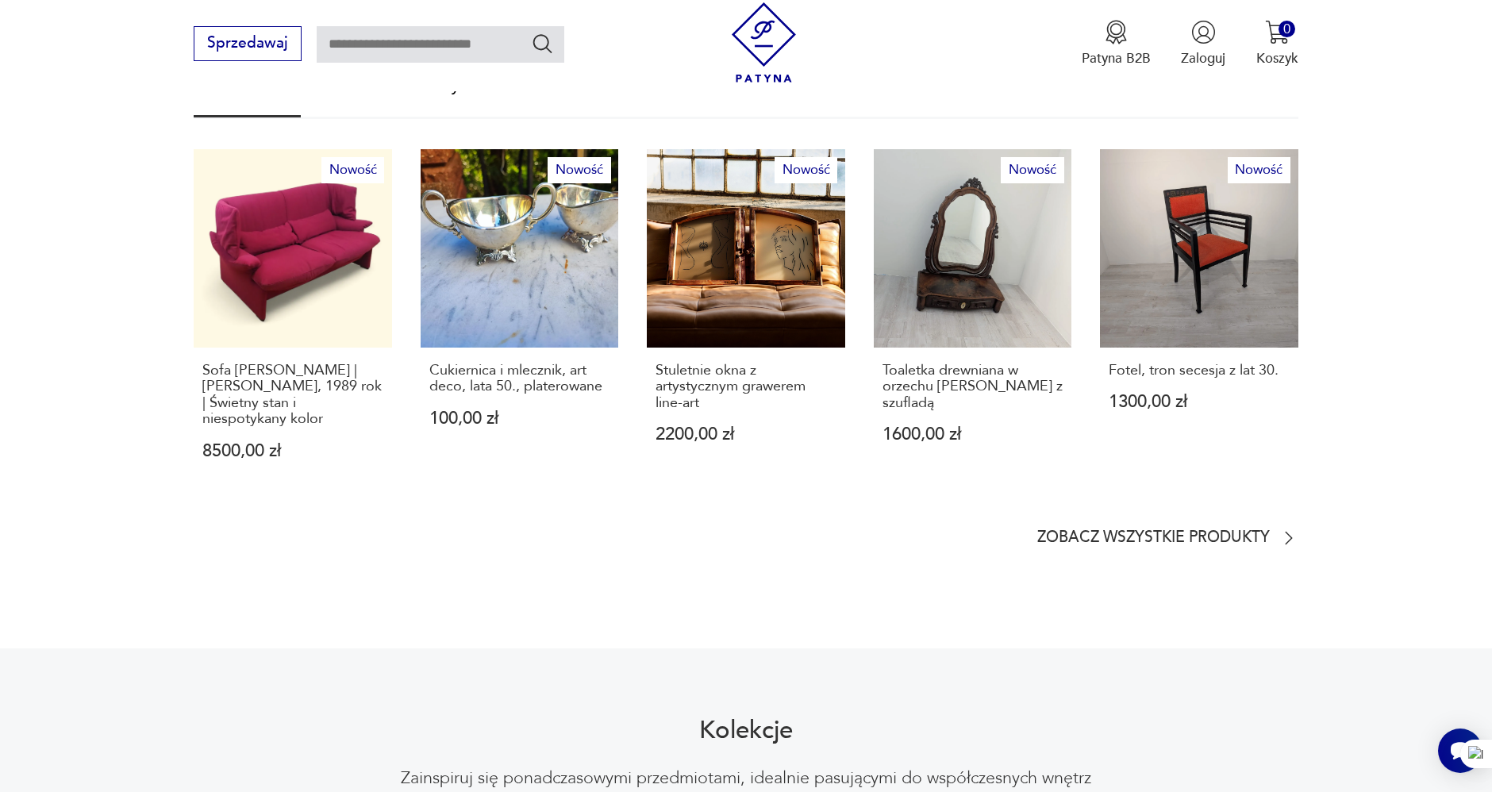
click at [52, 364] on section "Znajdź coś dla siebie Nowości % Sale Klasyki Nowość Sofa Cassina Portovenere | …" at bounding box center [746, 269] width 1492 height 558
click at [144, 327] on section "Znajdź coś dla siebie Nowości % Sale Klasyki Nowość Sofa Cassina Portovenere | …" at bounding box center [746, 269] width 1492 height 558
click at [328, 379] on p "Sofa [PERSON_NAME] | [PERSON_NAME], 1989 rok | Świetny stan i niespotykany kolor" at bounding box center [292, 395] width 181 height 65
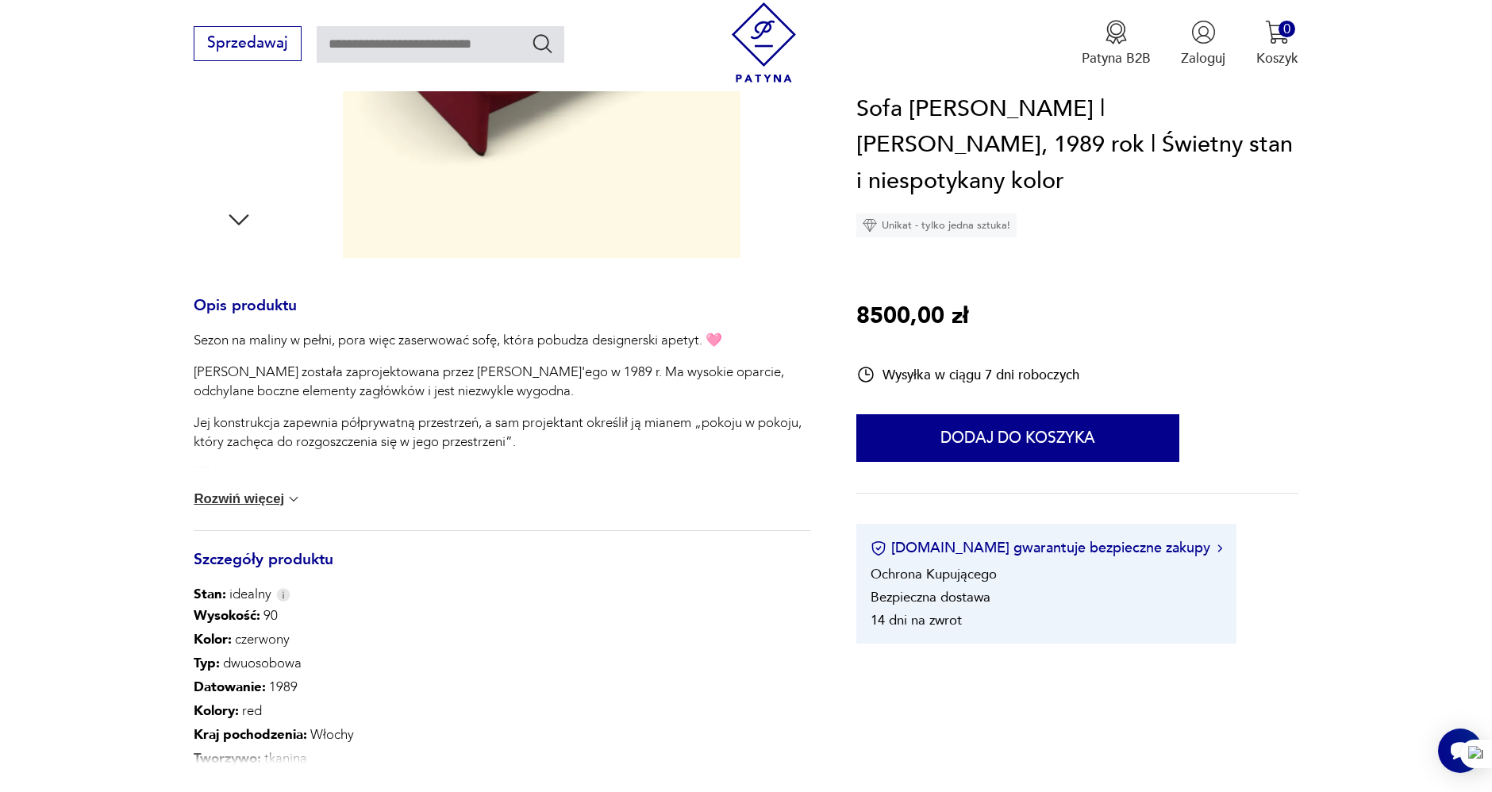
scroll to position [882, 0]
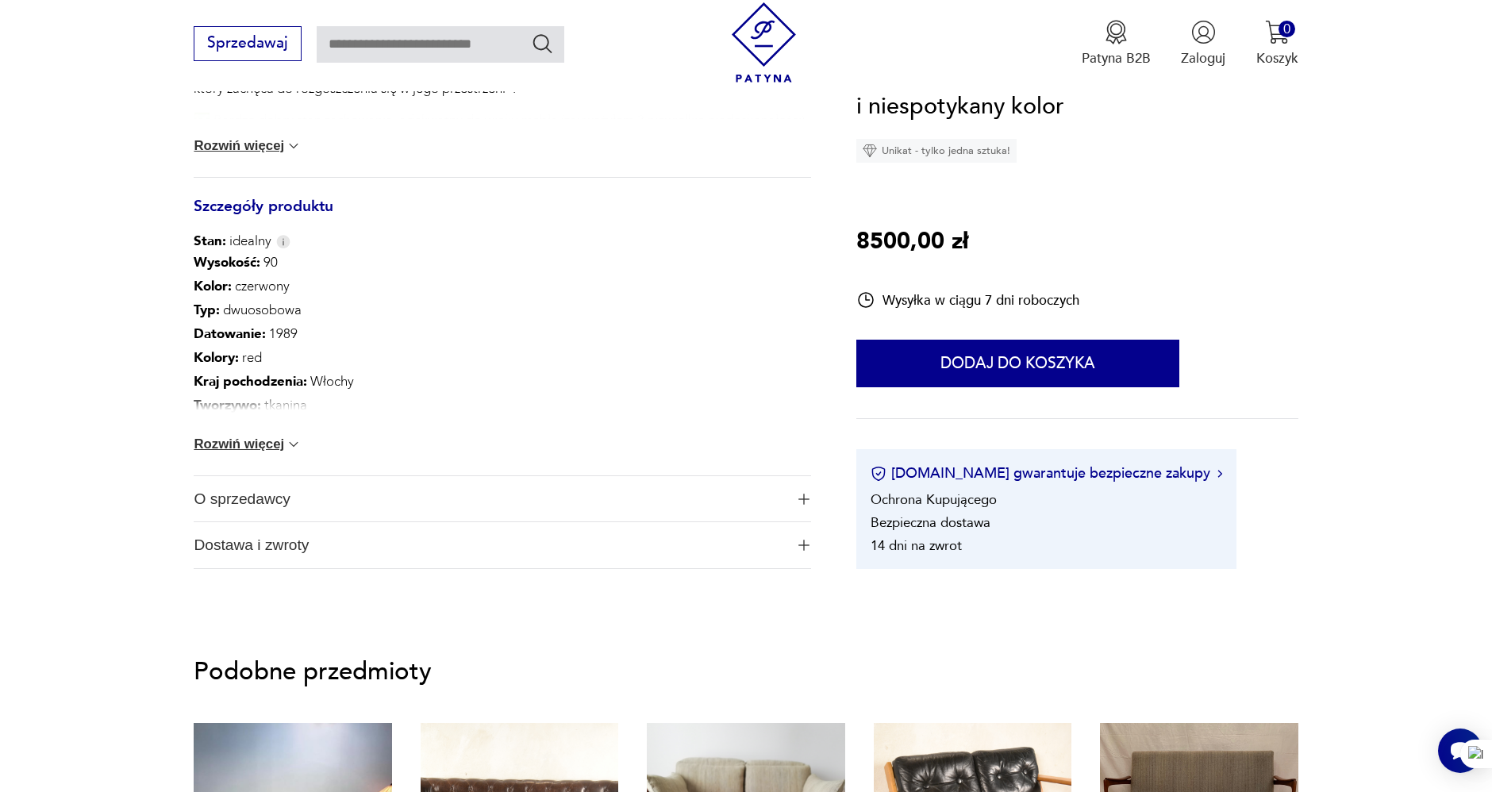
click at [280, 146] on button "Rozwiń więcej" at bounding box center [248, 146] width 108 height 16
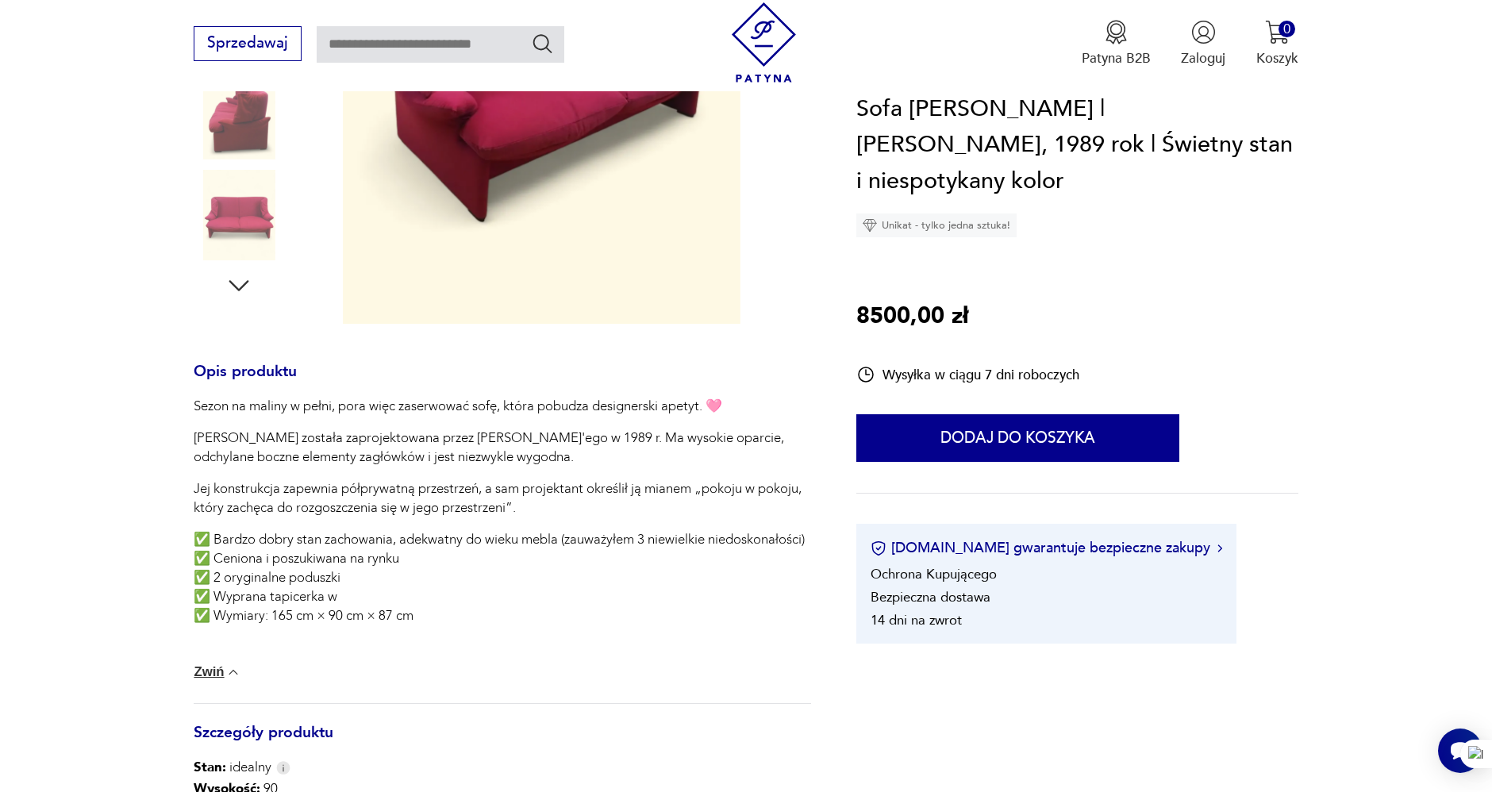
scroll to position [176, 0]
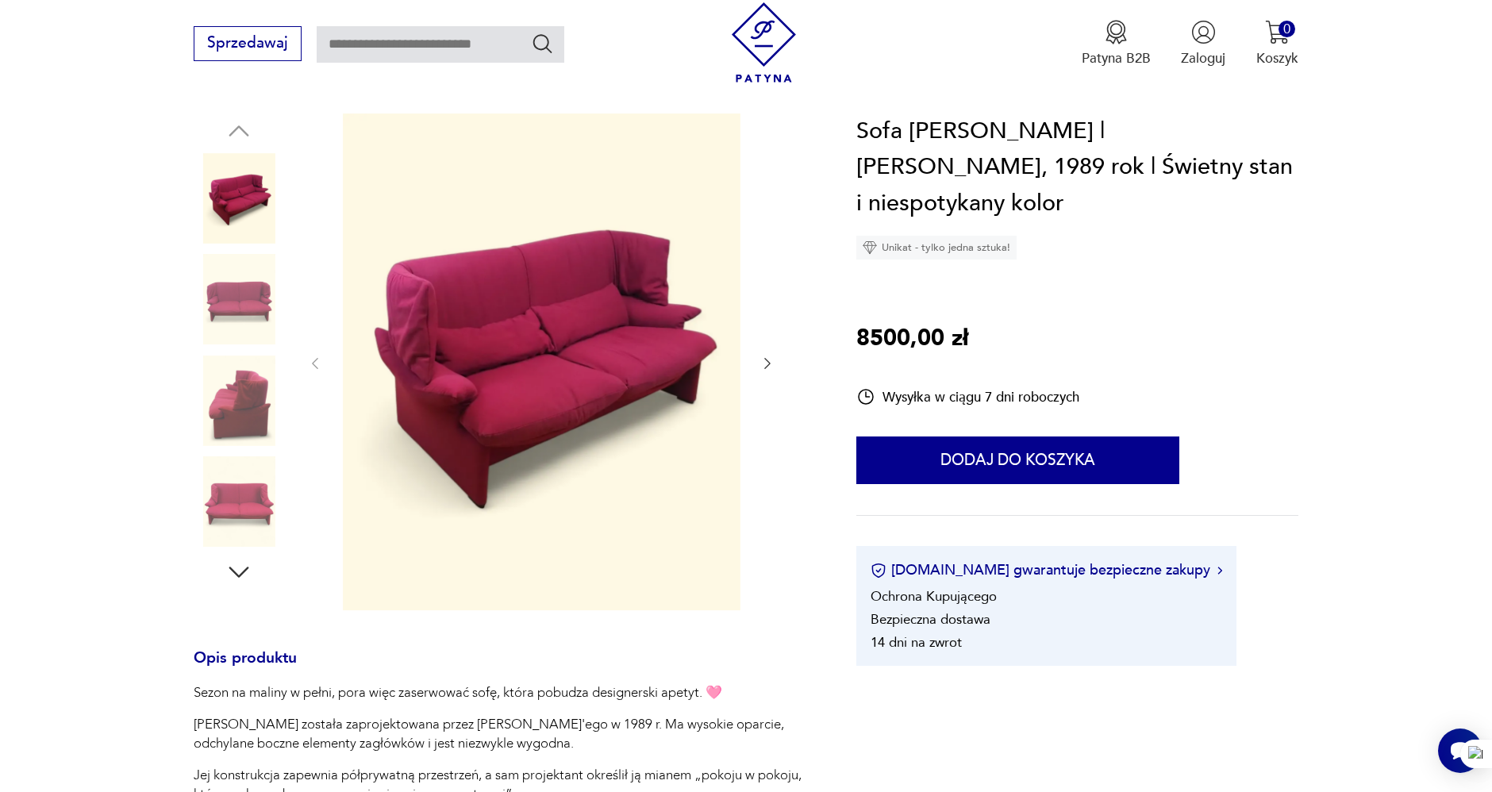
click at [225, 298] on img at bounding box center [239, 299] width 90 height 90
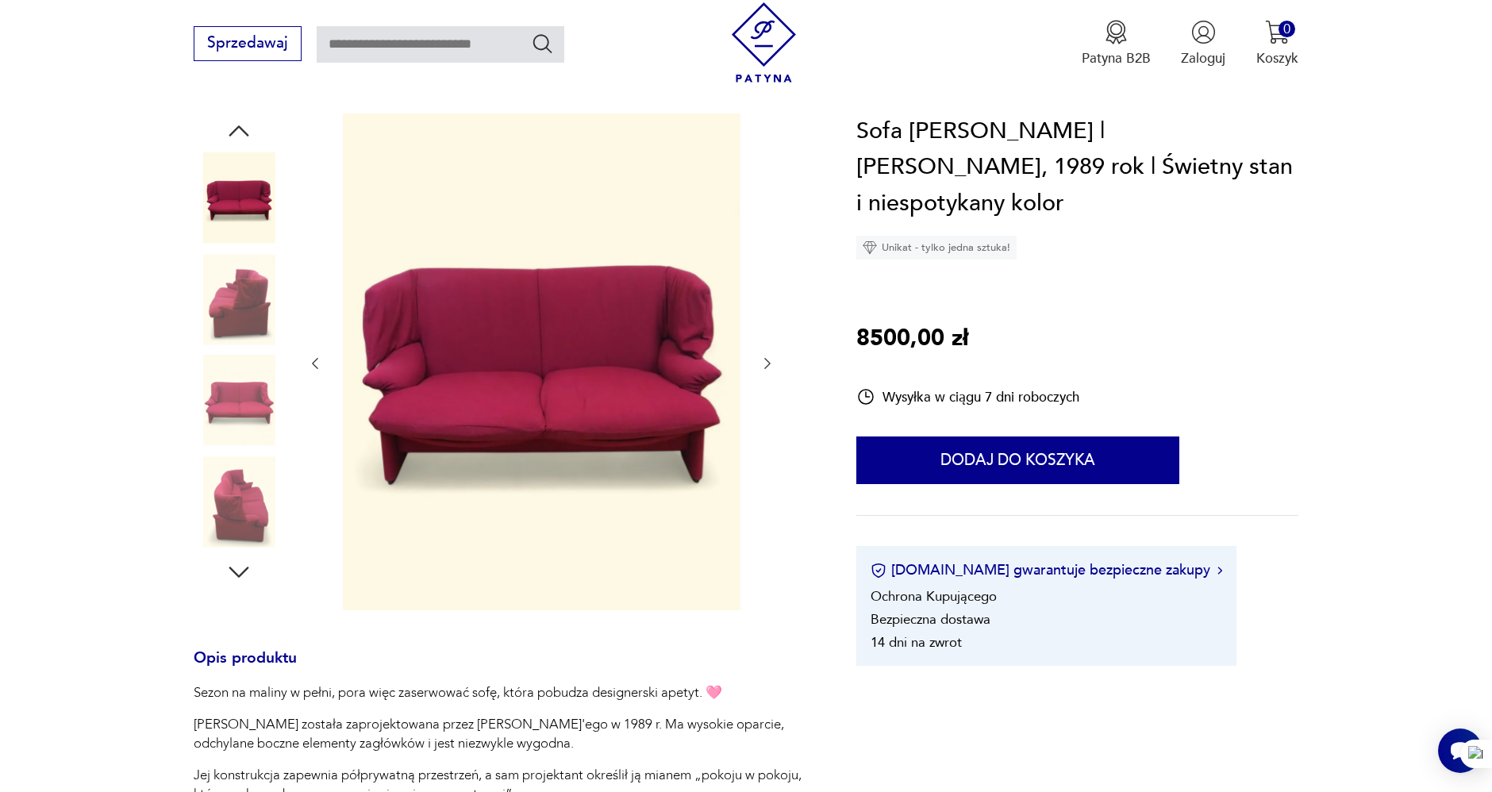
click at [232, 295] on img at bounding box center [239, 299] width 90 height 90
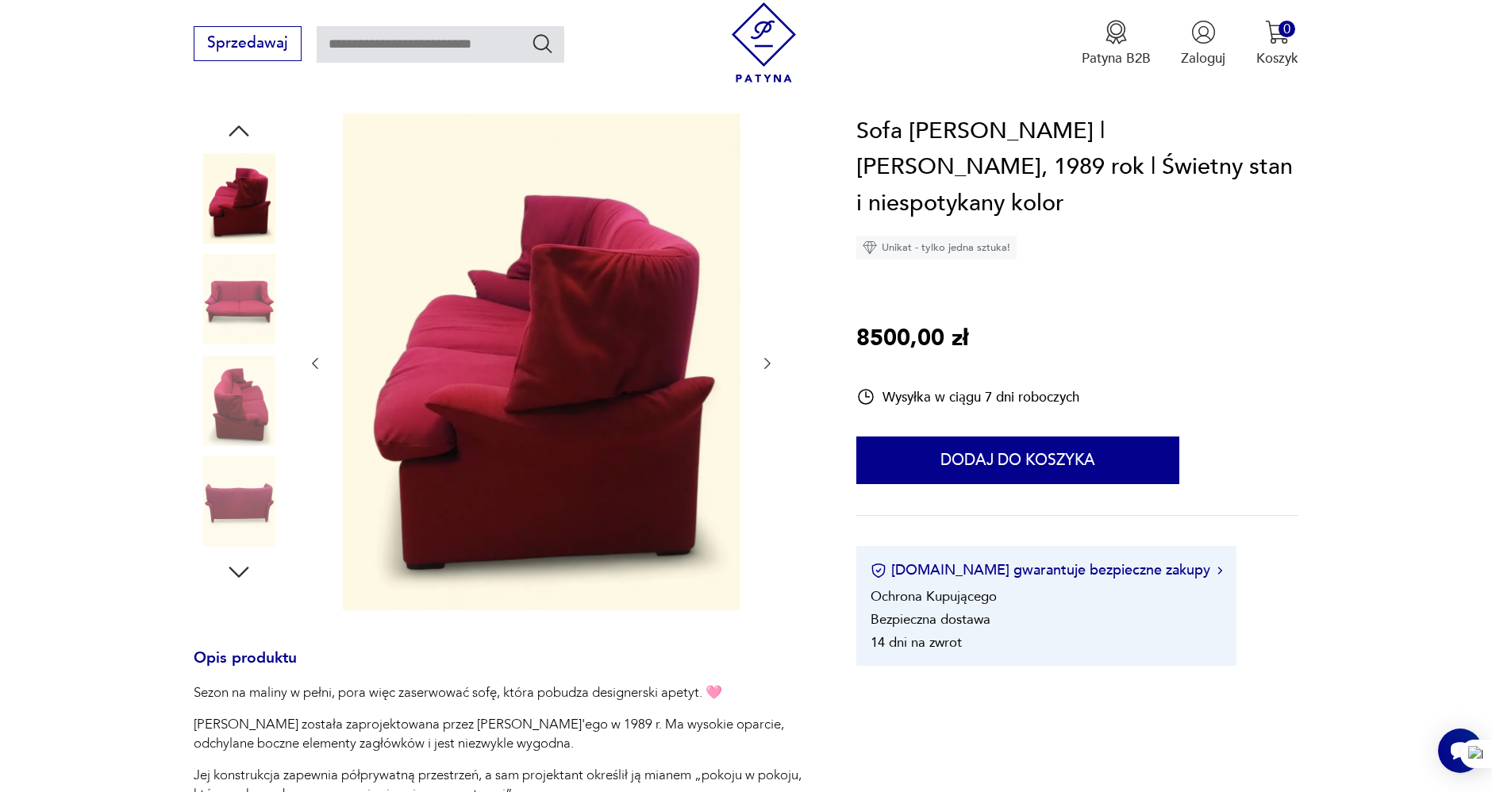
click at [233, 368] on img at bounding box center [239, 401] width 90 height 90
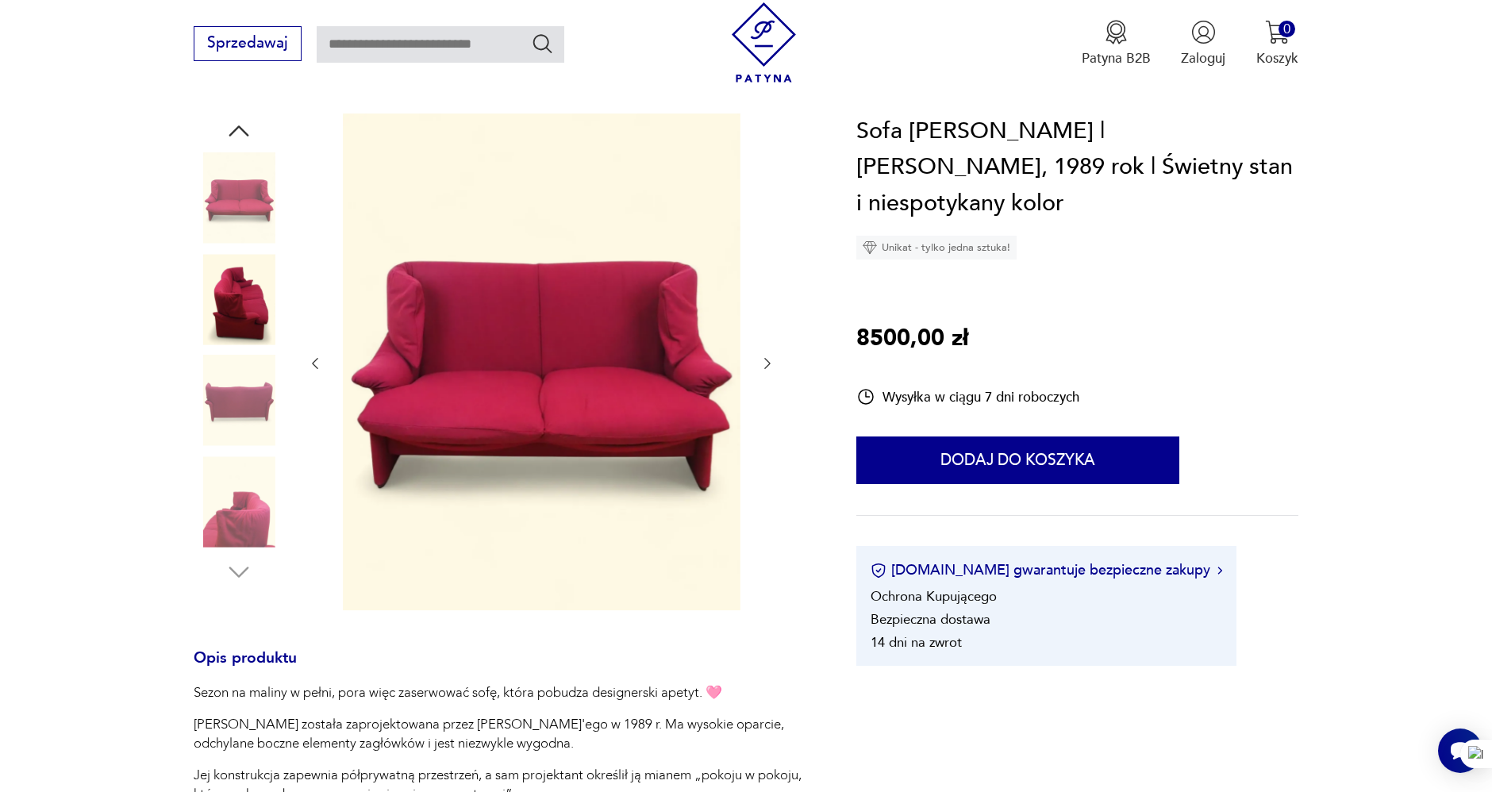
click at [237, 397] on img at bounding box center [239, 401] width 90 height 90
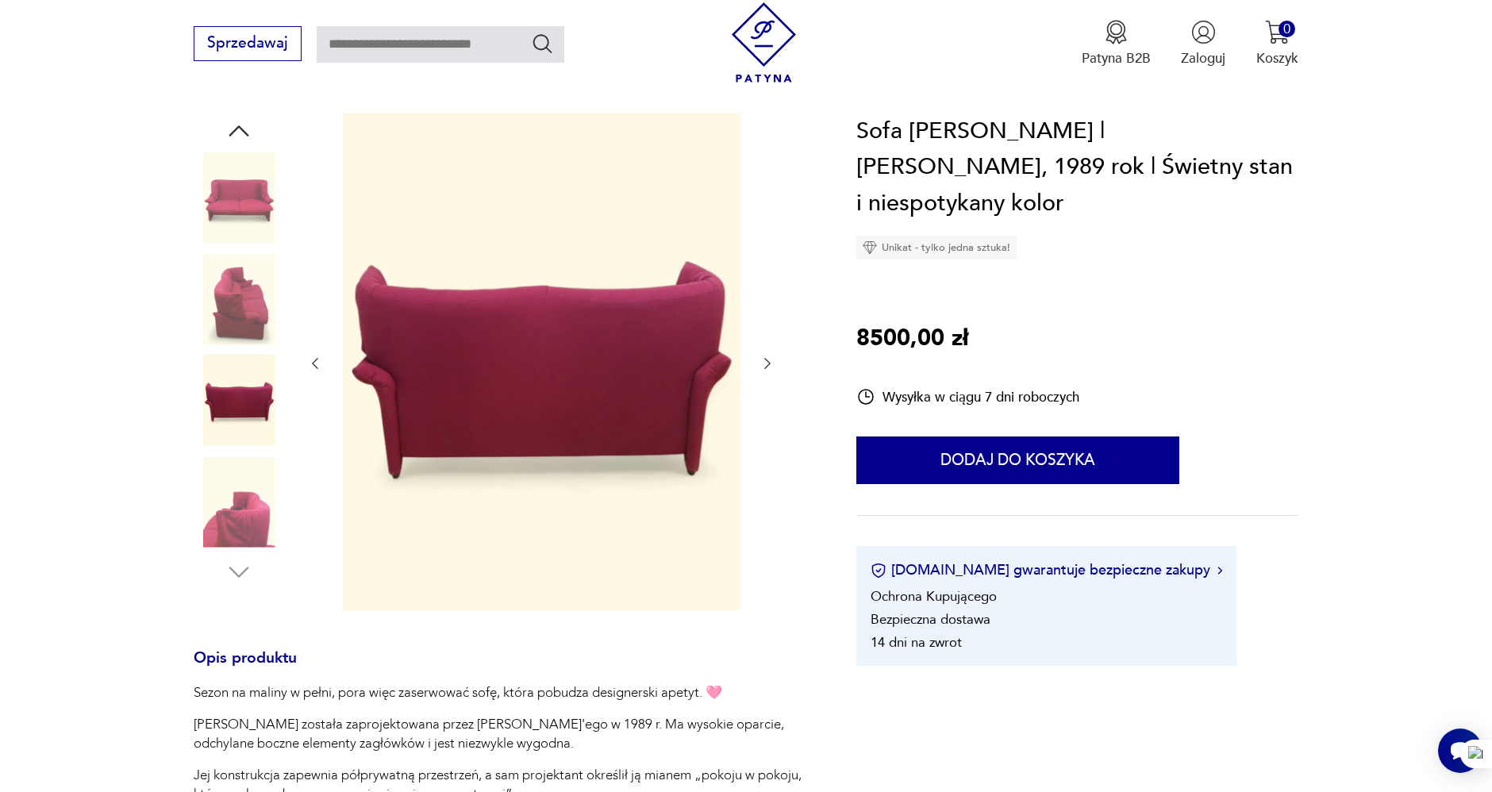
click at [236, 517] on img at bounding box center [239, 501] width 90 height 90
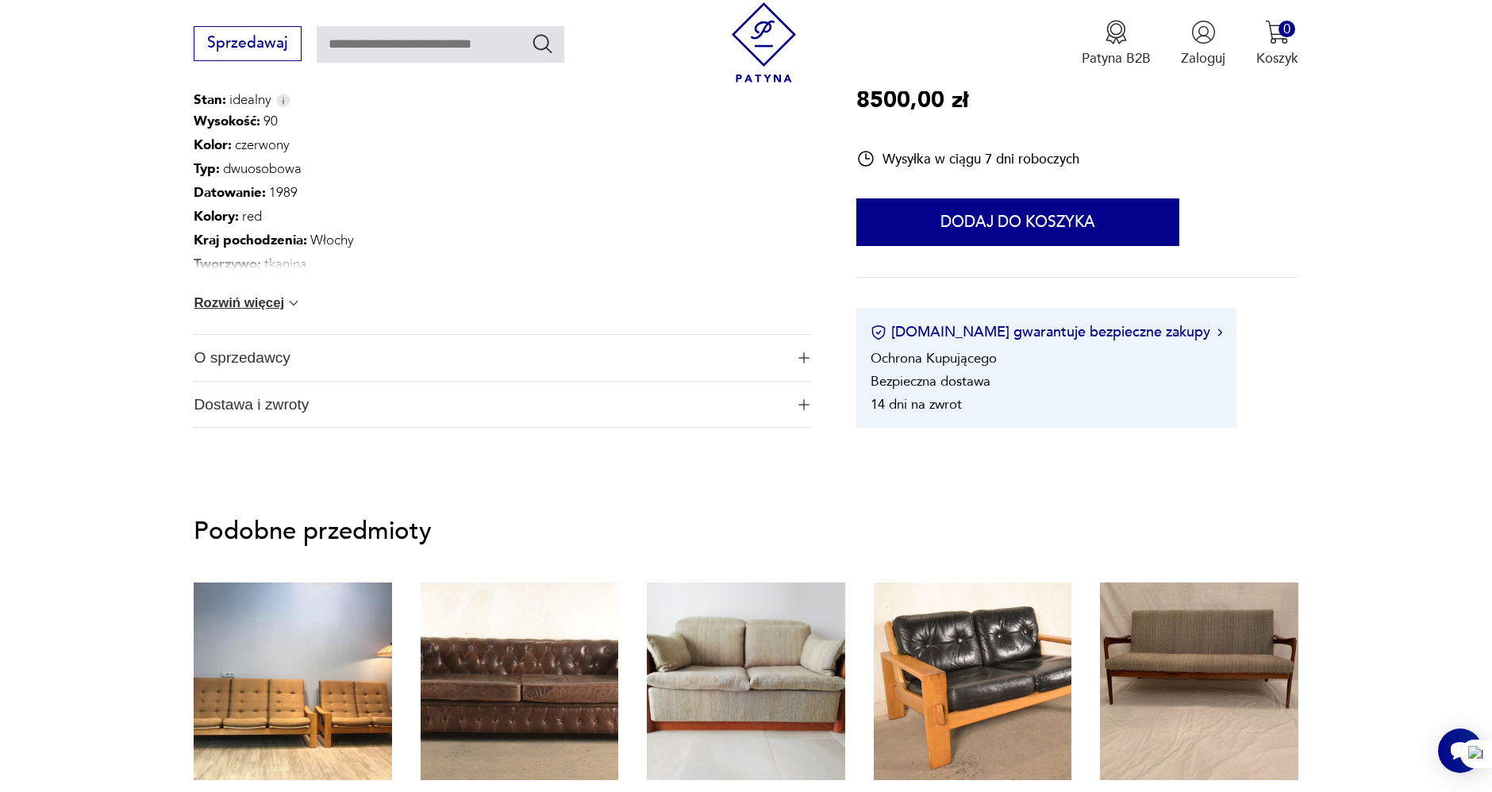
scroll to position [1146, 0]
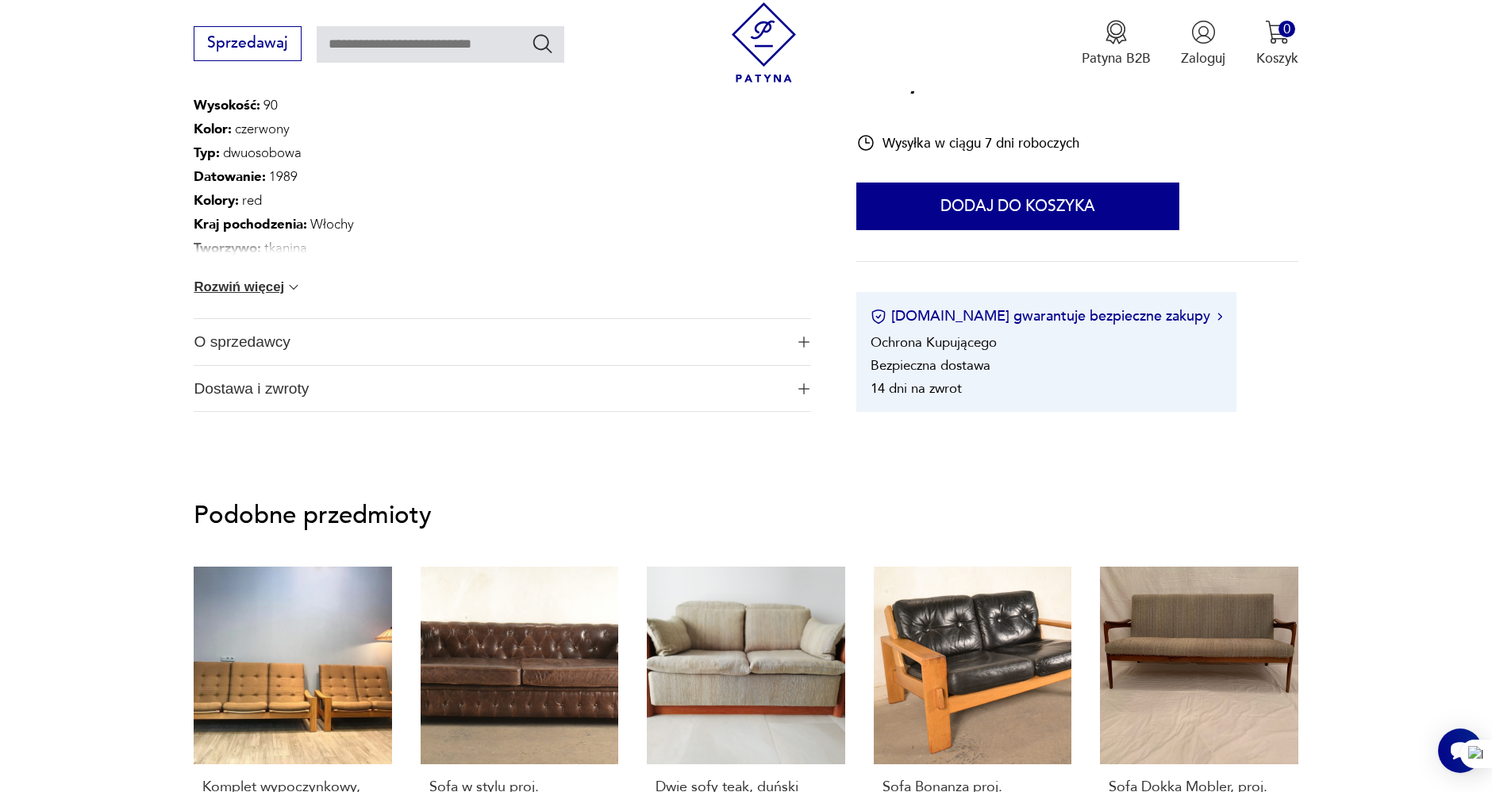
click at [285, 281] on button "Rozwiń więcej" at bounding box center [248, 287] width 108 height 16
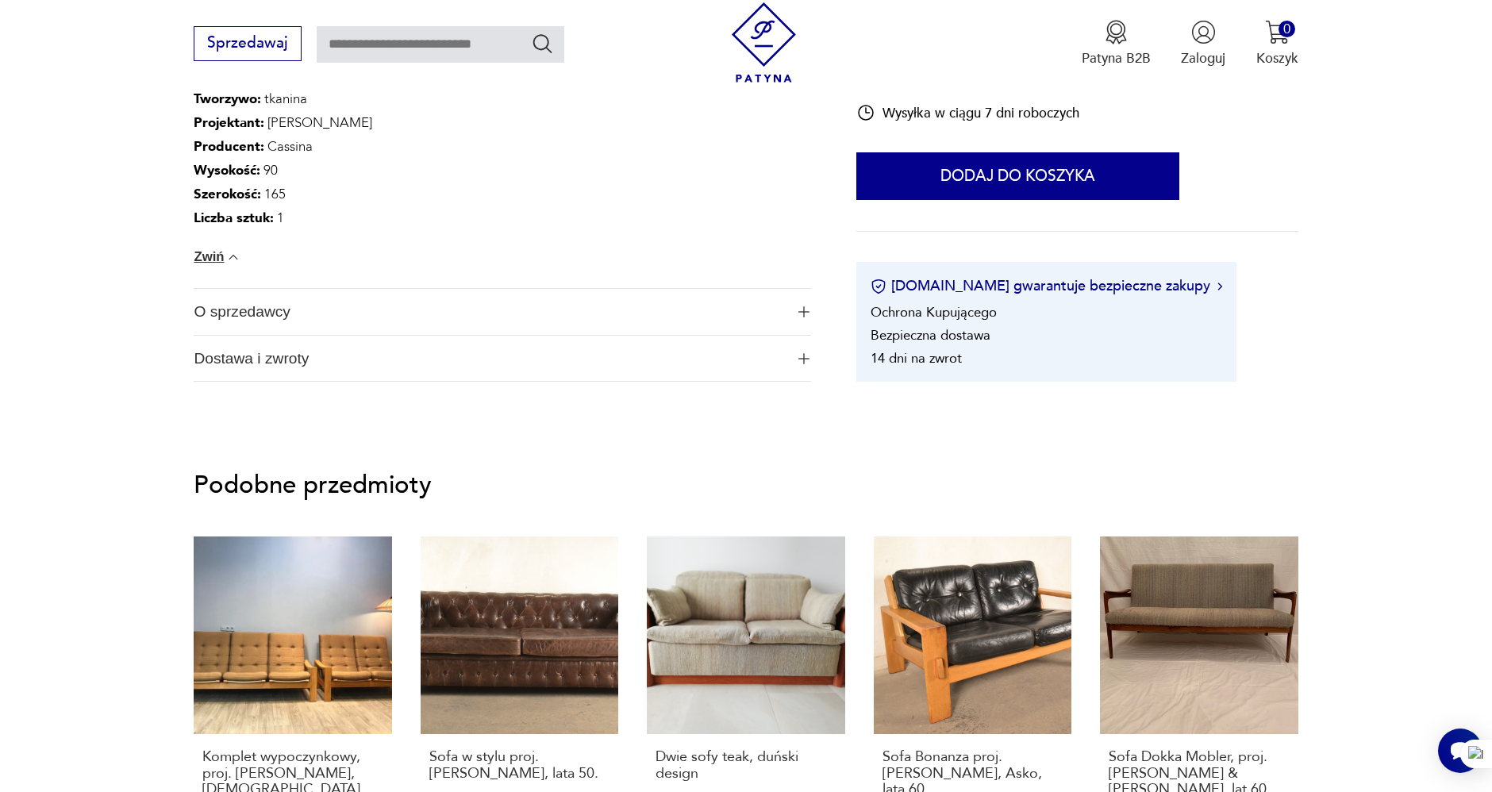
scroll to position [1323, 0]
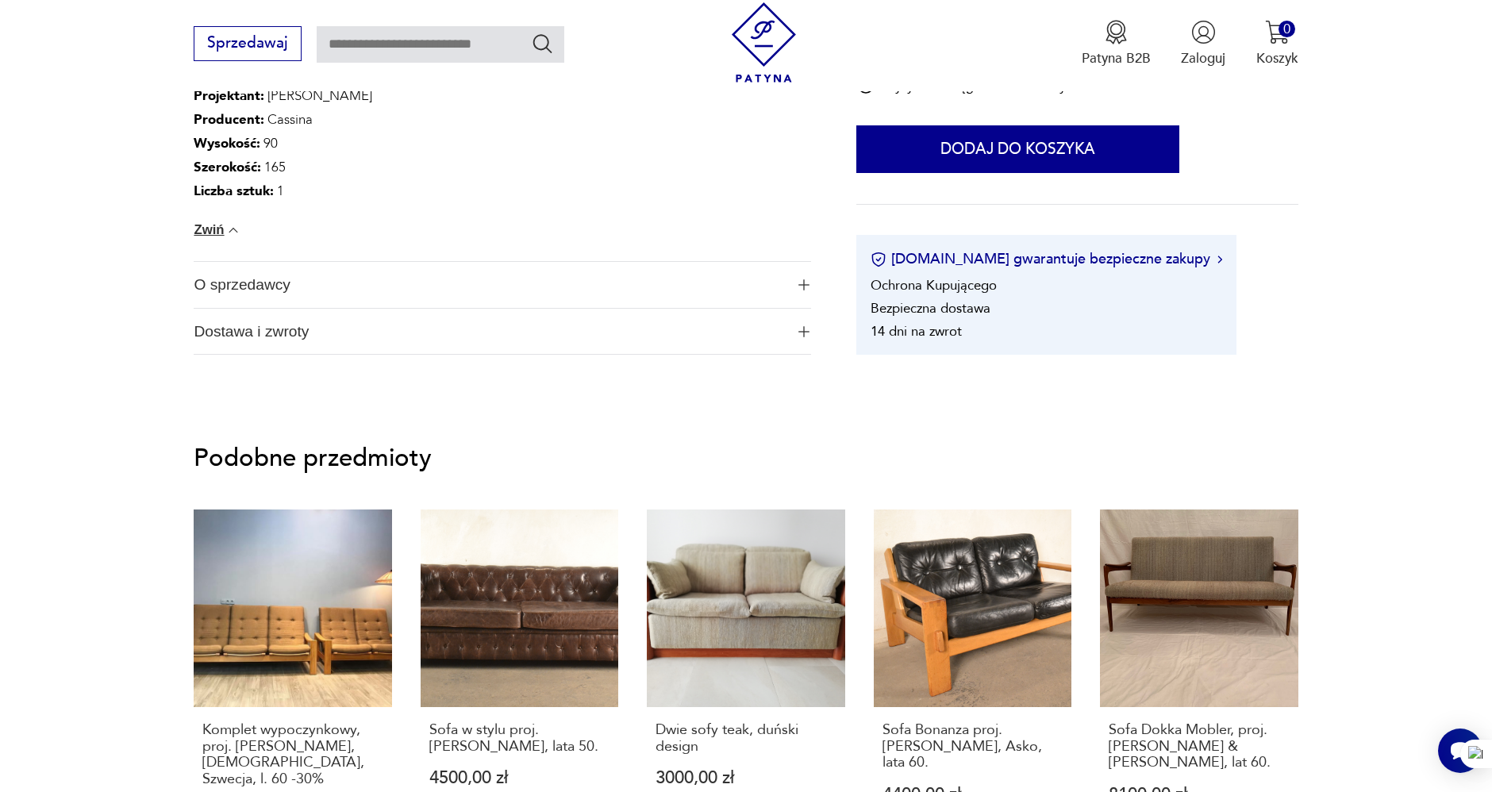
click at [314, 284] on span "O sprzedawcy" at bounding box center [489, 285] width 591 height 46
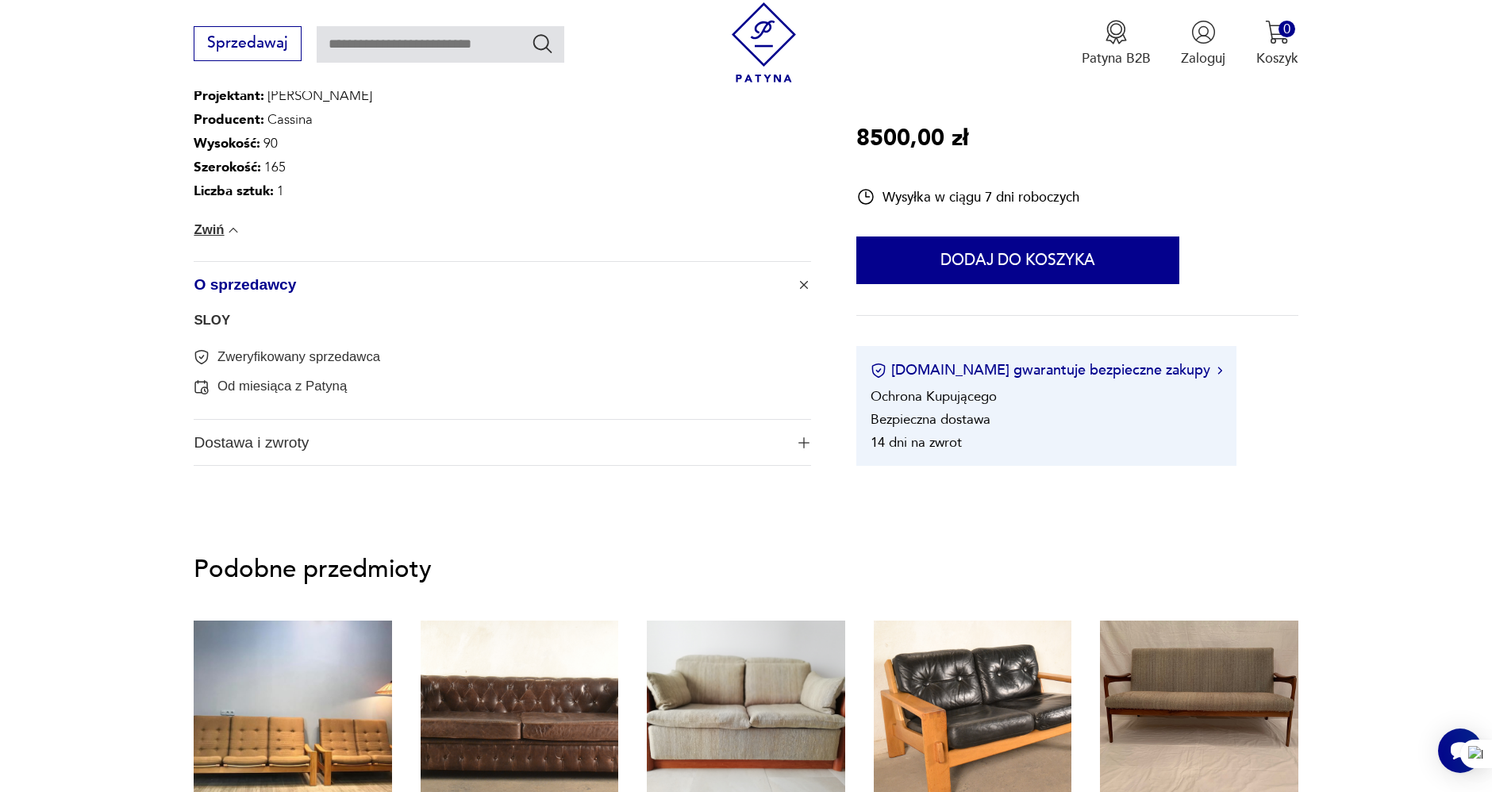
click at [202, 314] on link "SLOY" at bounding box center [212, 320] width 37 height 15
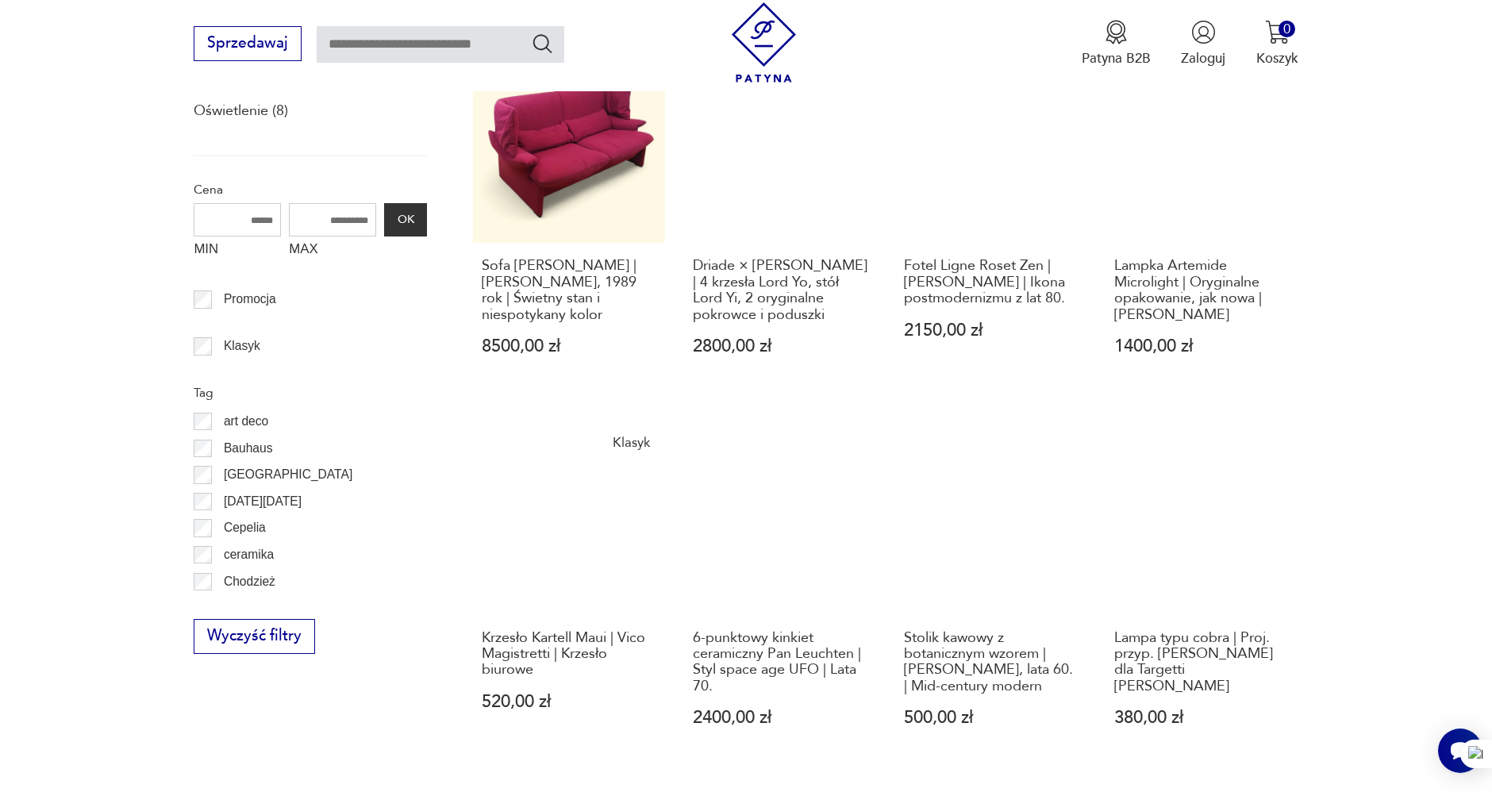
scroll to position [689, 0]
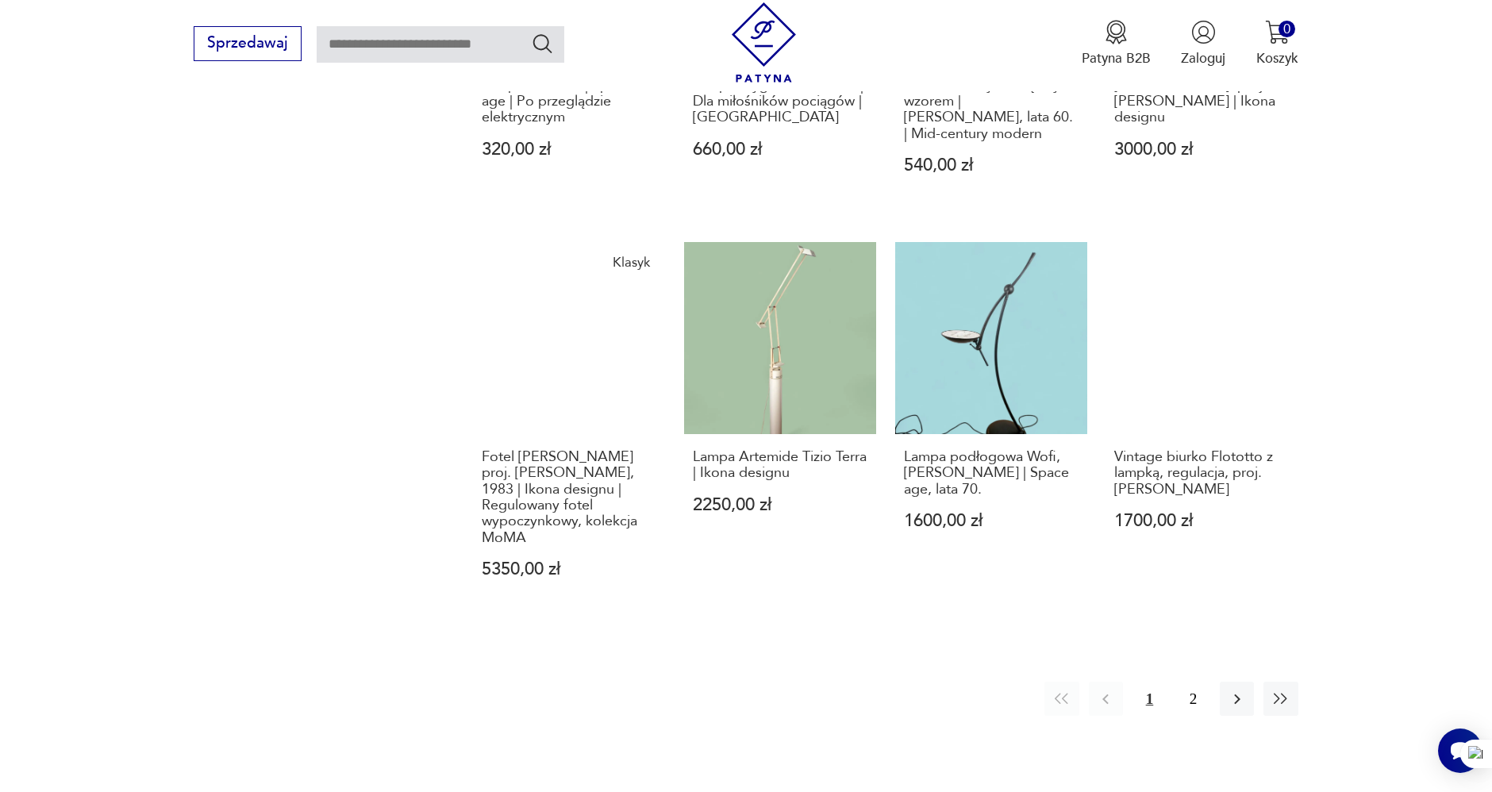
scroll to position [1659, 0]
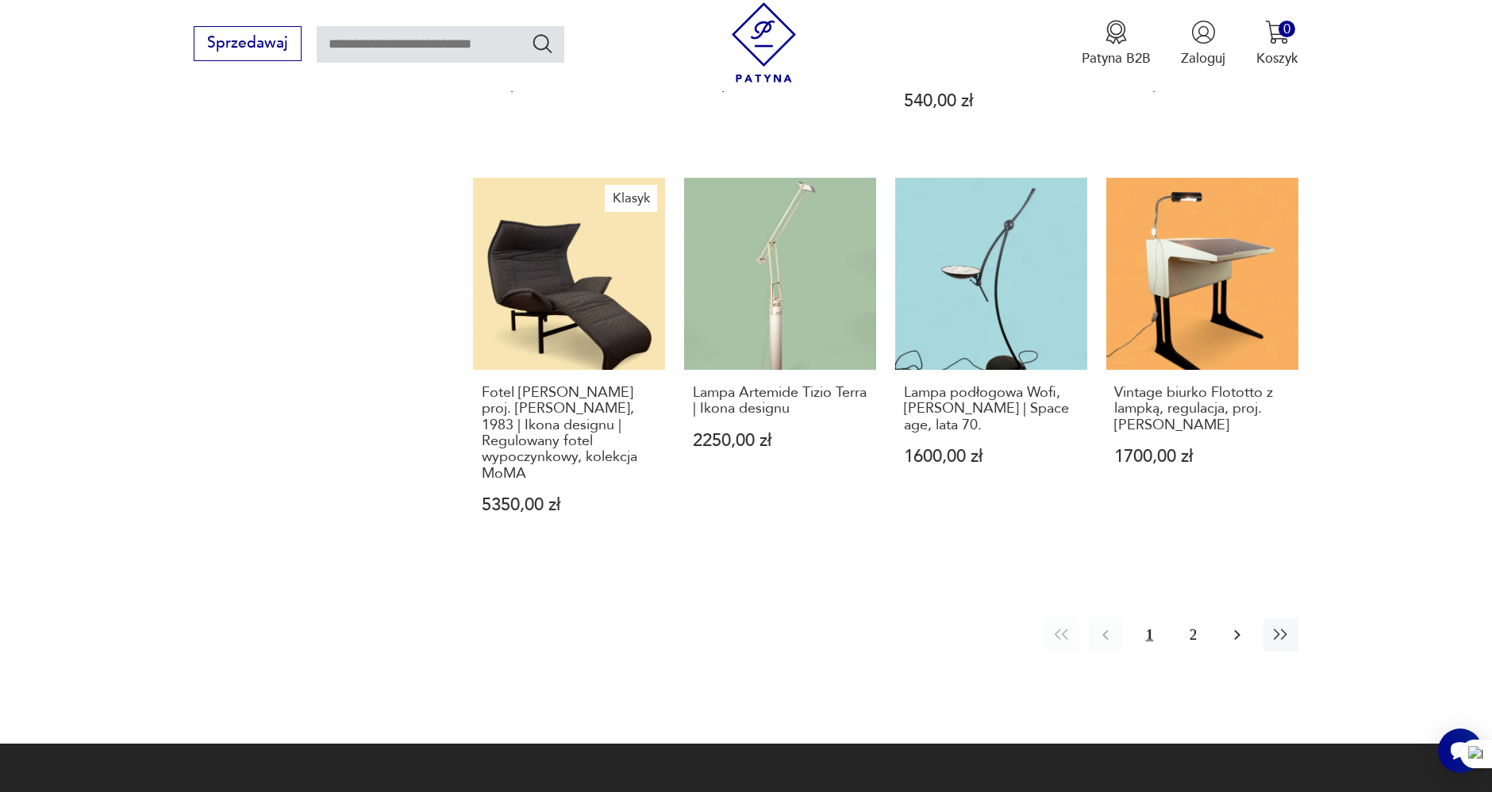
click at [1234, 626] on icon "button" at bounding box center [1237, 635] width 19 height 19
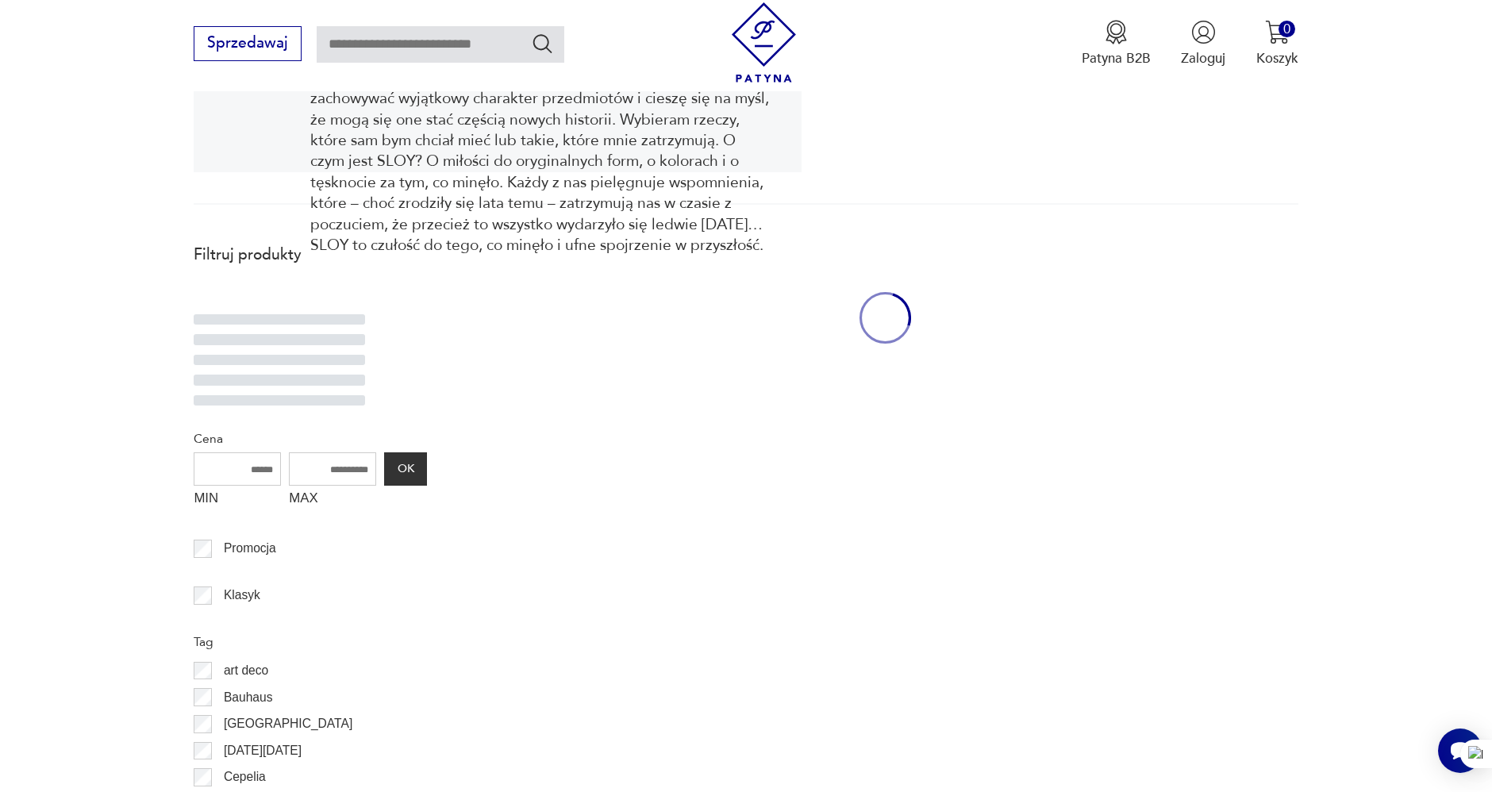
scroll to position [424, 0]
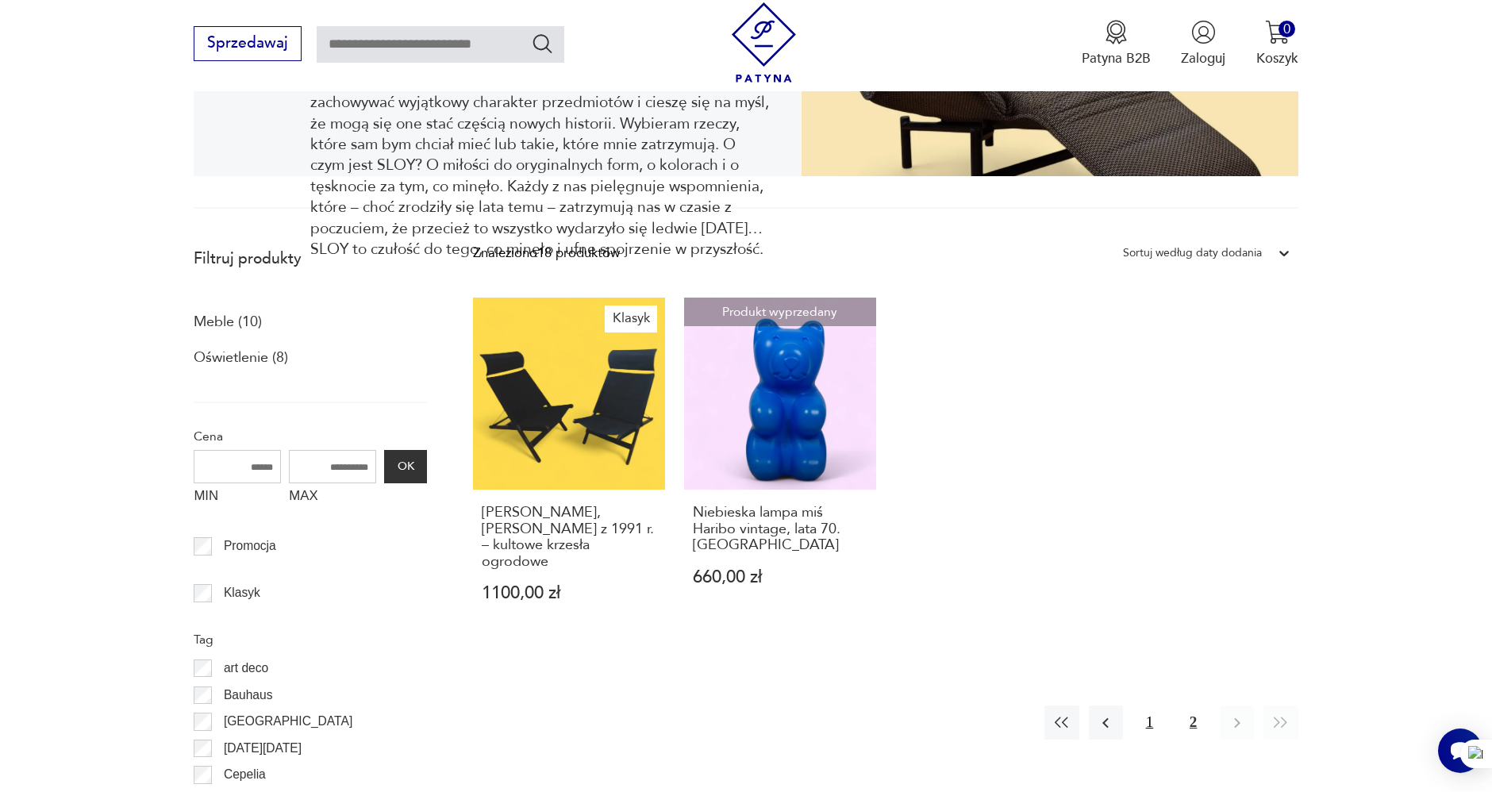
click at [1148, 706] on button "1" at bounding box center [1150, 723] width 34 height 34
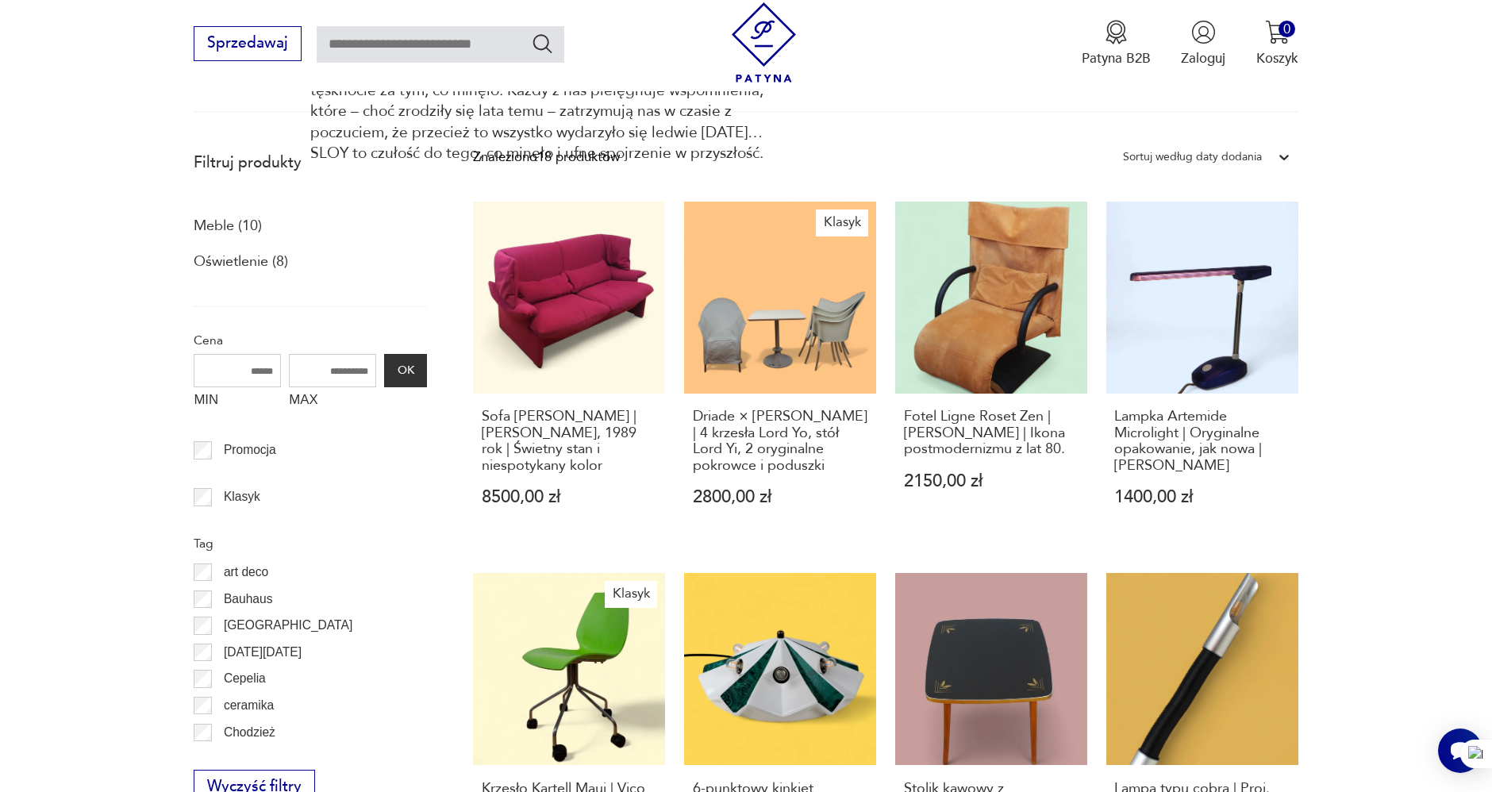
scroll to position [512, 0]
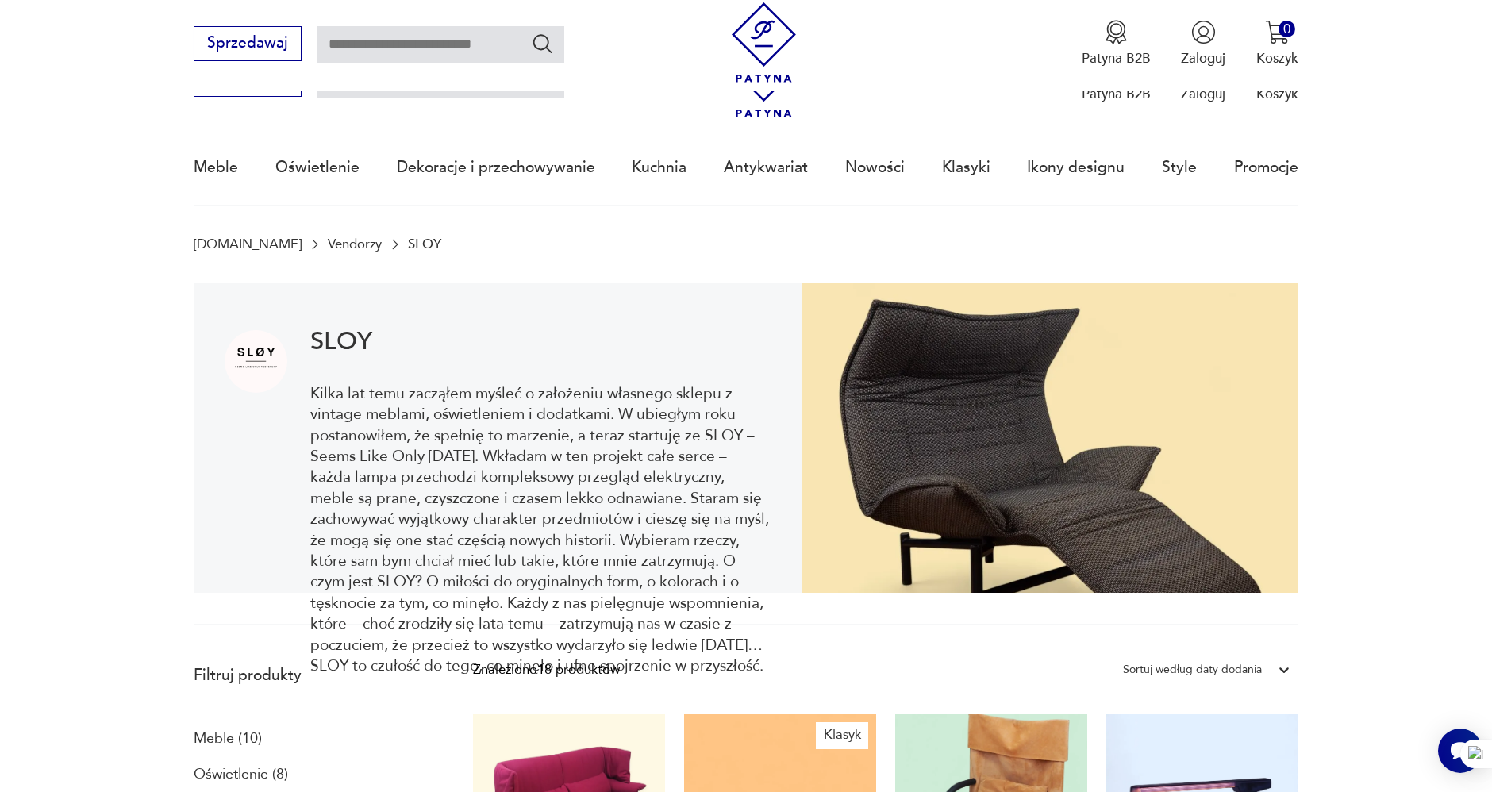
scroll to position [0, 0]
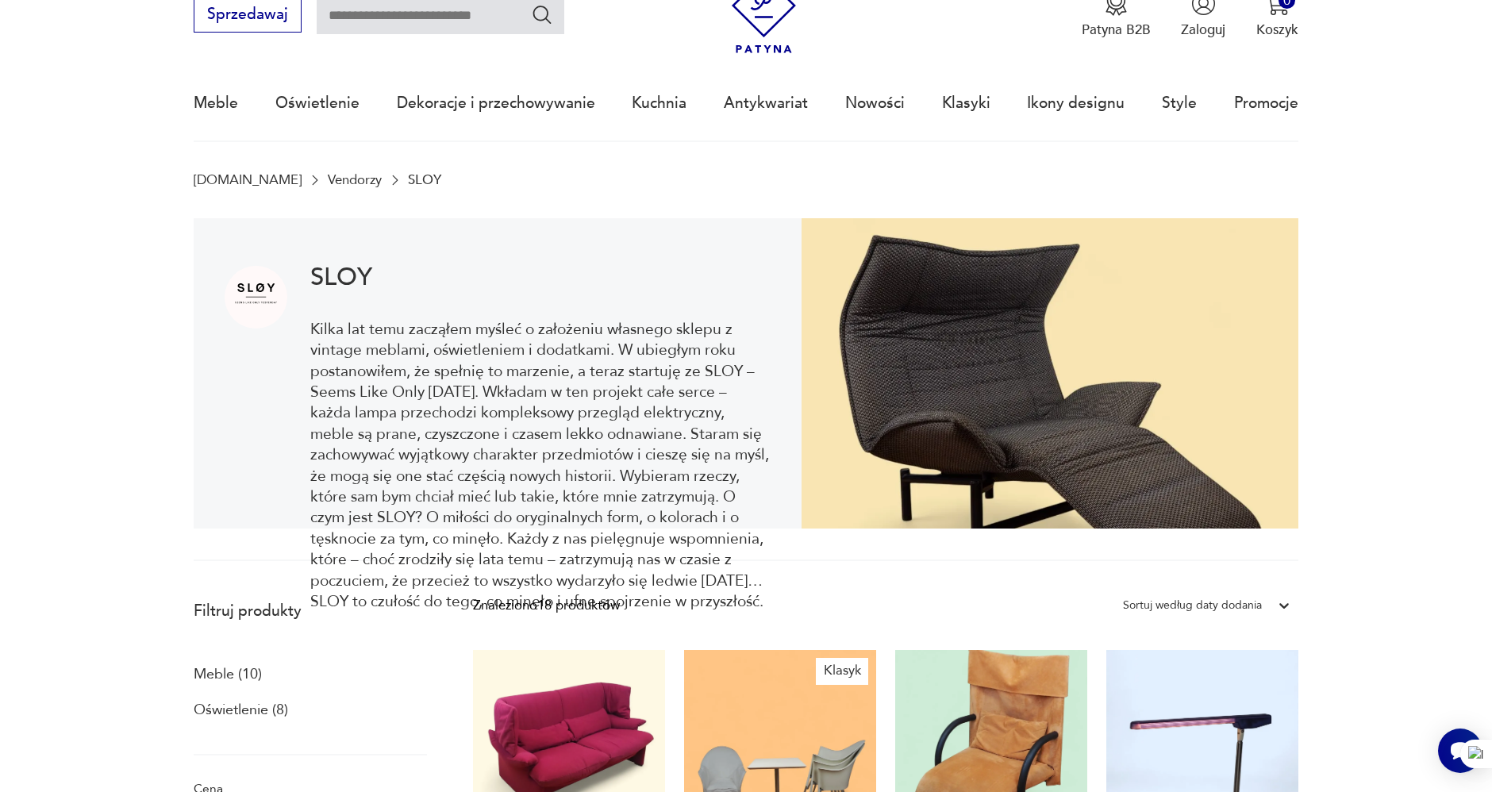
scroll to position [172, 0]
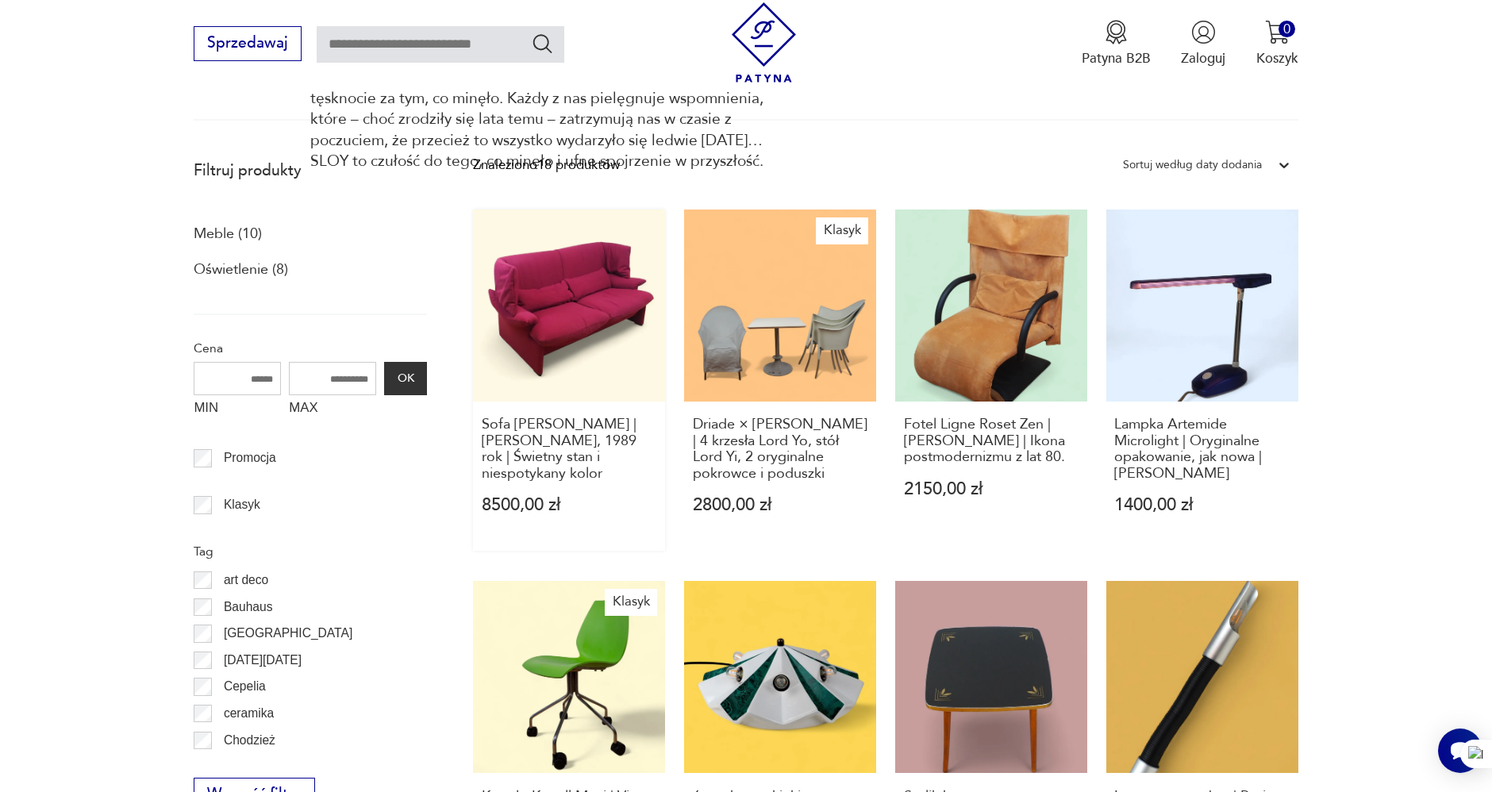
click at [552, 279] on link "Sofa Cassina Portovenere | Vico Magistretti, 1989 rok | Świetny stan i niespoty…" at bounding box center [569, 380] width 192 height 341
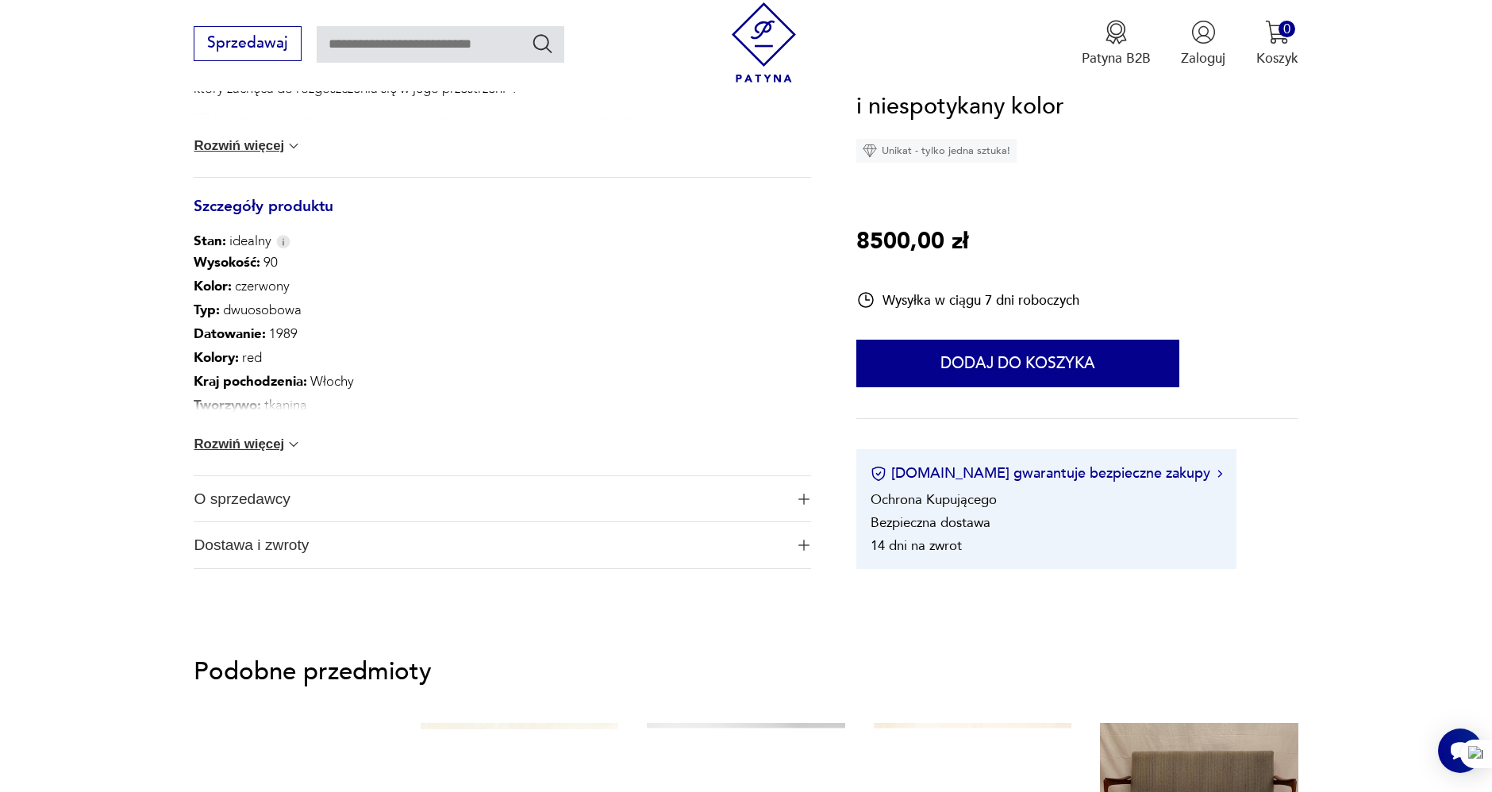
scroll to position [617, 0]
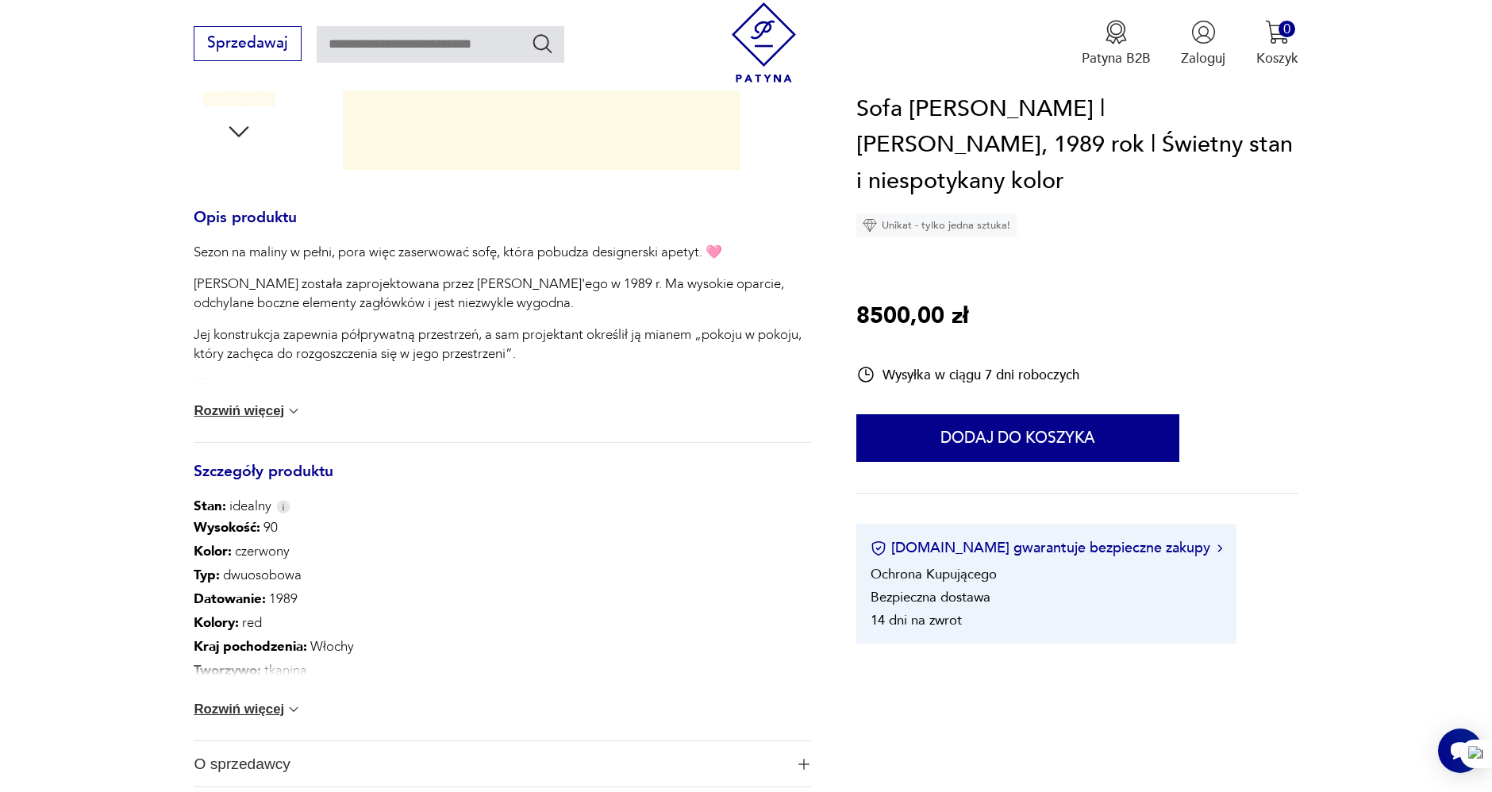
click at [252, 411] on button "Rozwiń więcej" at bounding box center [248, 411] width 108 height 16
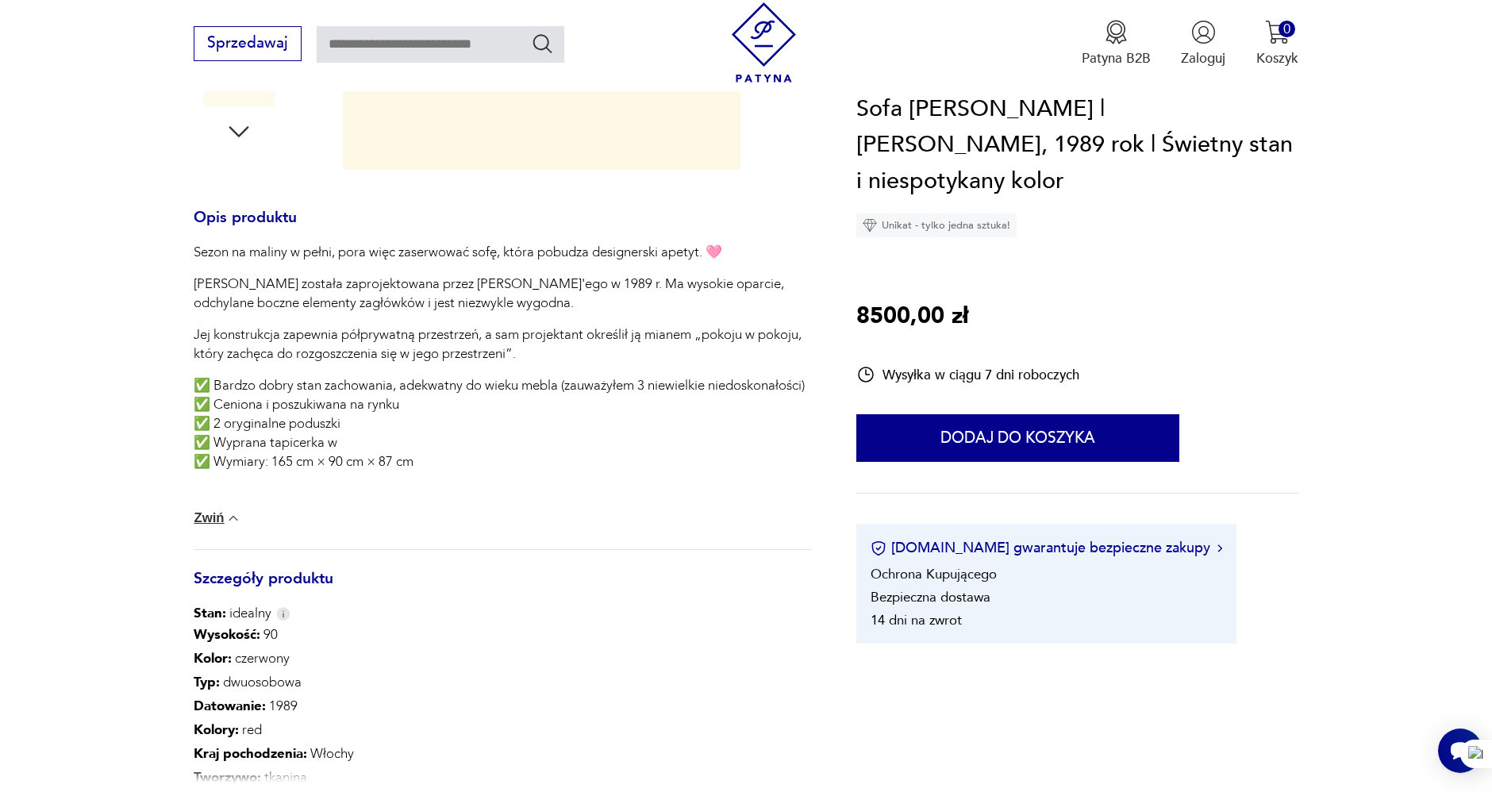
click at [37, 364] on section "Opis produktu Sezon na maliny w pełni, pora więc zaserwować sofę, która pobudza…" at bounding box center [746, 330] width 1492 height 1315
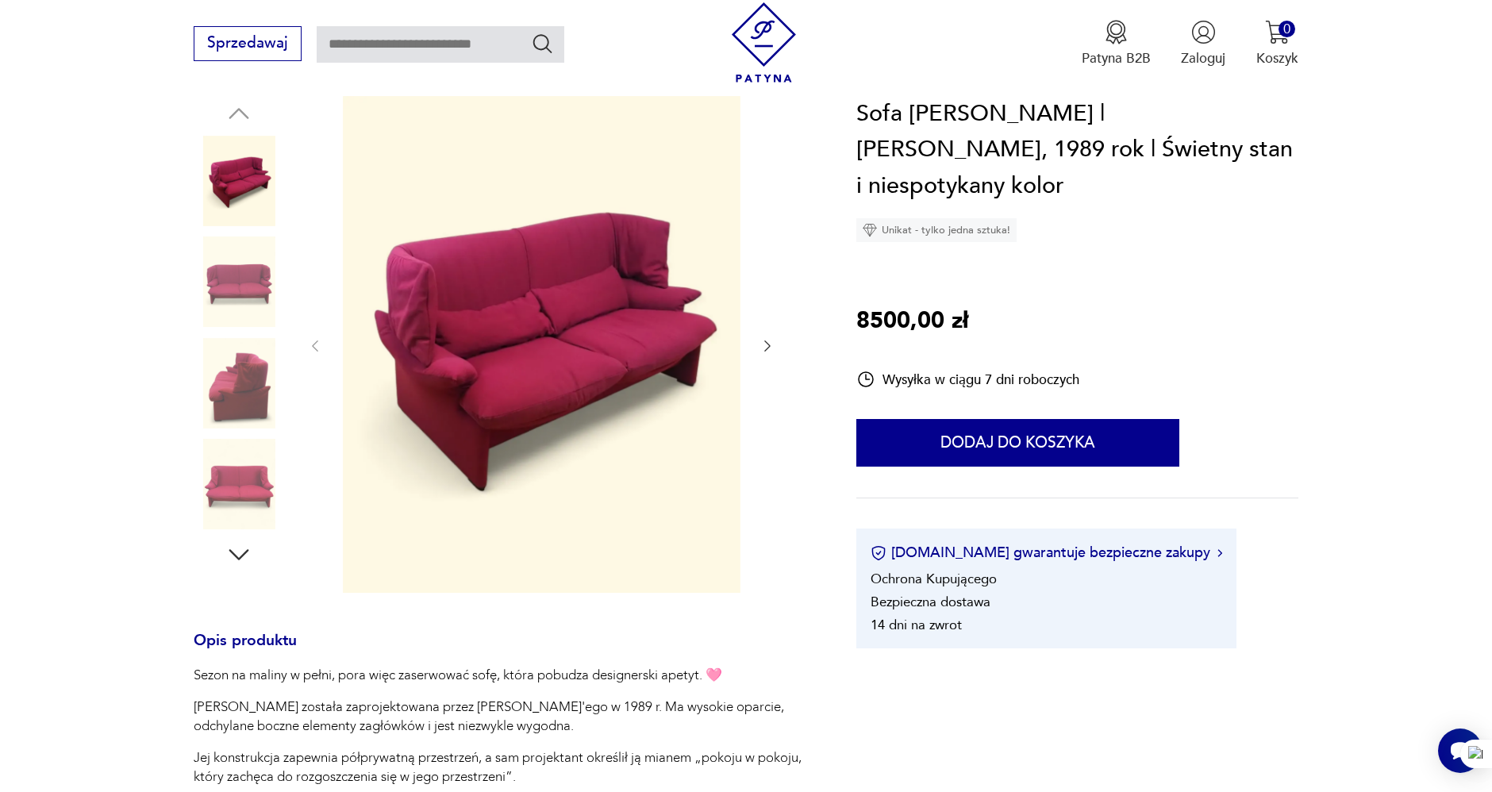
scroll to position [176, 0]
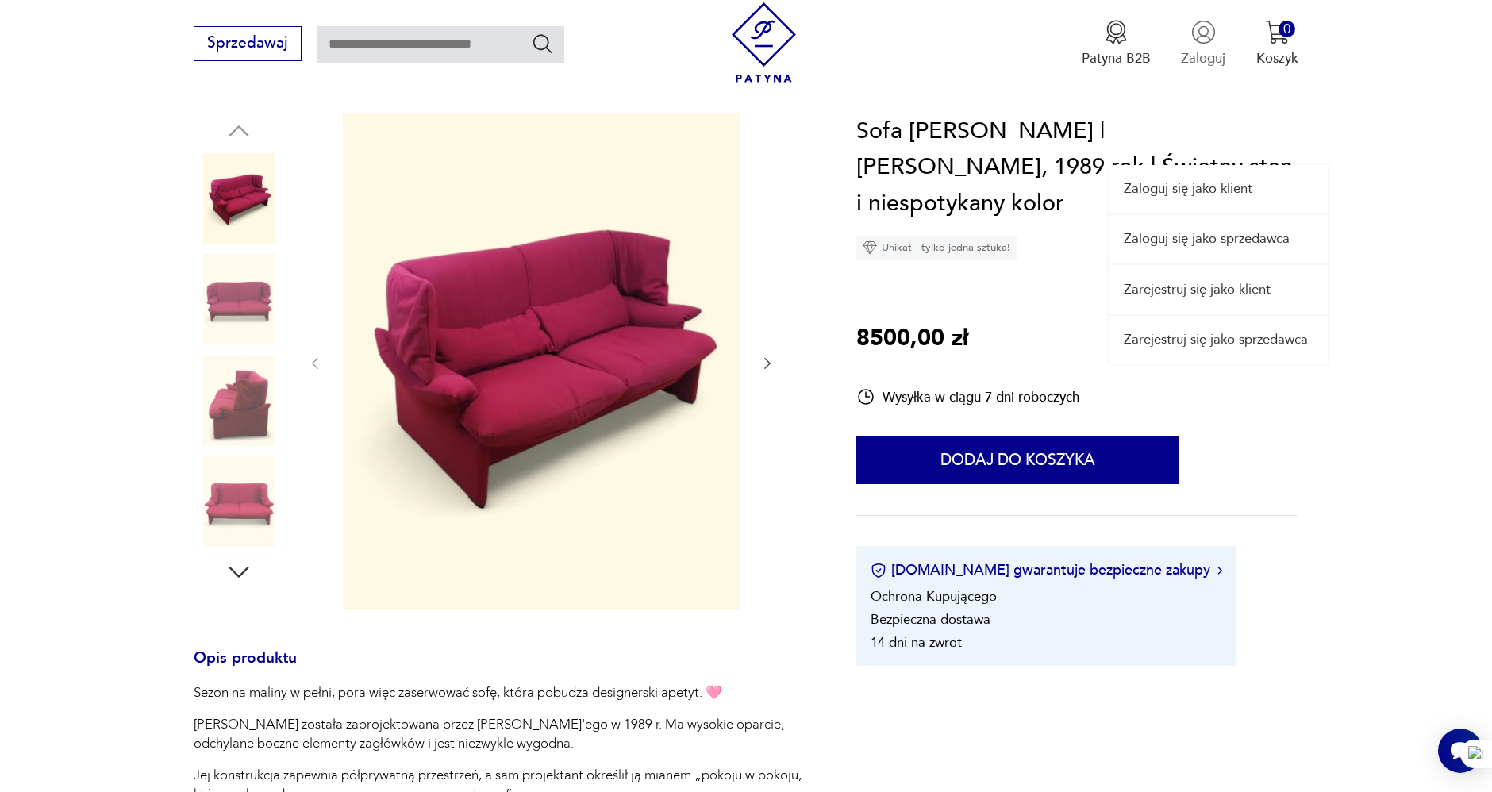
click at [1204, 60] on p "Zaloguj" at bounding box center [1203, 58] width 44 height 18
click at [1202, 56] on p "Zaloguj" at bounding box center [1203, 58] width 44 height 18
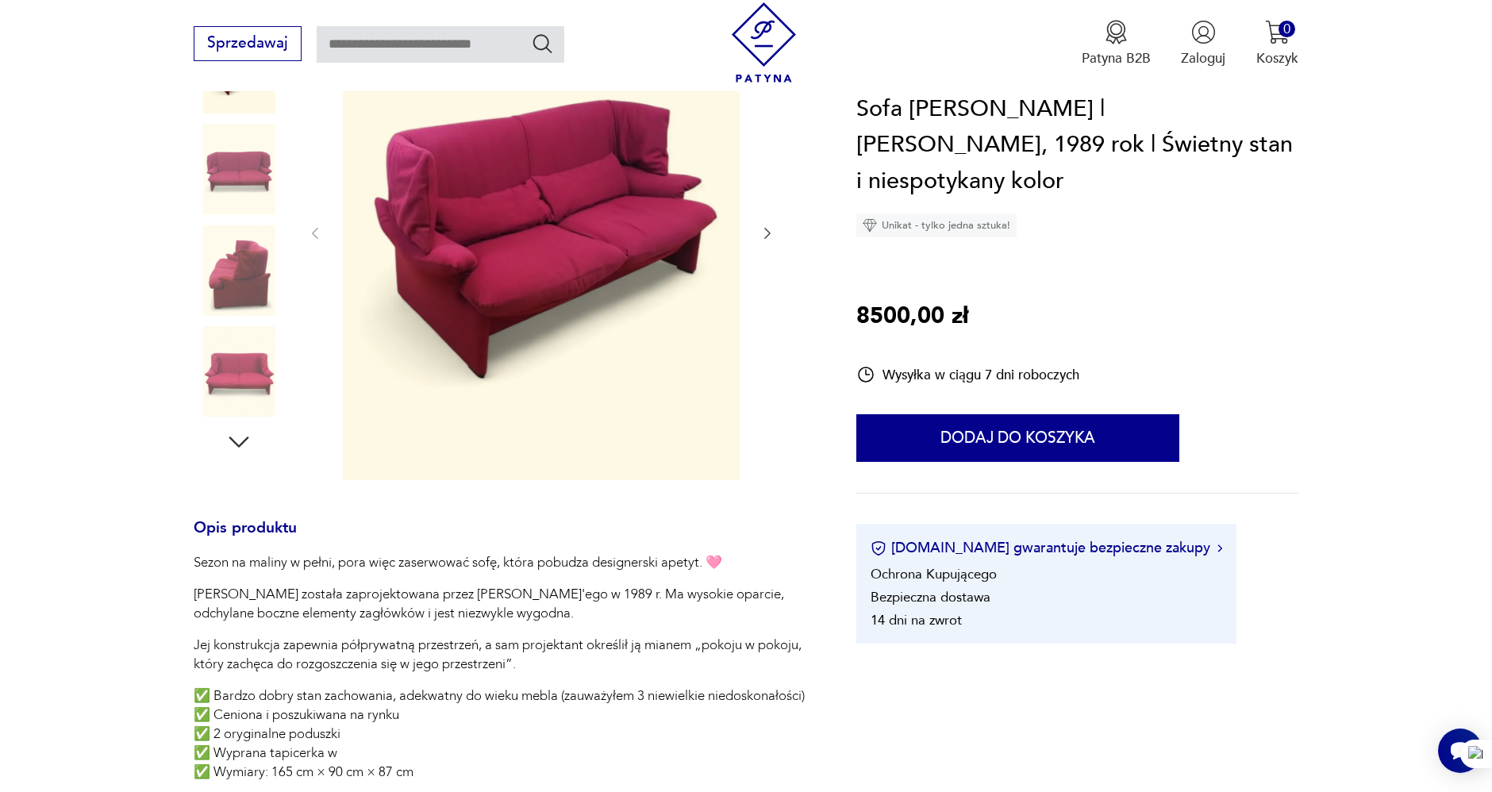
scroll to position [617, 0]
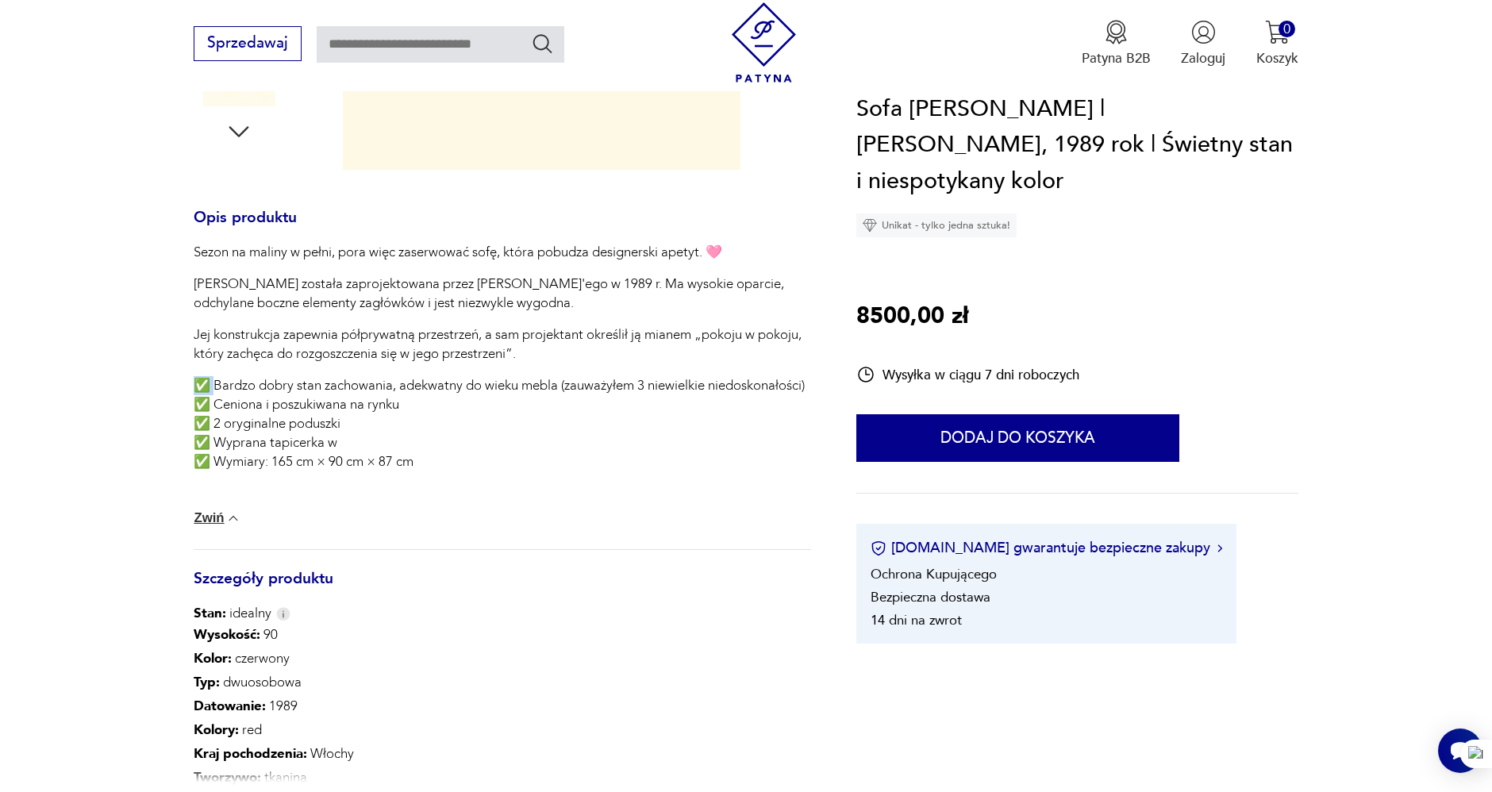
drag, startPoint x: 215, startPoint y: 387, endPoint x: 193, endPoint y: 391, distance: 22.6
click at [189, 394] on section "Opis produktu Sezon na maliny w pełni, pora więc zaserwować sofę, która pobudza…" at bounding box center [746, 330] width 1492 height 1315
copy p "✅"
click at [1238, 334] on div "Sofa Cassina Portovenere | Vico Magistretti, 1989 rok | Świetny stan i niespoty…" at bounding box center [1077, 367] width 441 height 553
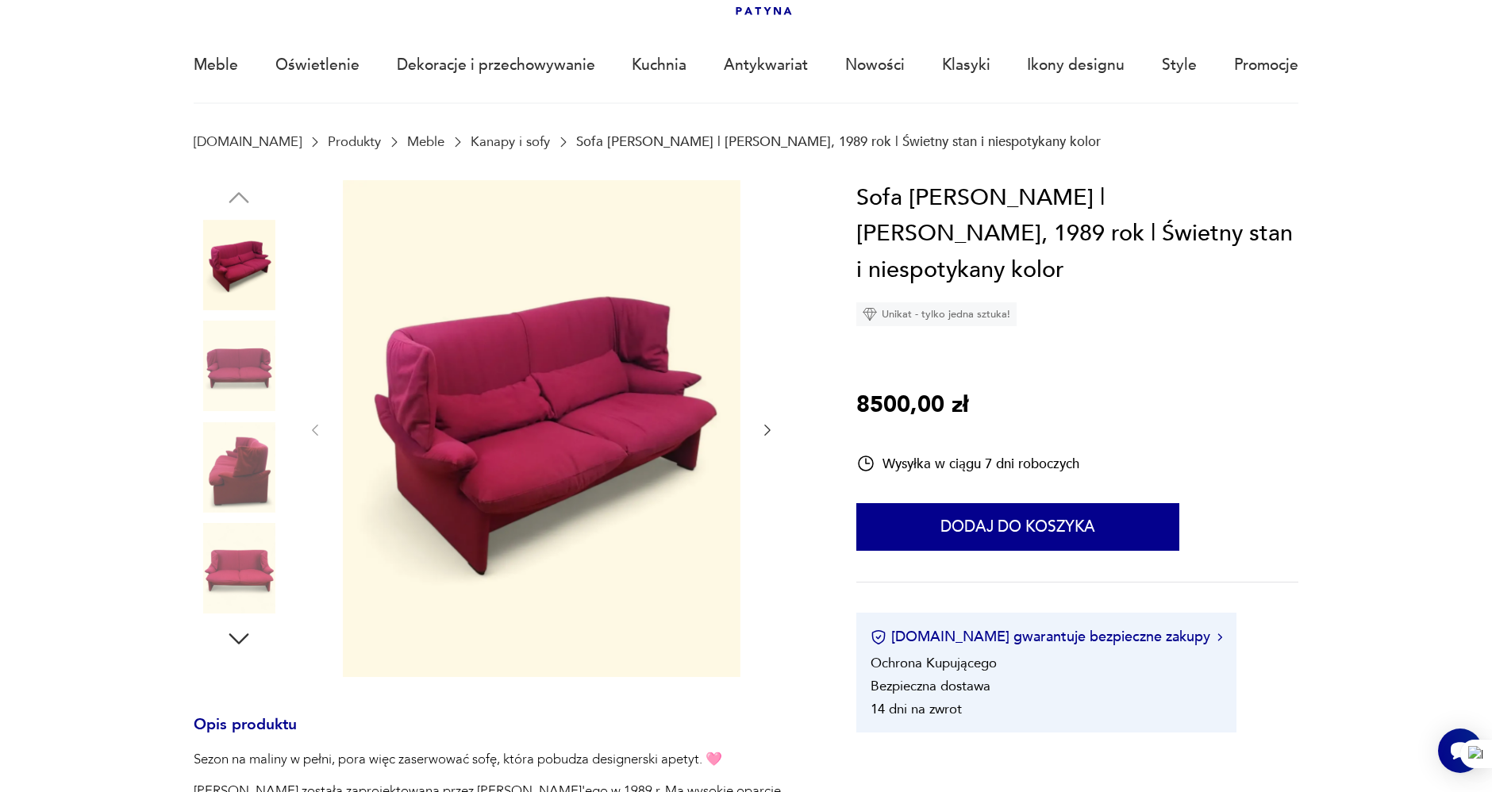
scroll to position [0, 0]
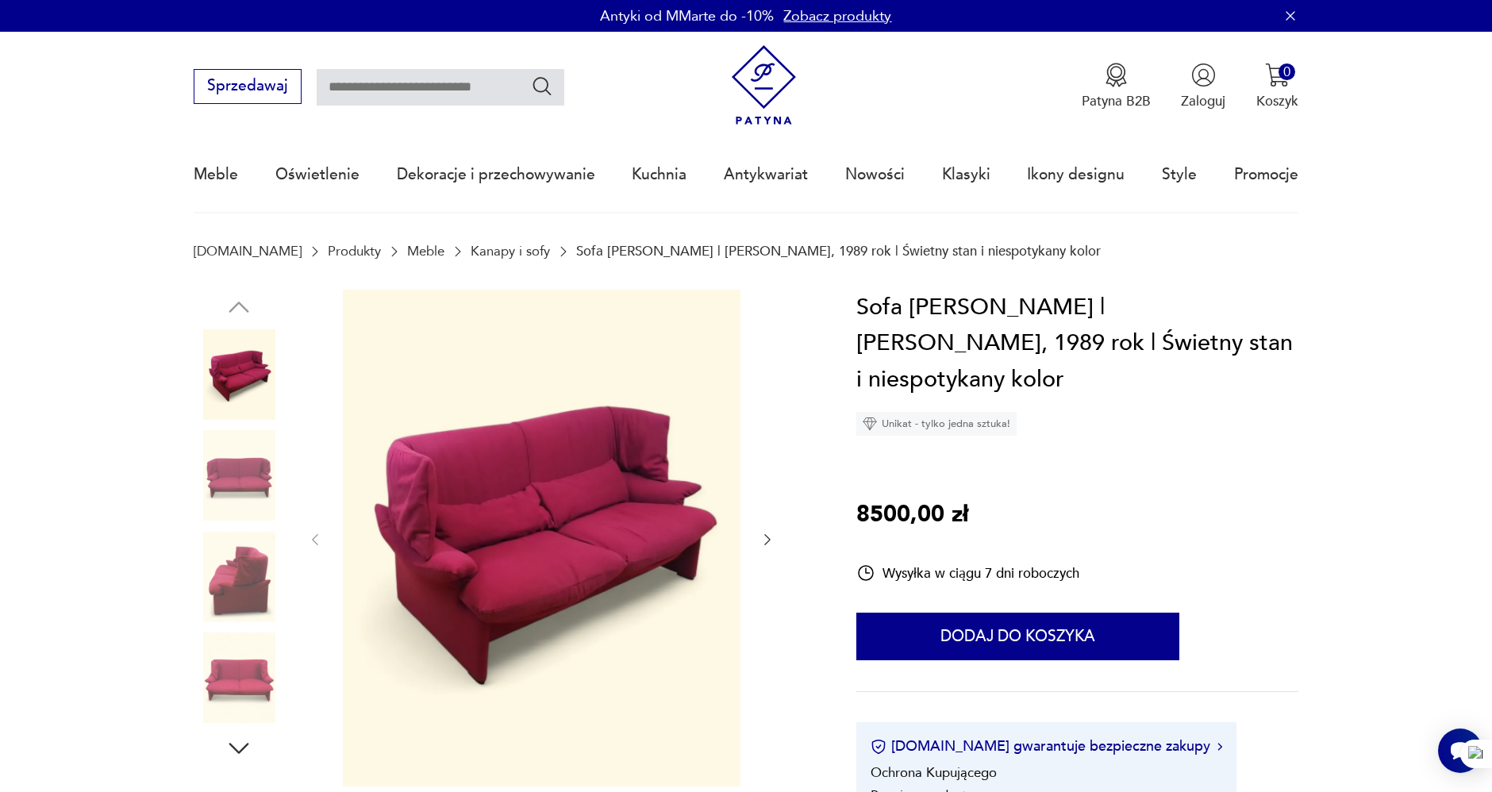
drag, startPoint x: 758, startPoint y: 10, endPoint x: 741, endPoint y: 80, distance: 71.8
click at [758, 10] on p "Antyki od MMarte do -10%" at bounding box center [688, 16] width 174 height 20
click at [764, 65] on img at bounding box center [764, 85] width 80 height 80
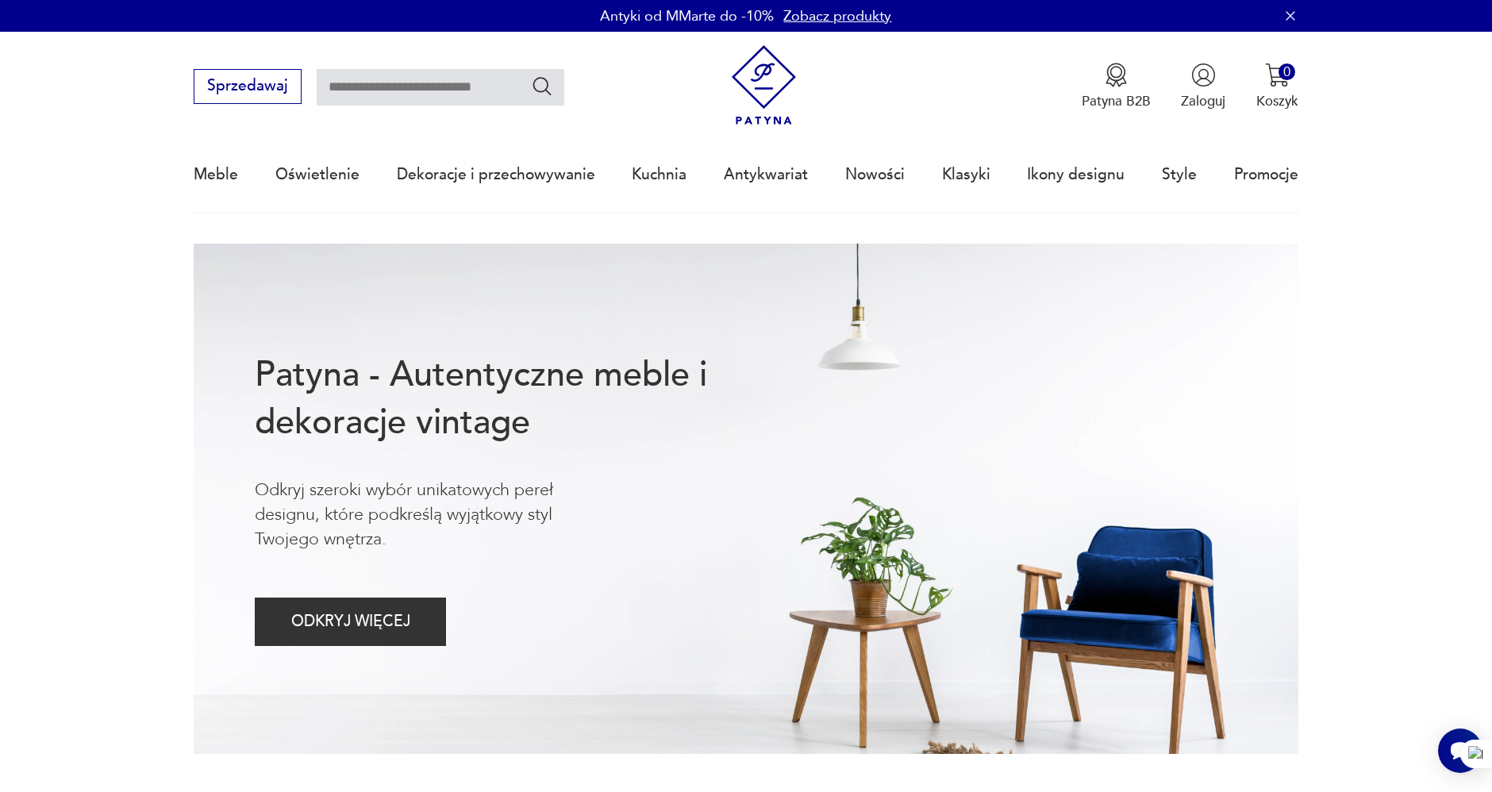
click at [83, 164] on nav "Sprzedawaj Patyna B2B Zaloguj 0 Koszyk Twój koszyk ( 0 ) Brak produktów w koszy…" at bounding box center [746, 123] width 1492 height 182
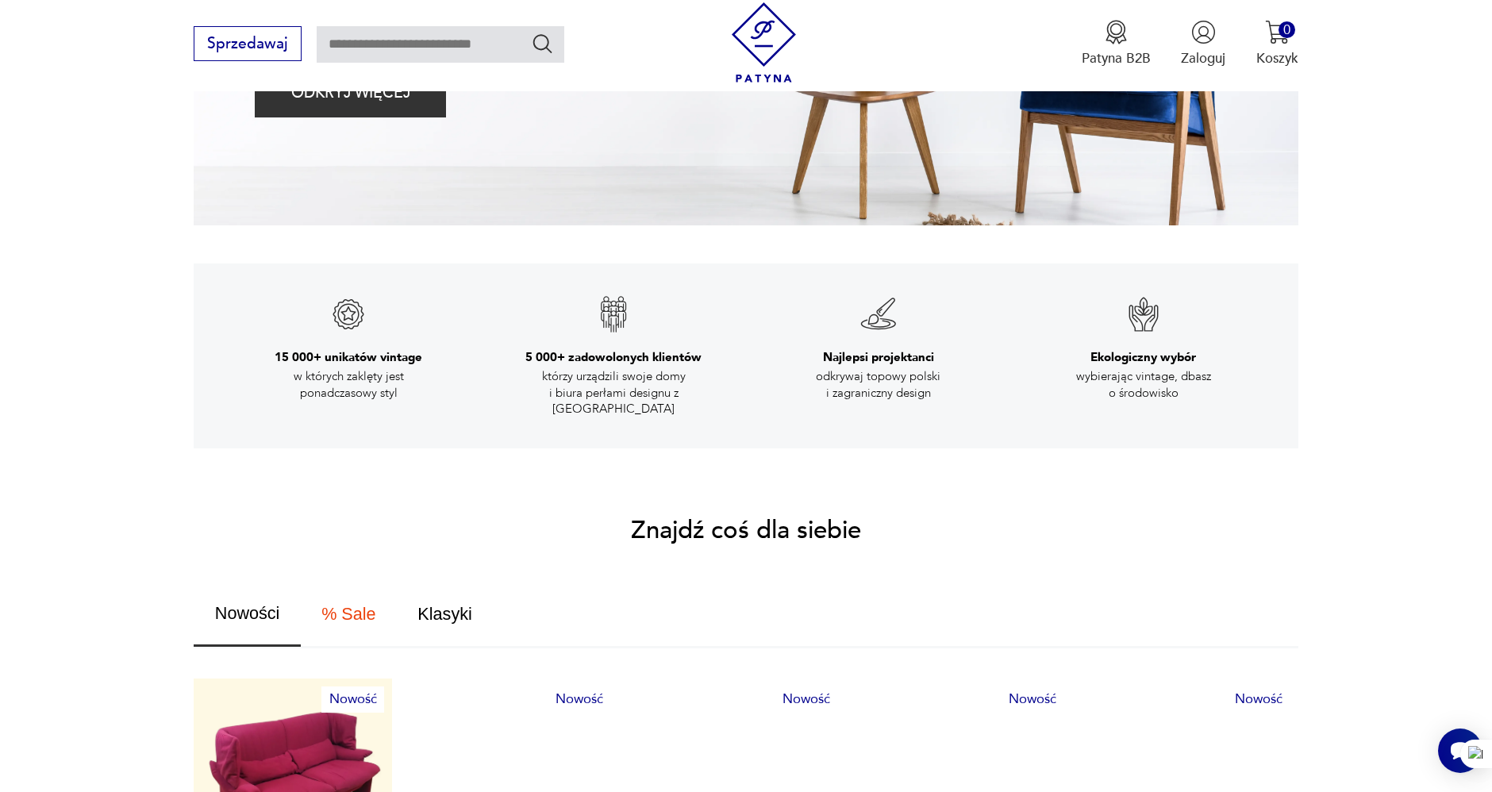
scroll to position [970, 0]
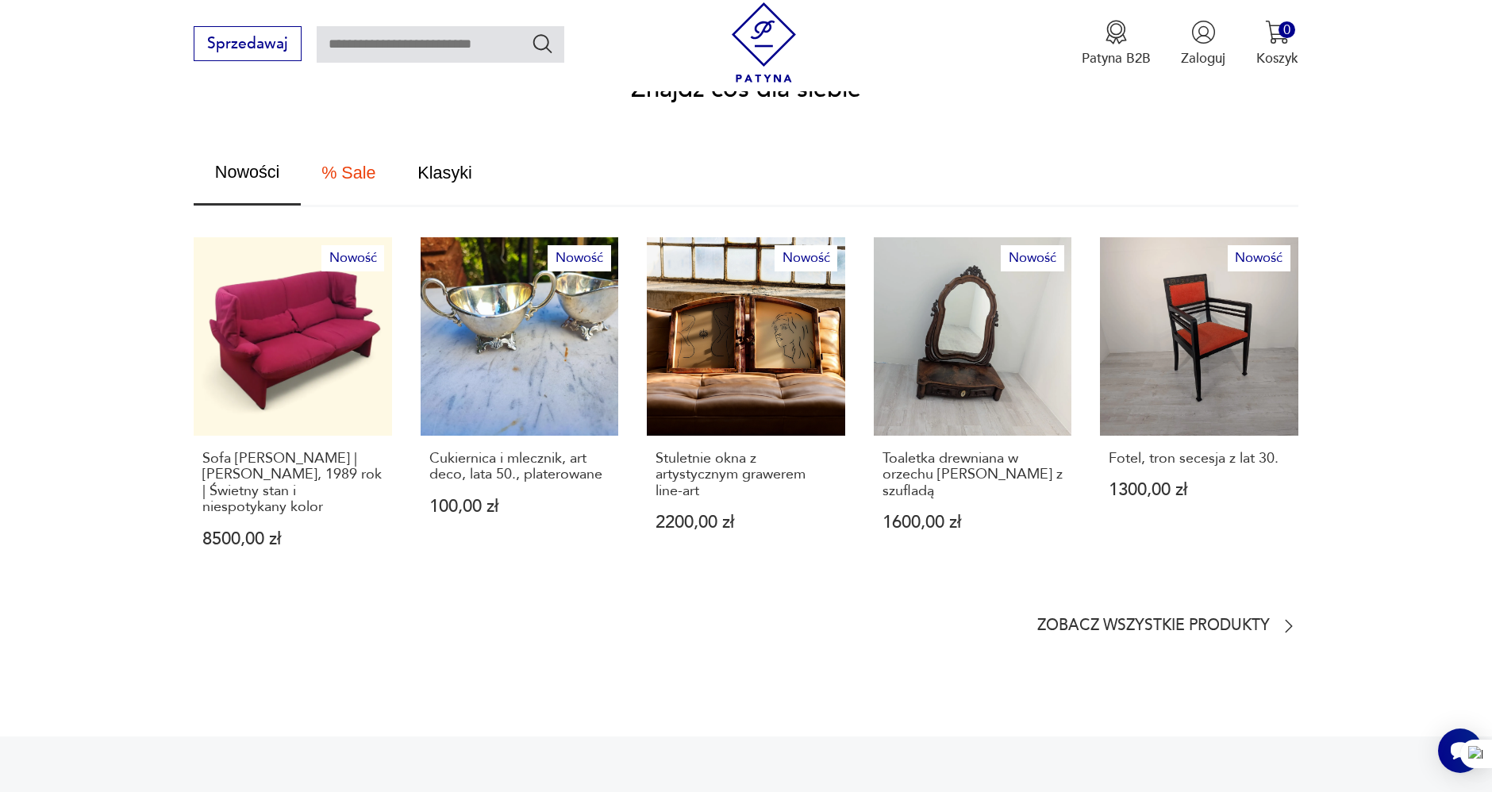
drag, startPoint x: 79, startPoint y: 245, endPoint x: 86, endPoint y: 210, distance: 36.3
click at [79, 245] on section "Znajdź coś dla siebie Nowości % Sale Klasyki Nowość Sofa Cassina Portovenere | …" at bounding box center [746, 357] width 1492 height 558
click at [436, 164] on span "Klasyki" at bounding box center [445, 172] width 54 height 17
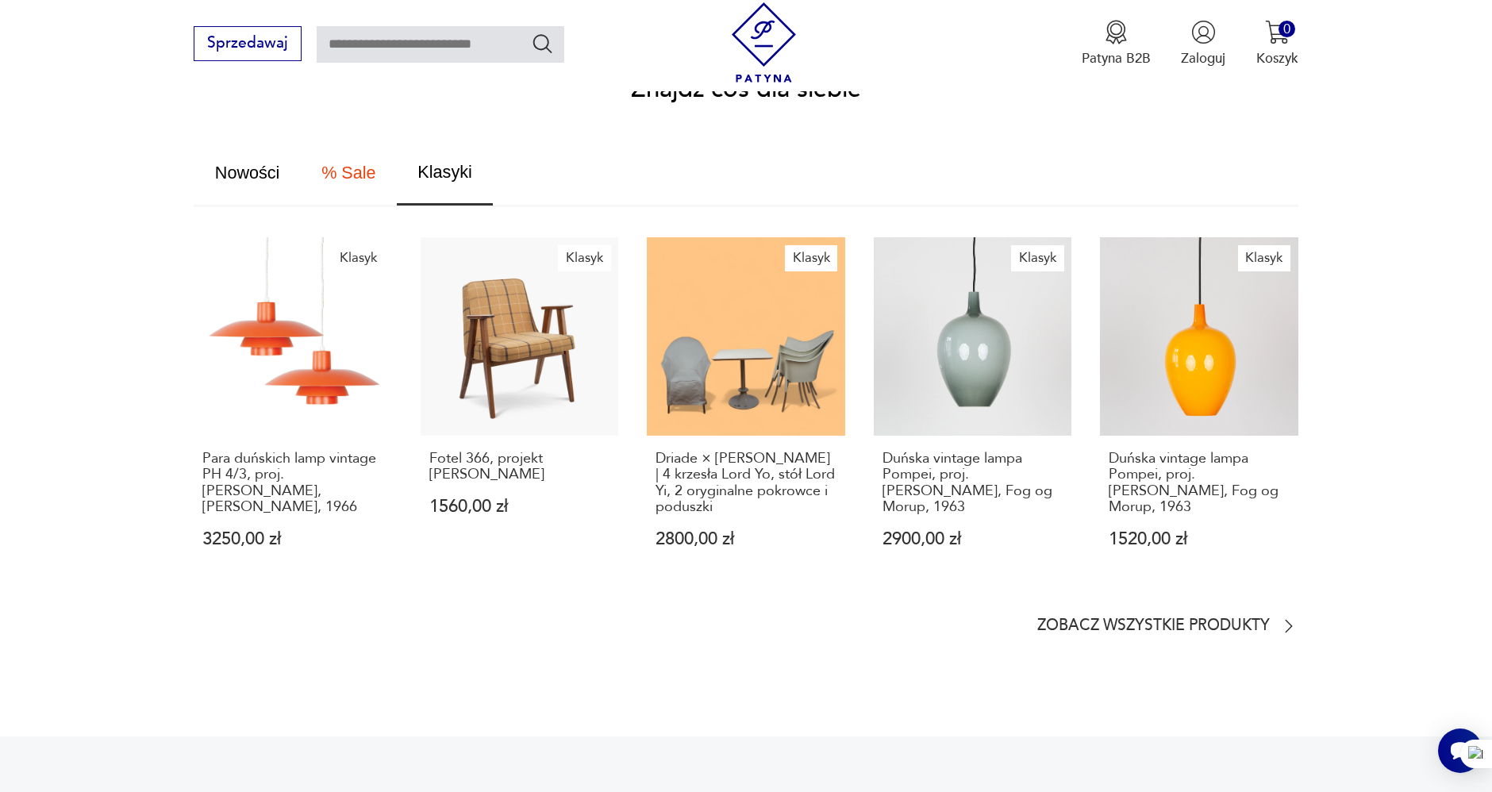
click at [92, 285] on section "Znajdź coś dla siebie Nowości % Sale Klasyki Klasyk Para duńskich lamp vintage …" at bounding box center [746, 357] width 1492 height 558
click at [1165, 620] on p "Zobacz wszystkie produkty" at bounding box center [1154, 626] width 233 height 13
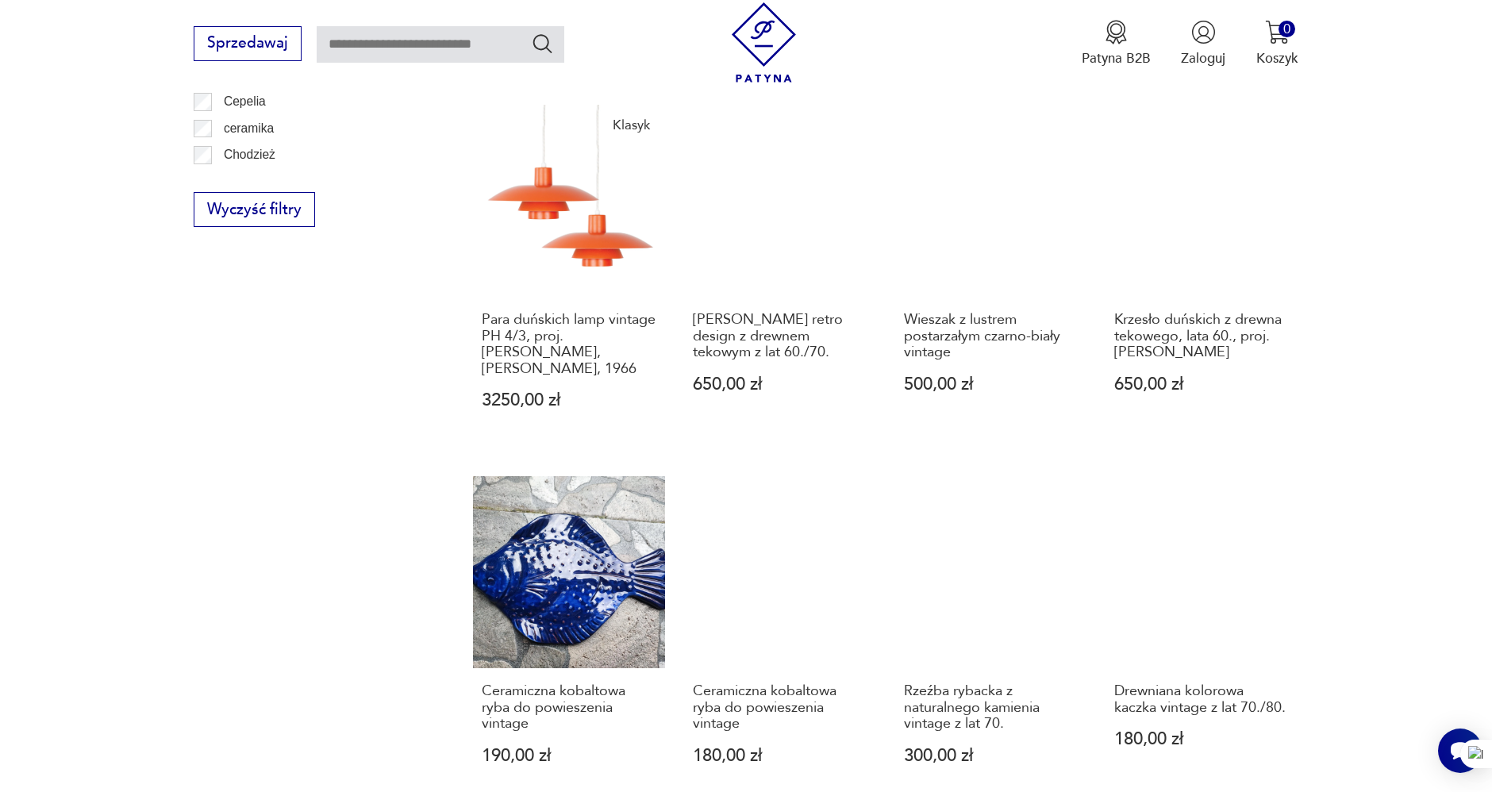
scroll to position [917, 0]
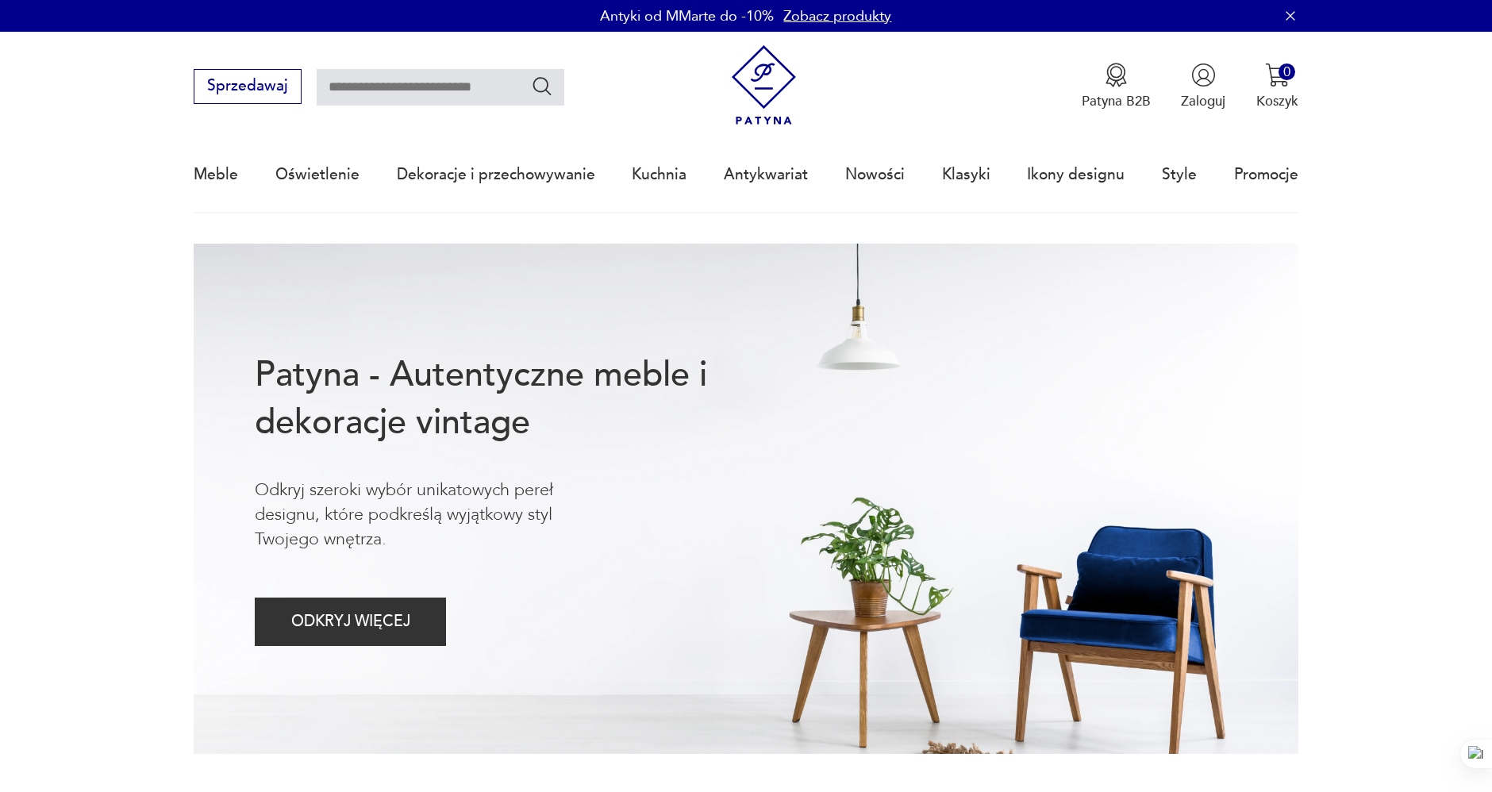
click at [426, 87] on input "text" at bounding box center [441, 87] width 248 height 37
type input "*******"
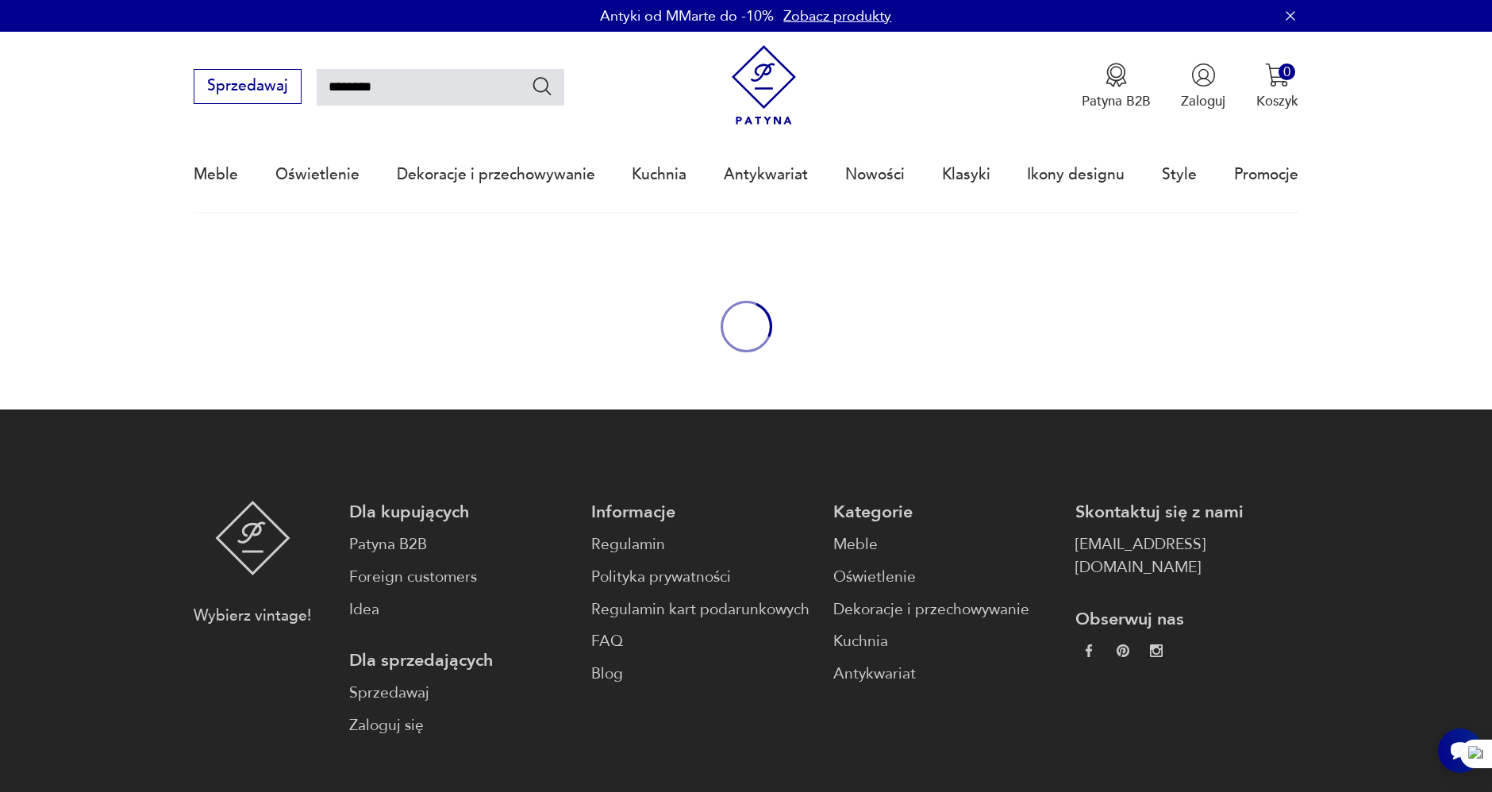
type input "*******"
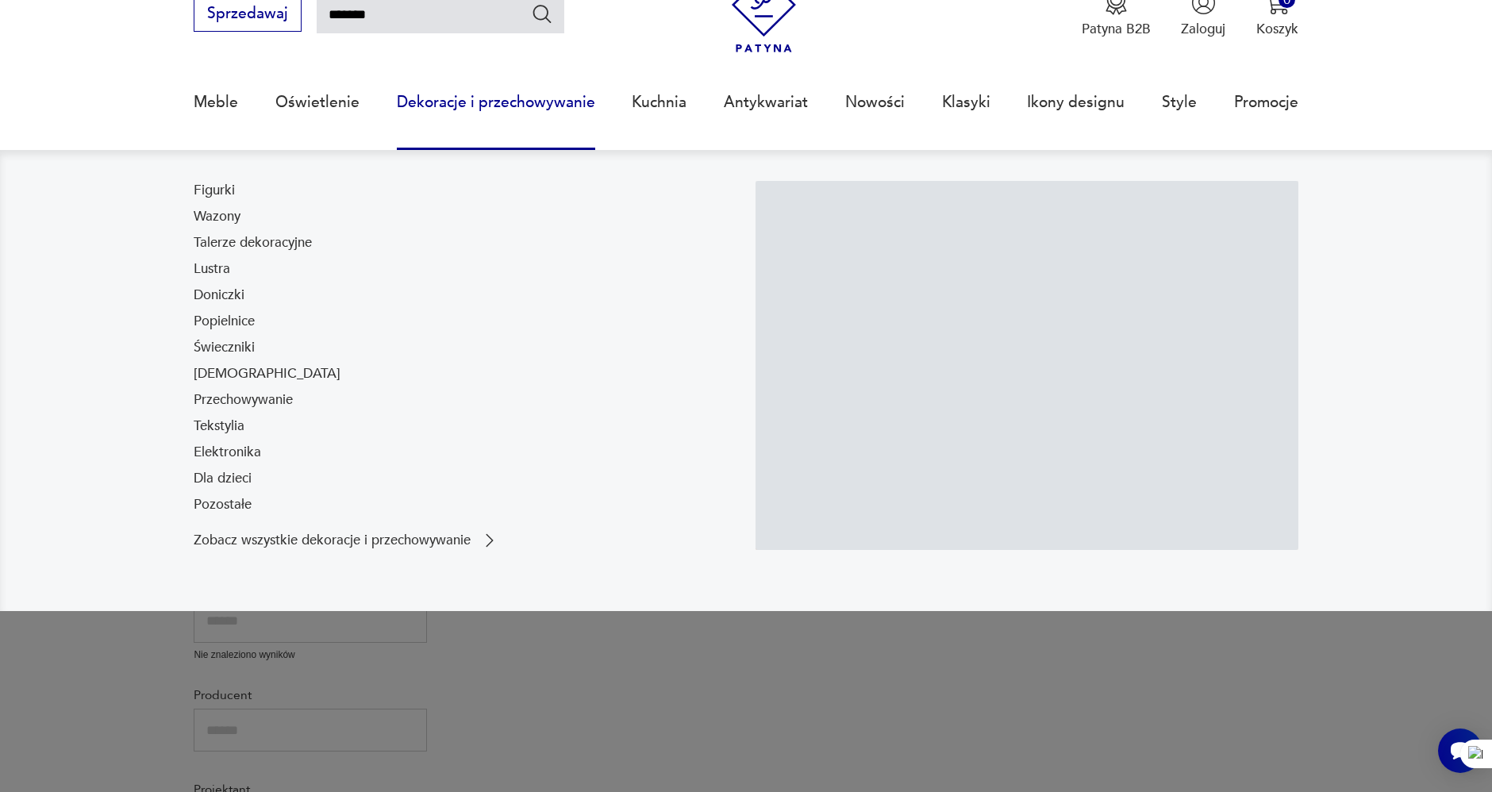
scroll to position [90, 0]
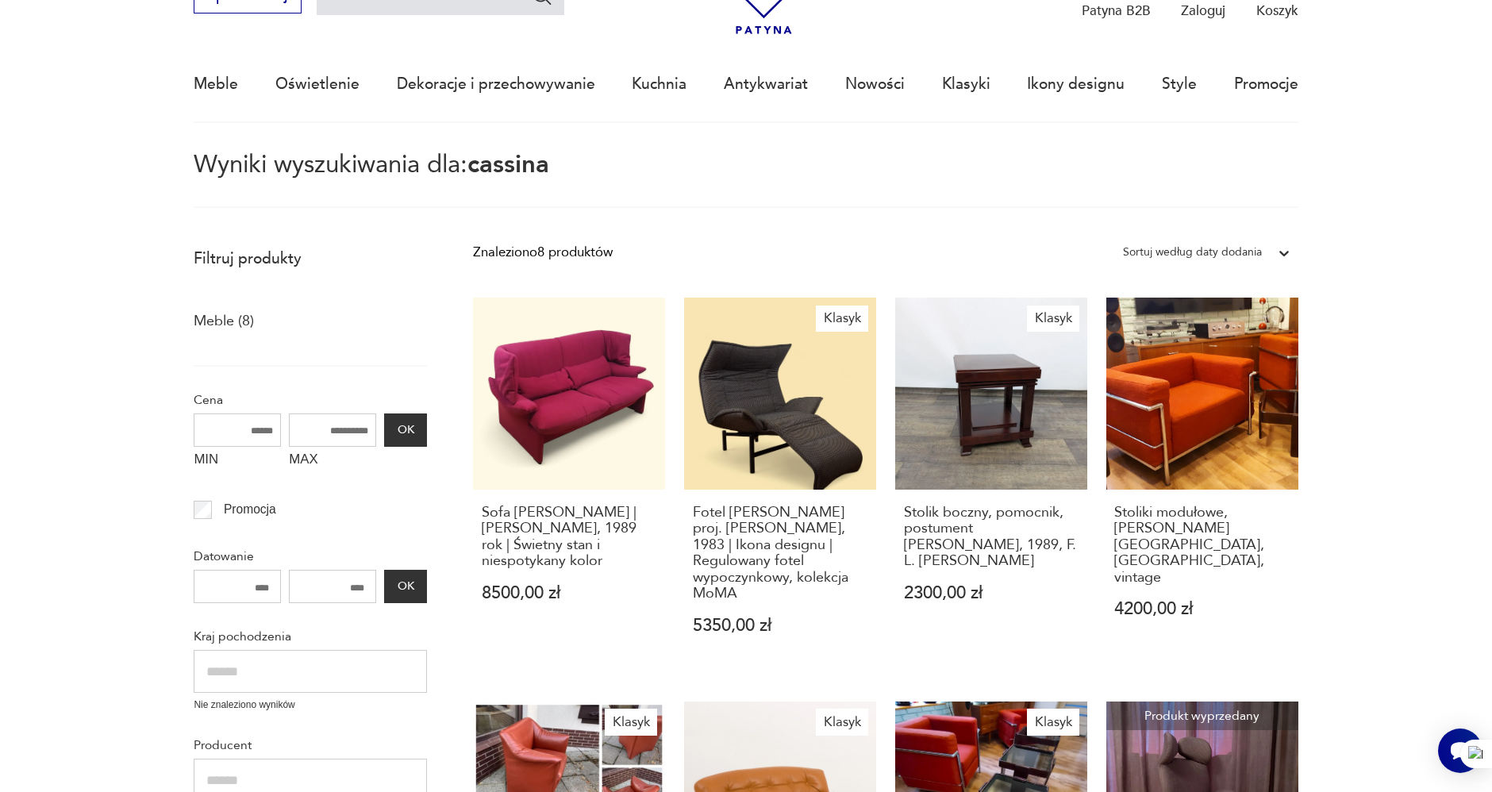
click at [1427, 355] on section "Filtruj produkty Meble (8) Cena MIN MAX OK Promocja Datowanie OK Kraj pochodzen…" at bounding box center [746, 786] width 1492 height 1095
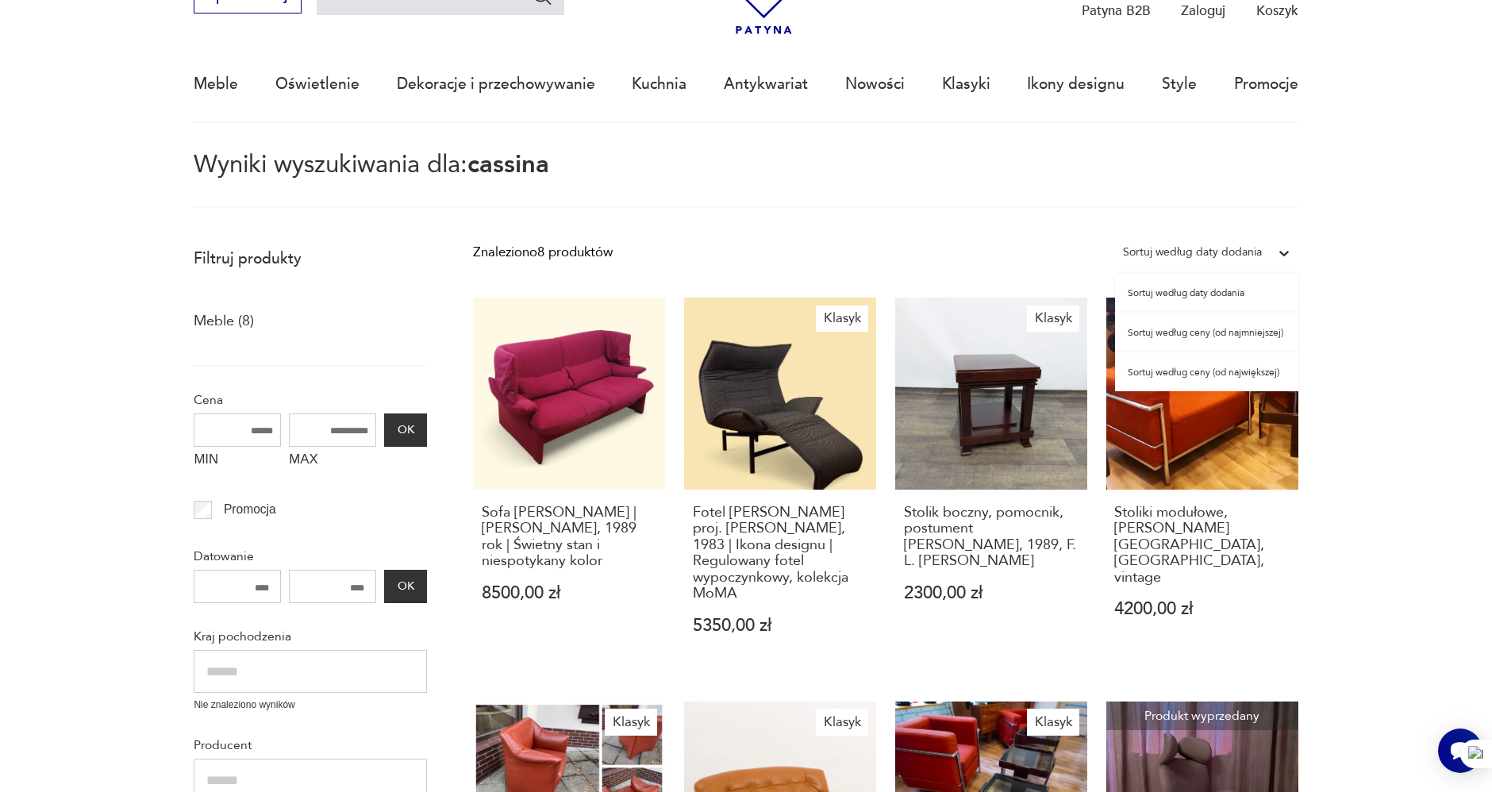
click at [1280, 248] on icon at bounding box center [1285, 253] width 16 height 16
click at [1255, 364] on div "Sortuj według ceny (od największej)" at bounding box center [1206, 372] width 183 height 40
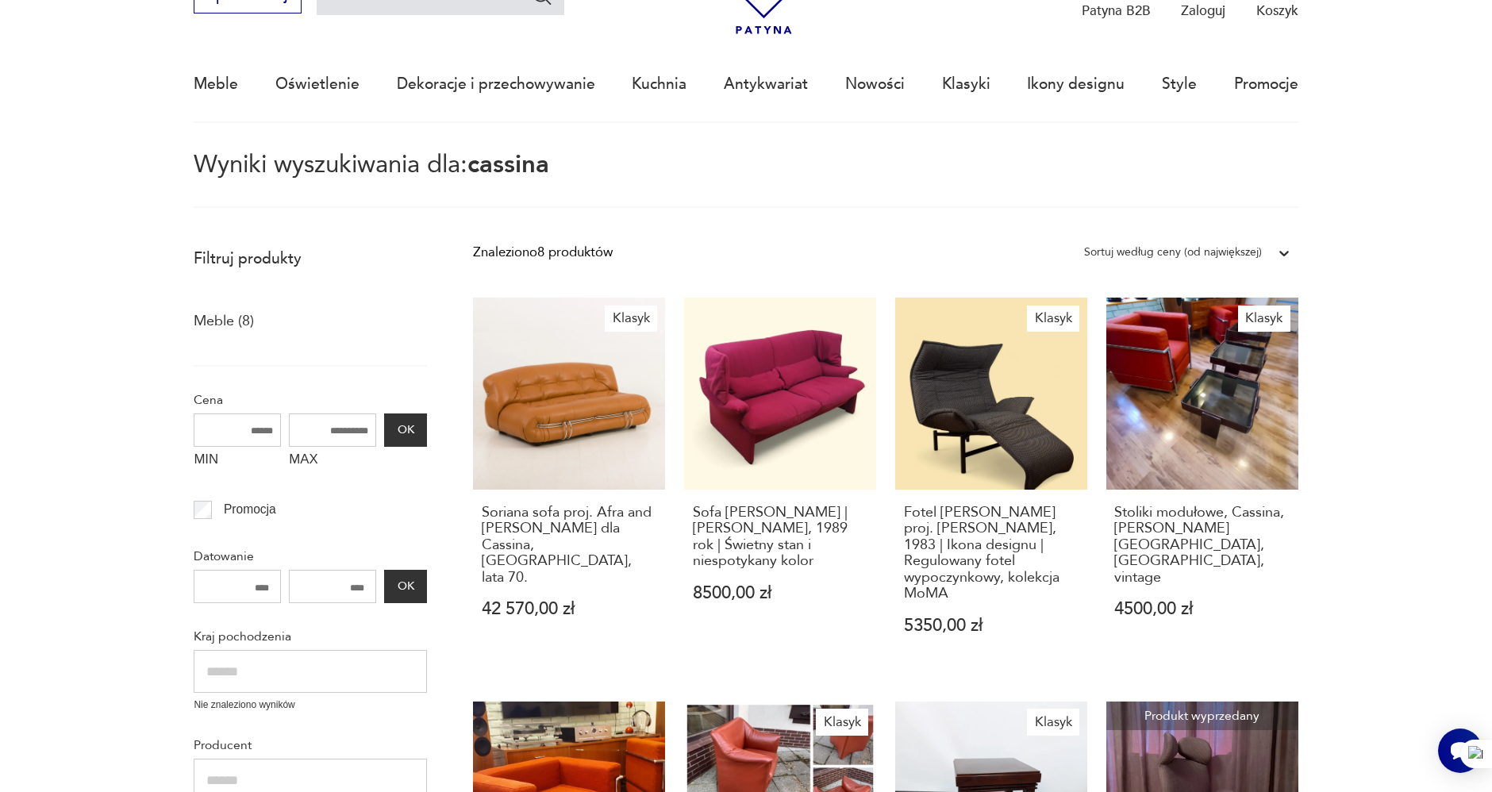
click at [1323, 317] on section "Filtruj produkty Meble (8) Cena MIN MAX OK Promocja Datowanie OK Kraj pochodzen…" at bounding box center [746, 786] width 1492 height 1095
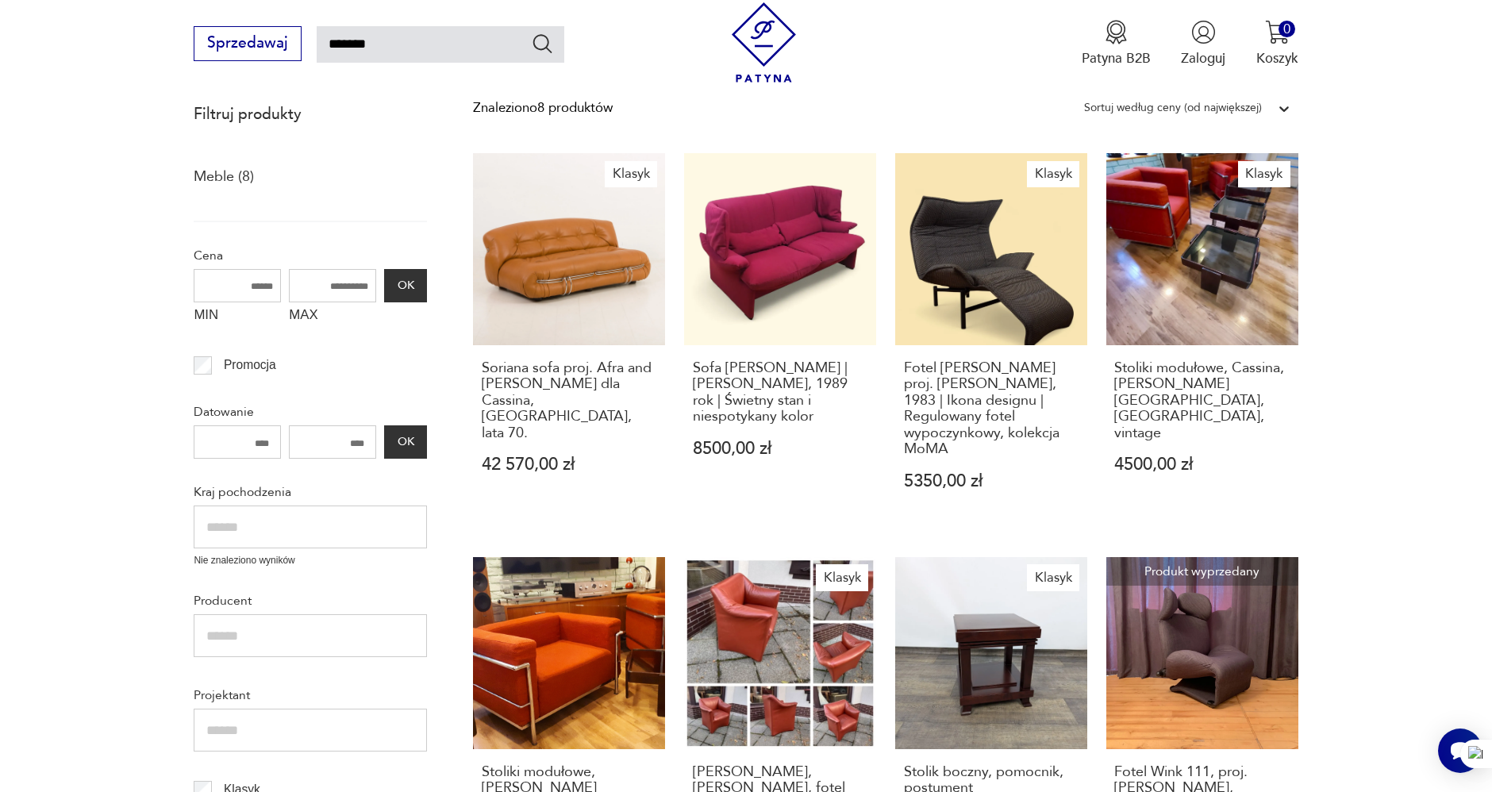
scroll to position [267, 0]
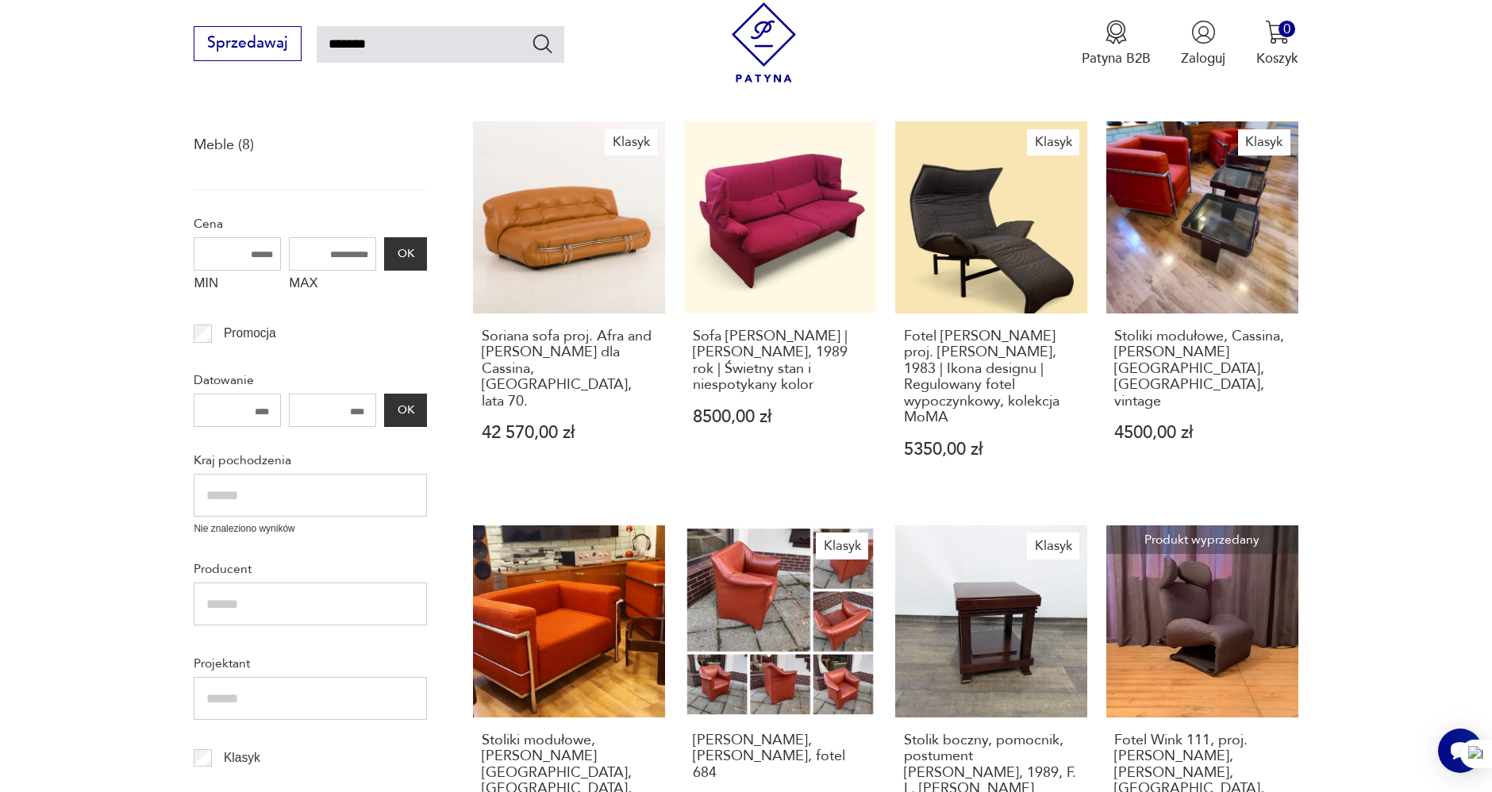
click at [1356, 329] on section "Filtruj produkty Meble (8) Cena MIN MAX OK Promocja Datowanie OK Kraj pochodzen…" at bounding box center [746, 610] width 1492 height 1095
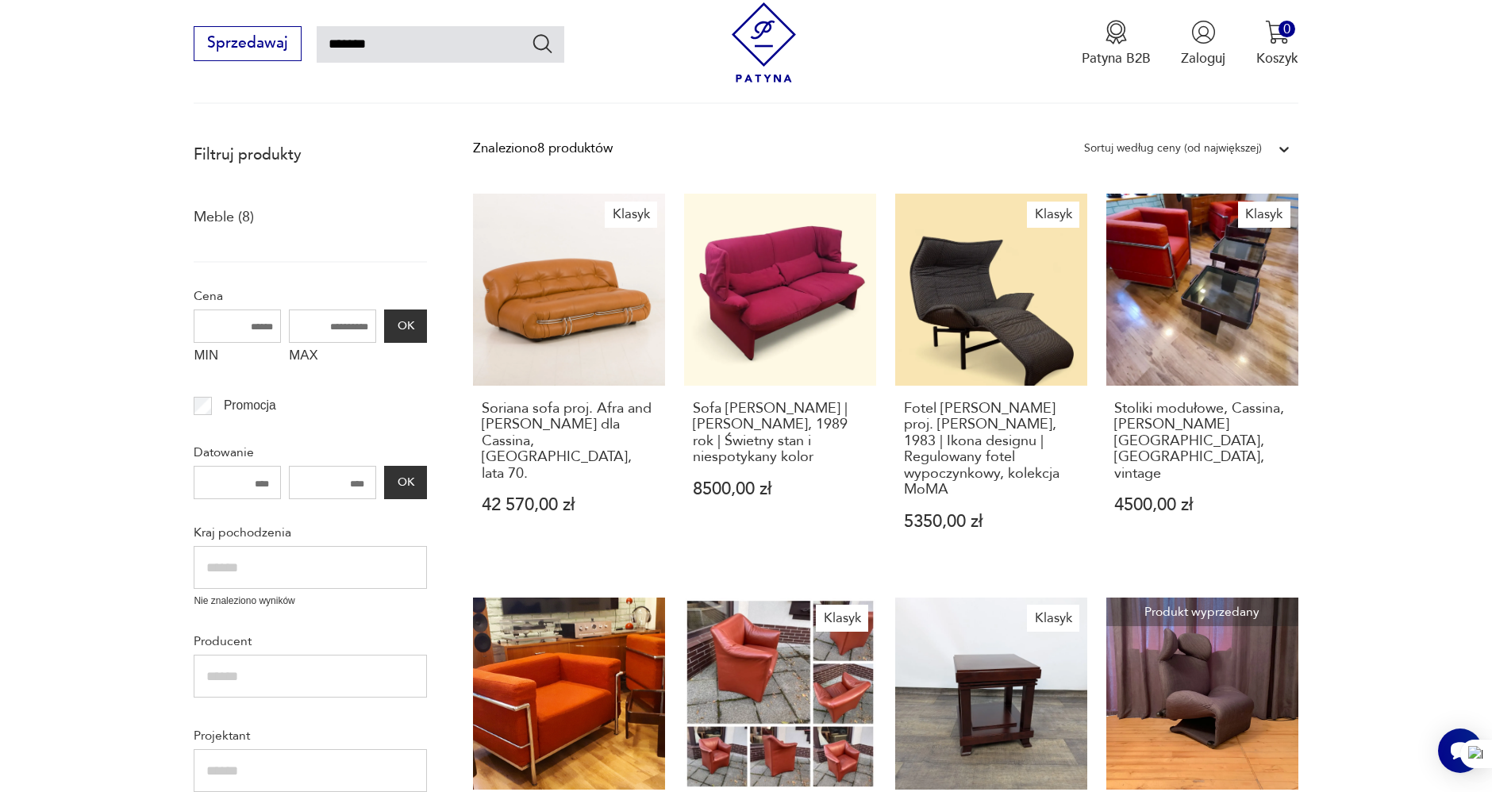
scroll to position [179, 0]
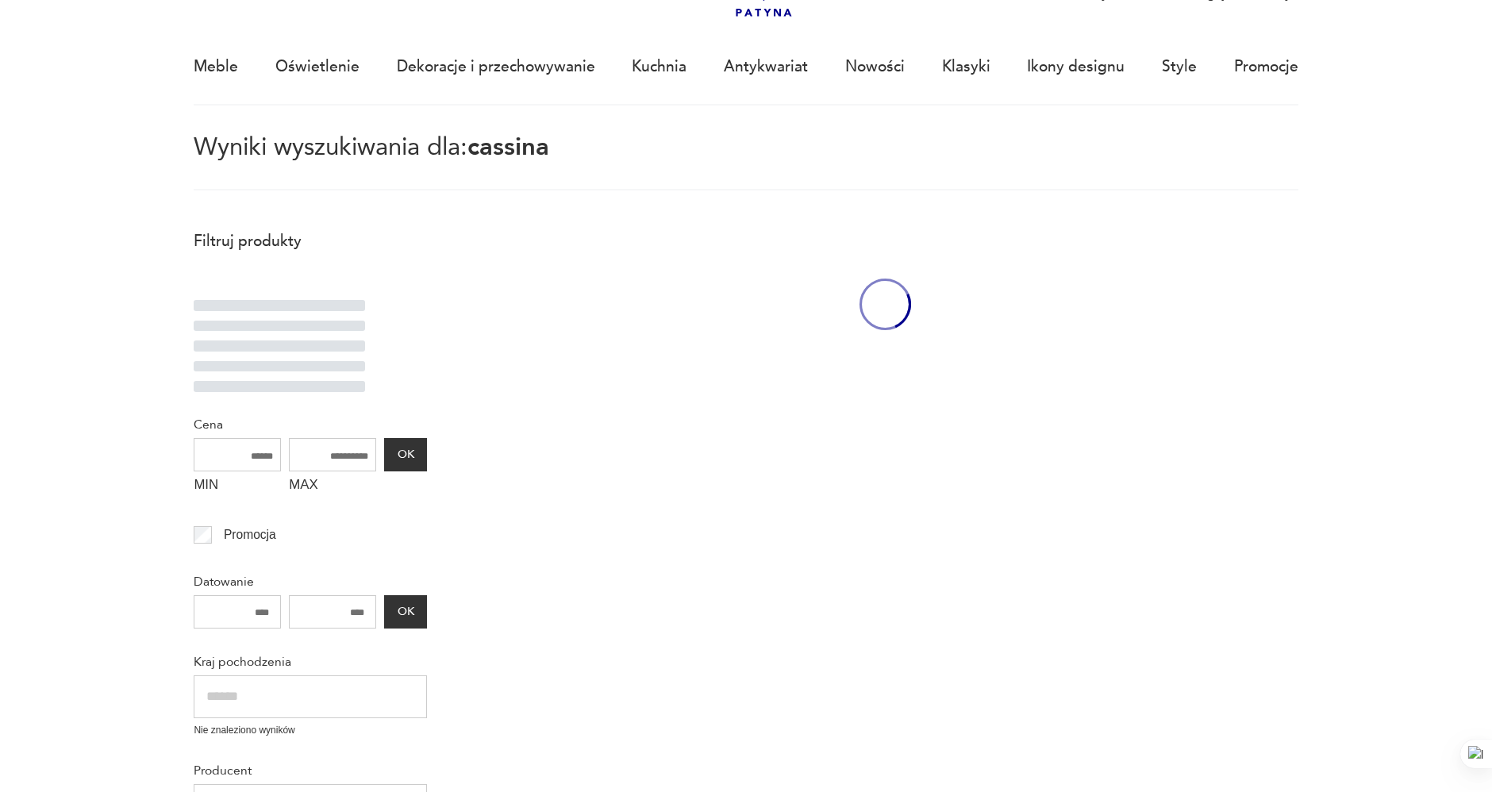
click at [124, 287] on section "Filtruj produkty Cena MIN MAX OK Promocja Datowanie OK Kraj pochodzenia Nie zna…" at bounding box center [746, 789] width 1492 height 1137
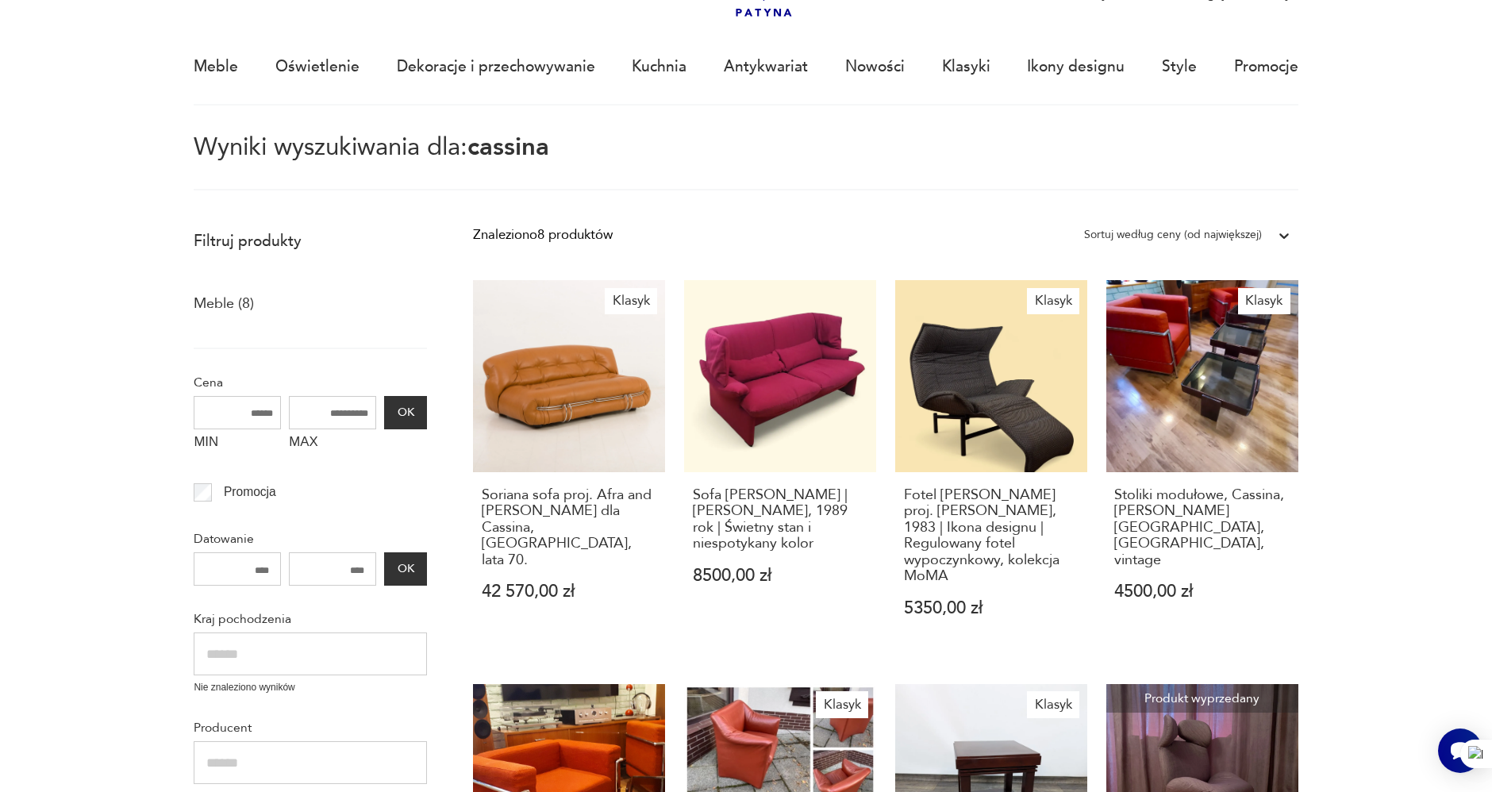
click at [1449, 465] on section "Filtruj produkty Meble (8) Cena MIN MAX OK Promocja Datowanie OK Kraj pochodzen…" at bounding box center [746, 768] width 1492 height 1095
click at [109, 268] on section "Filtruj produkty Meble (8) Cena MIN MAX OK Promocja Datowanie OK Kraj pochodzen…" at bounding box center [746, 768] width 1492 height 1095
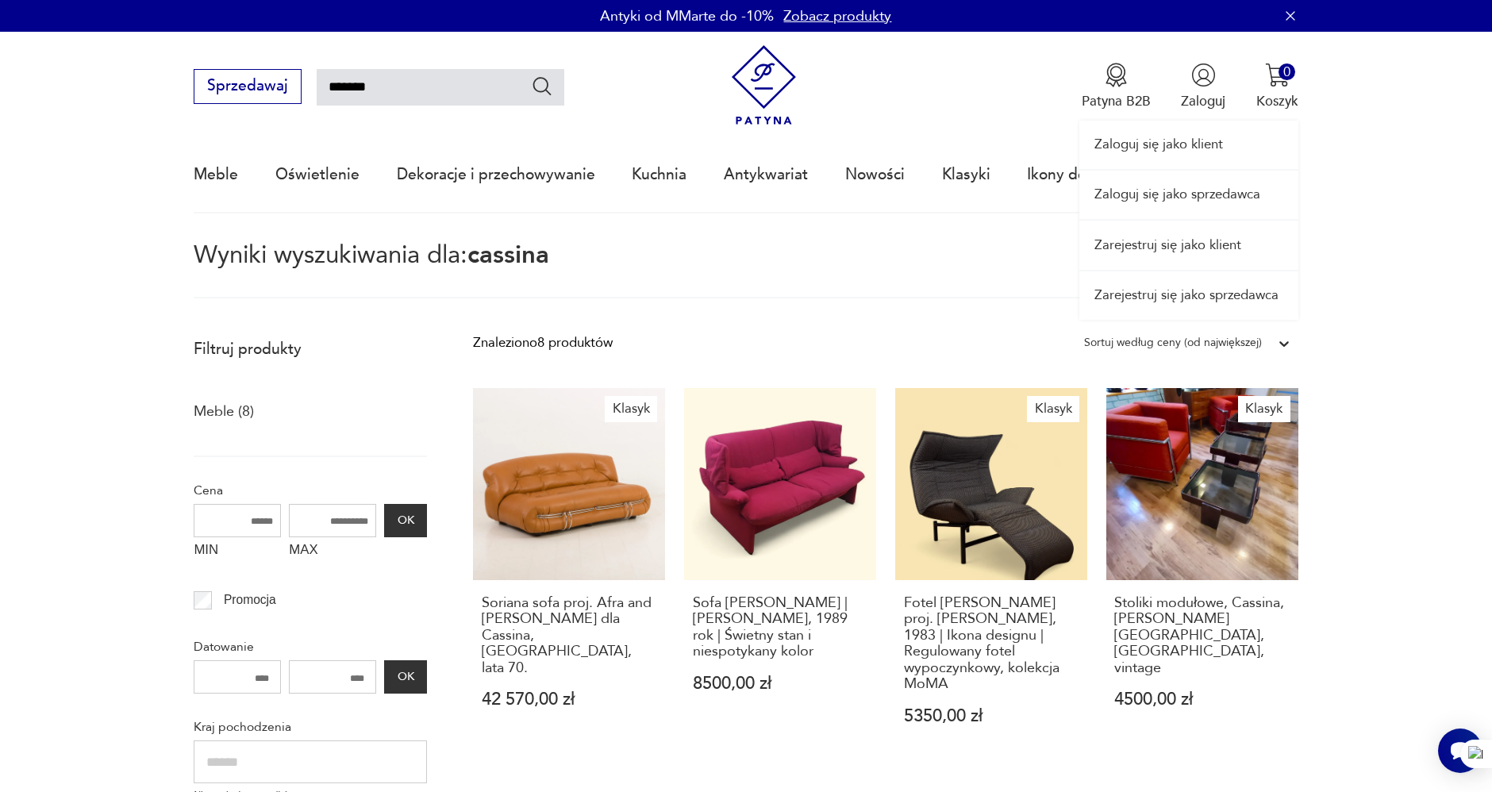
click at [1202, 189] on link "Zaloguj się jako sprzedawca" at bounding box center [1189, 195] width 219 height 48
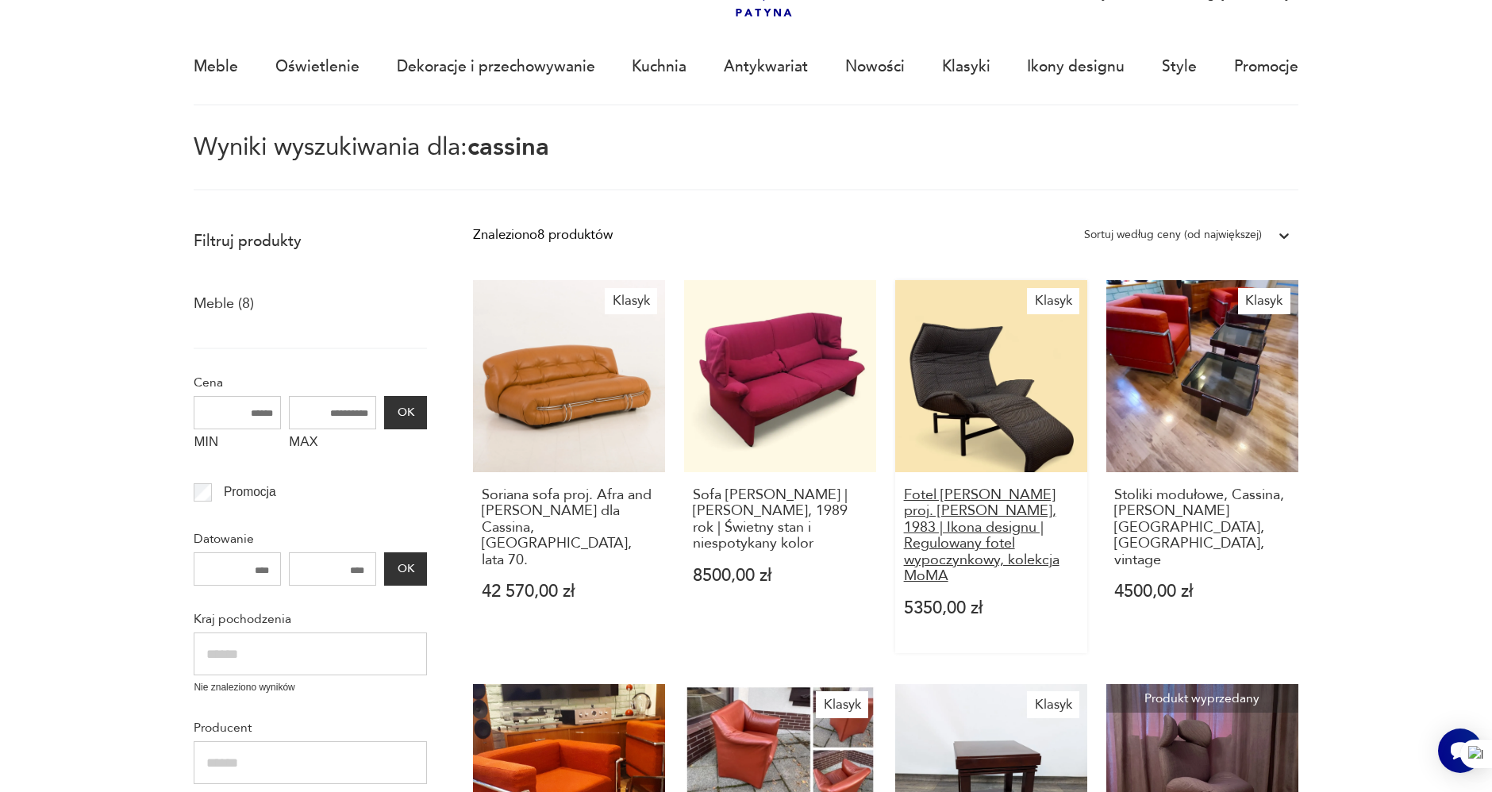
click at [984, 507] on h3 "Fotel [PERSON_NAME] proj. [PERSON_NAME], 1983 | Ikona designu | Regulowany fote…" at bounding box center [991, 535] width 175 height 97
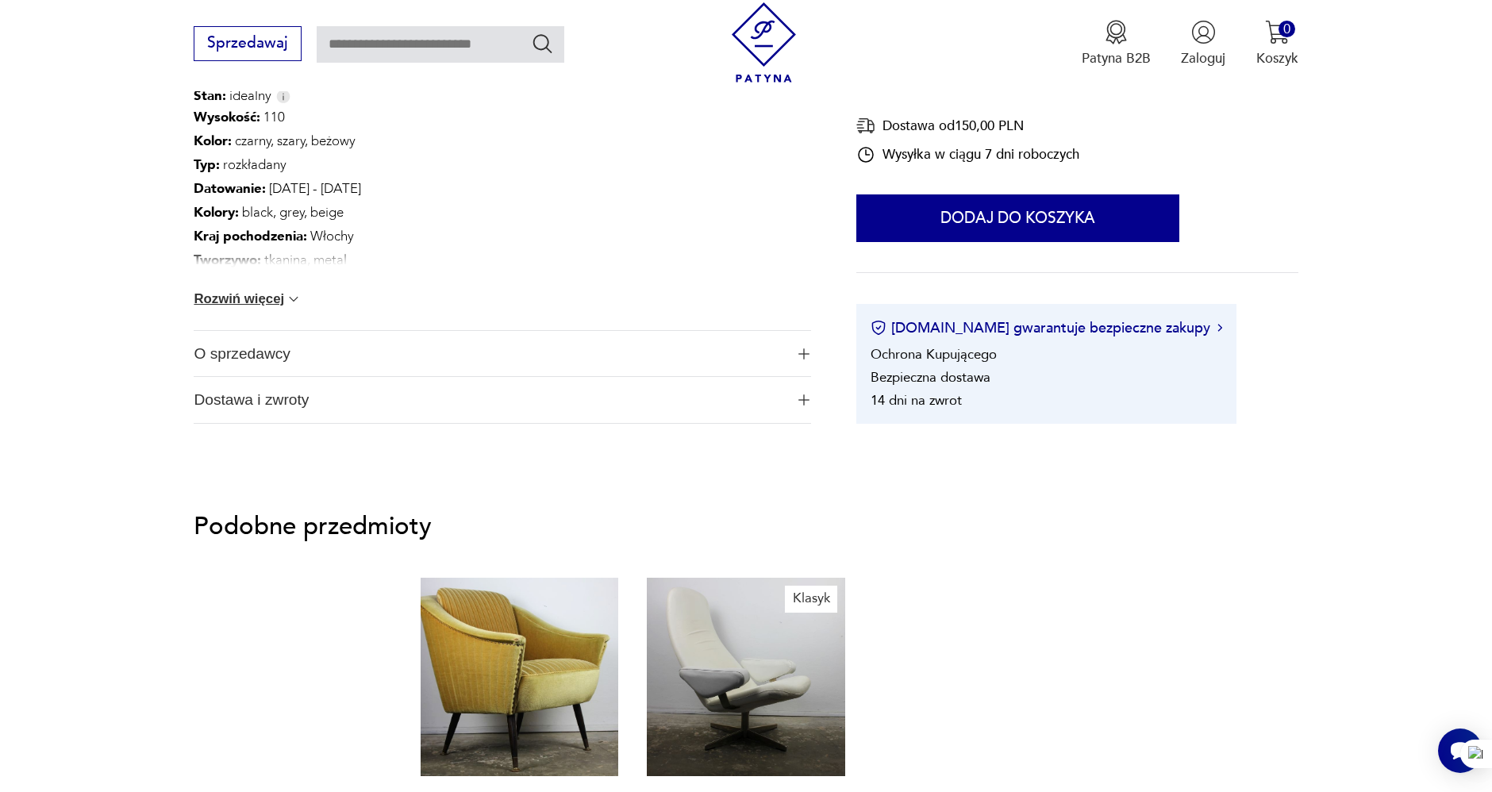
scroll to position [1058, 0]
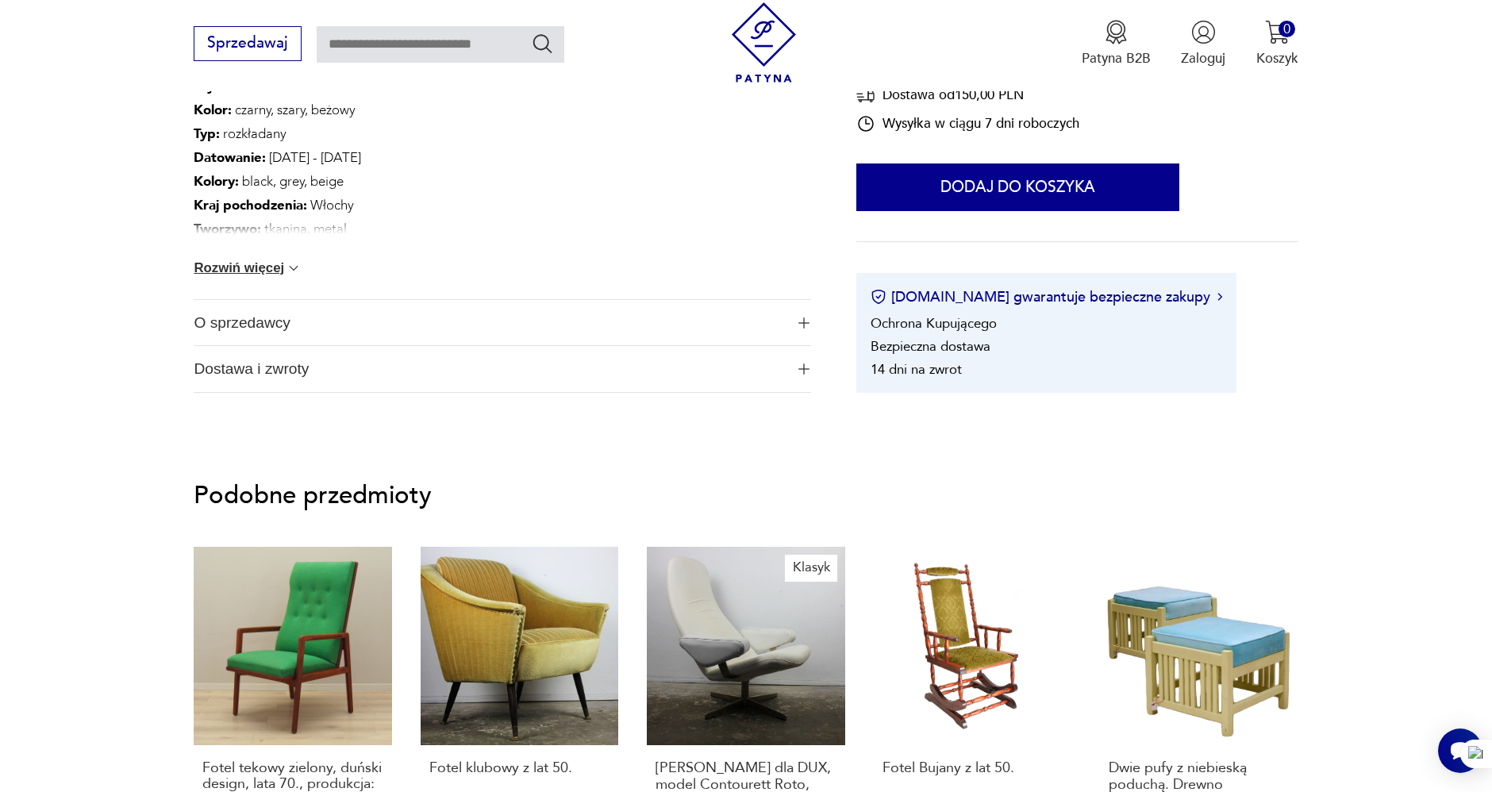
click at [301, 327] on span "O sprzedawcy" at bounding box center [489, 323] width 591 height 46
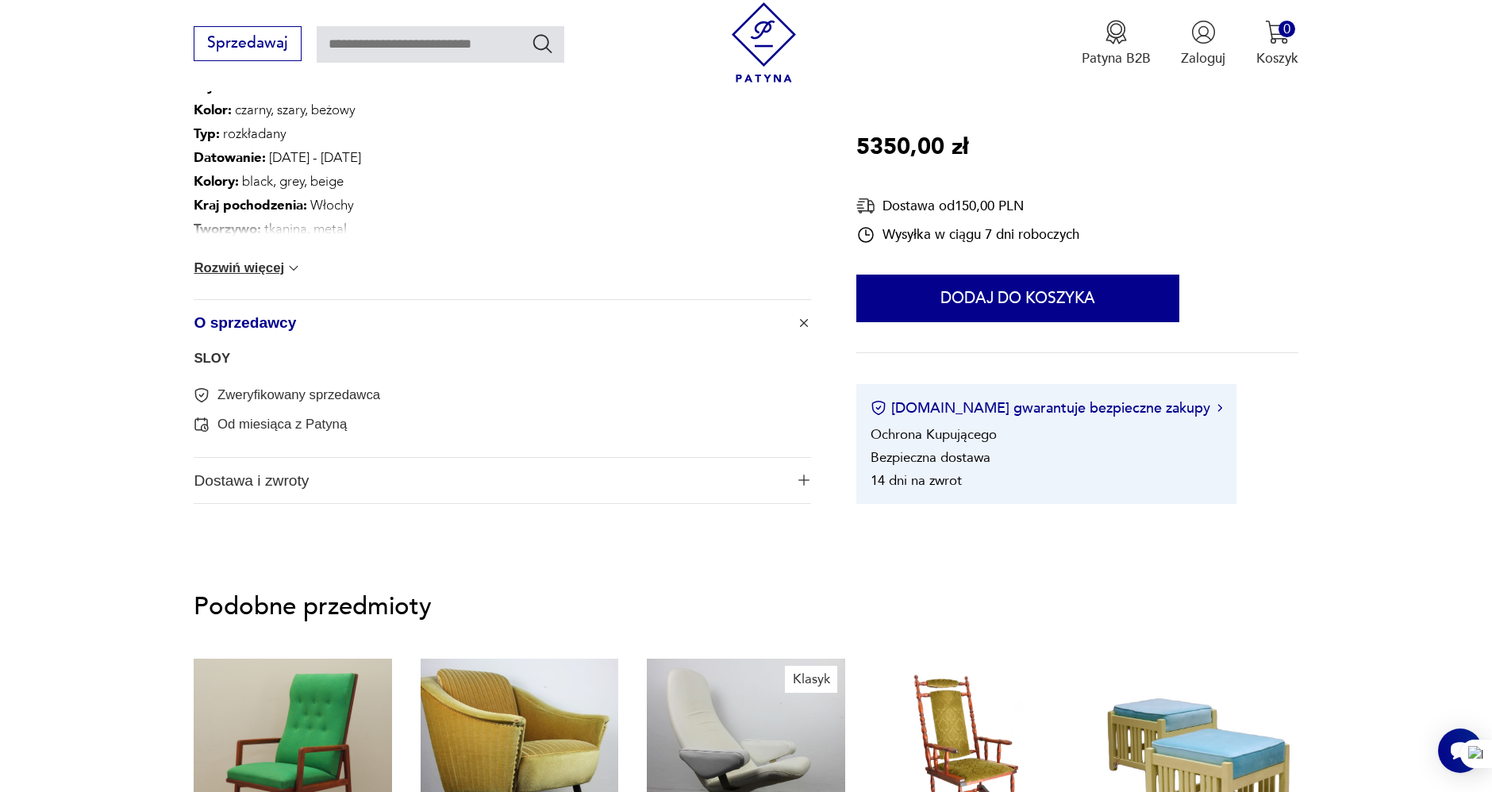
click at [218, 358] on link "SLOY" at bounding box center [212, 358] width 37 height 15
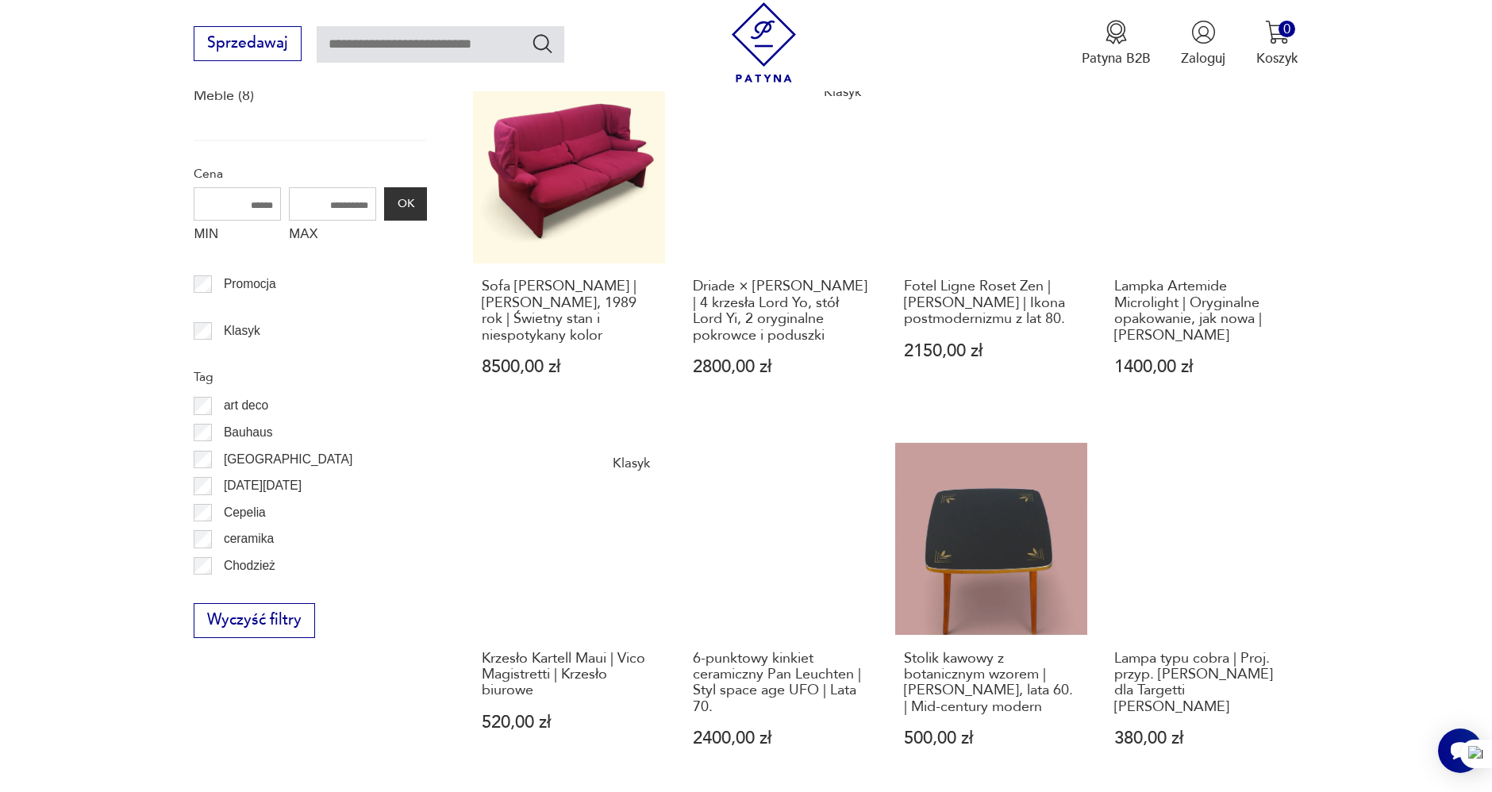
scroll to position [689, 0]
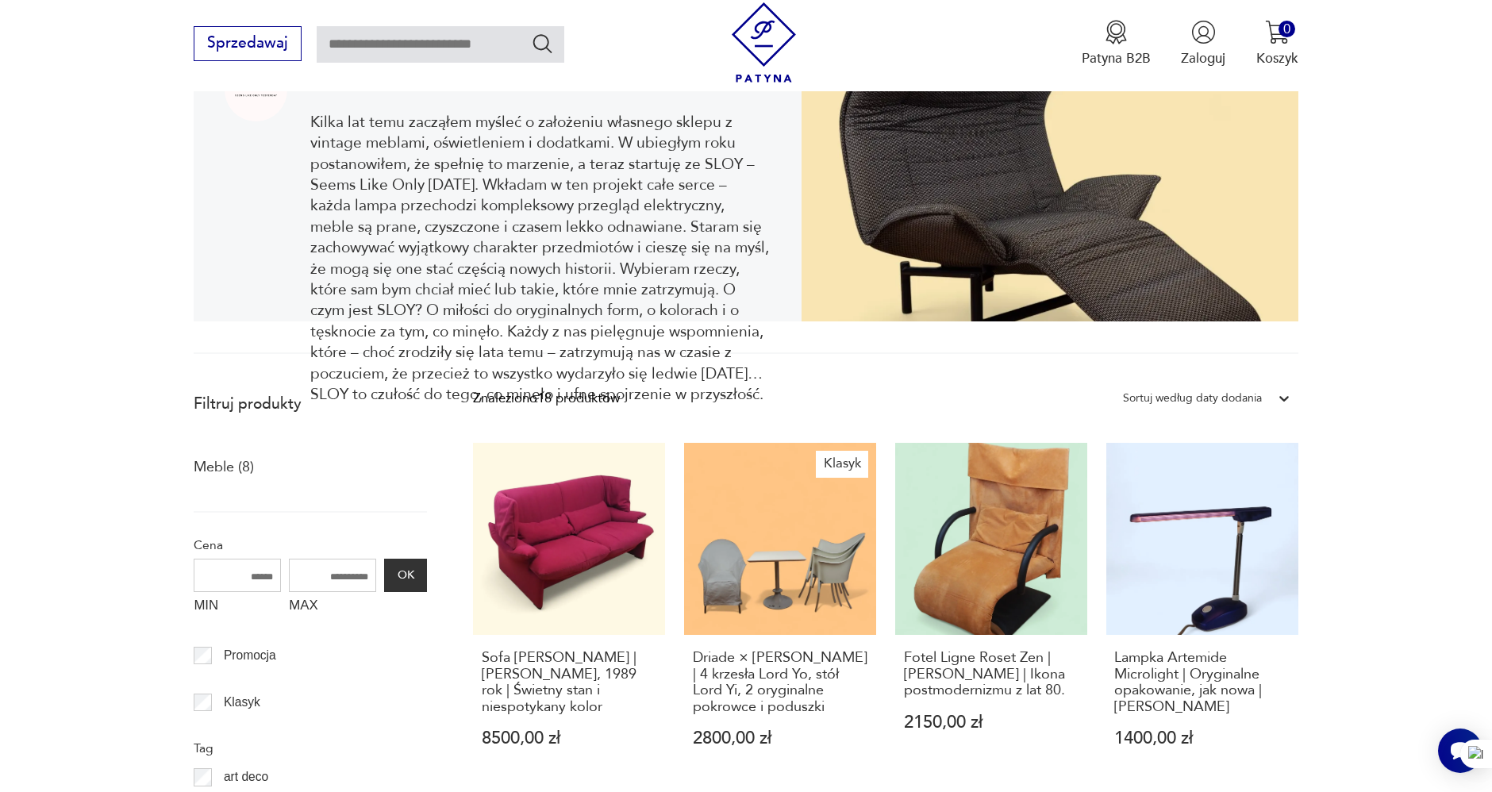
scroll to position [248, 0]
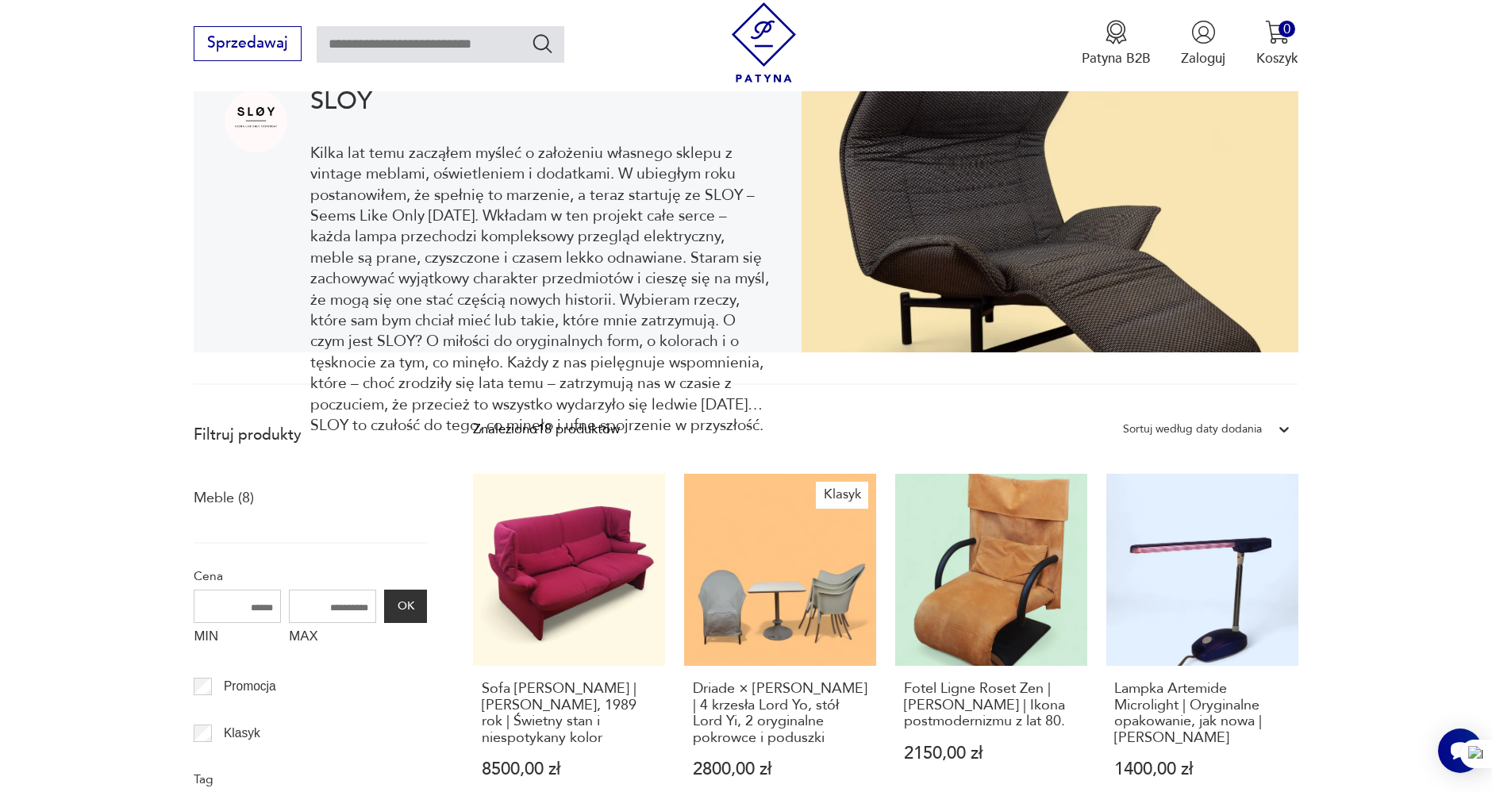
click at [30, 187] on section "SLOY Kilka lat temu zacząłem myśleć o założeniu własnego sklepu z vintage mebla…" at bounding box center [746, 213] width 1492 height 343
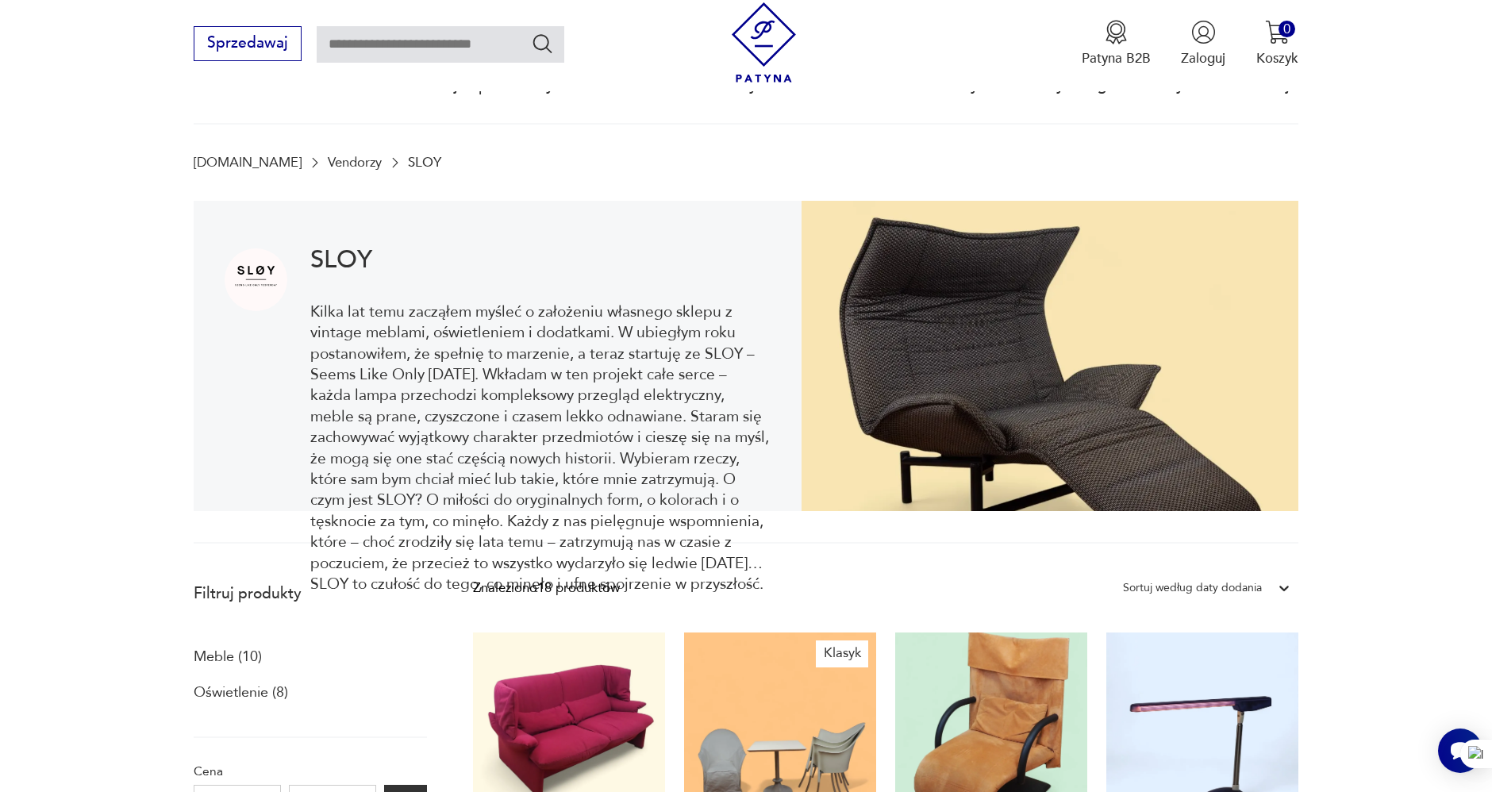
scroll to position [88, 0]
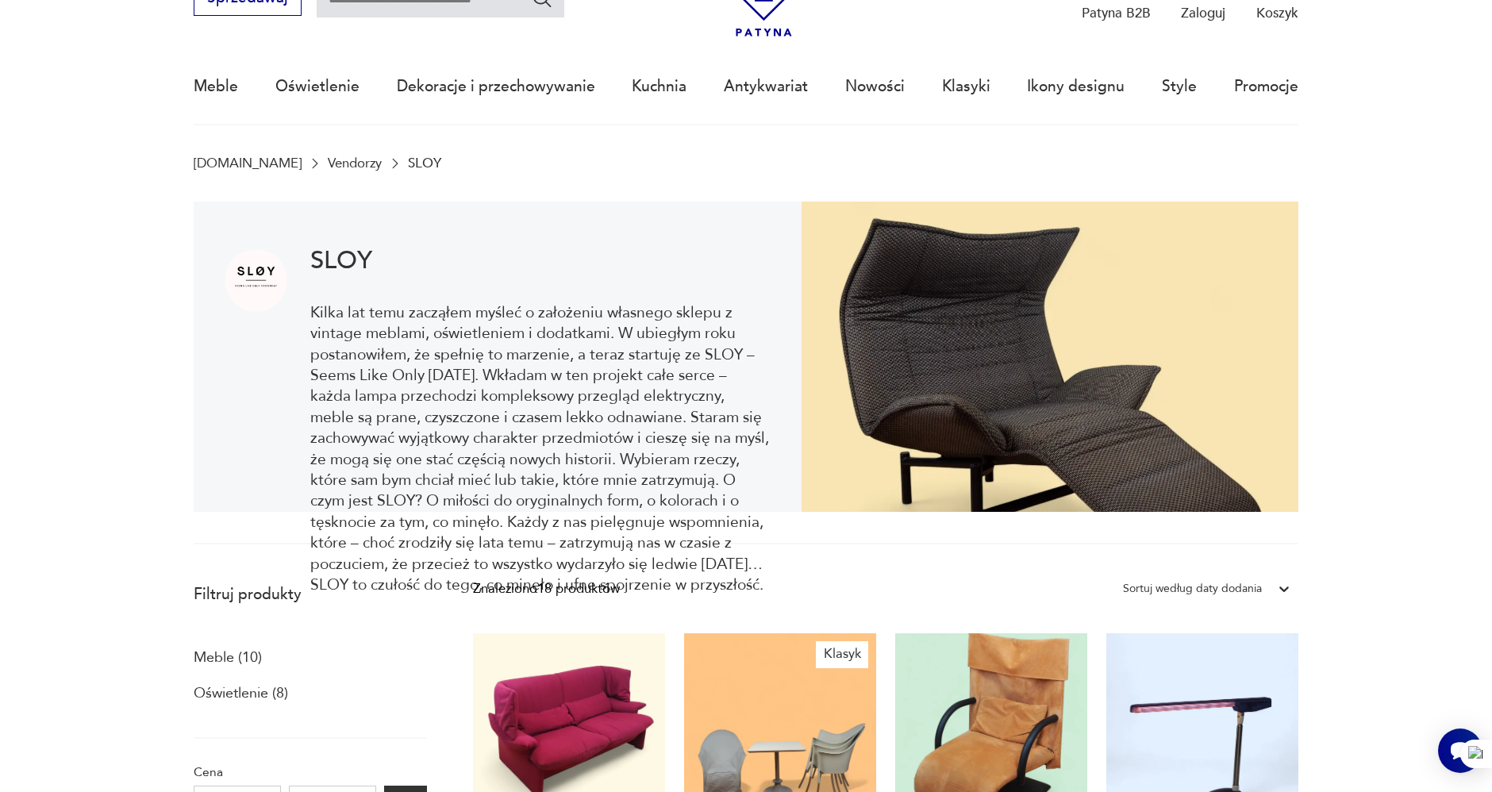
click at [71, 277] on section "SLOY Kilka lat temu zacząłem myśleć o założeniu własnego sklepu z vintage mebla…" at bounding box center [746, 373] width 1492 height 343
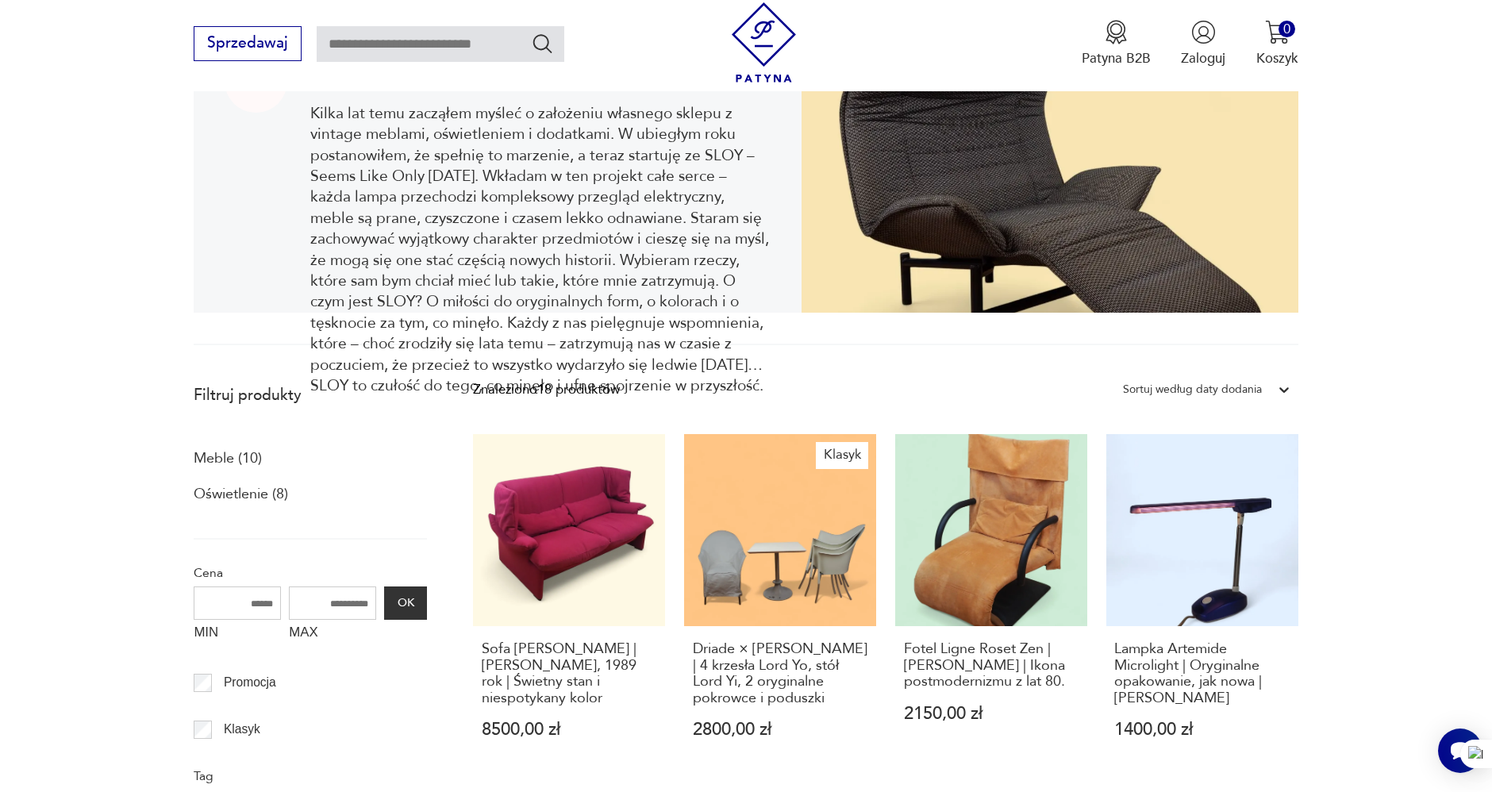
scroll to position [617, 0]
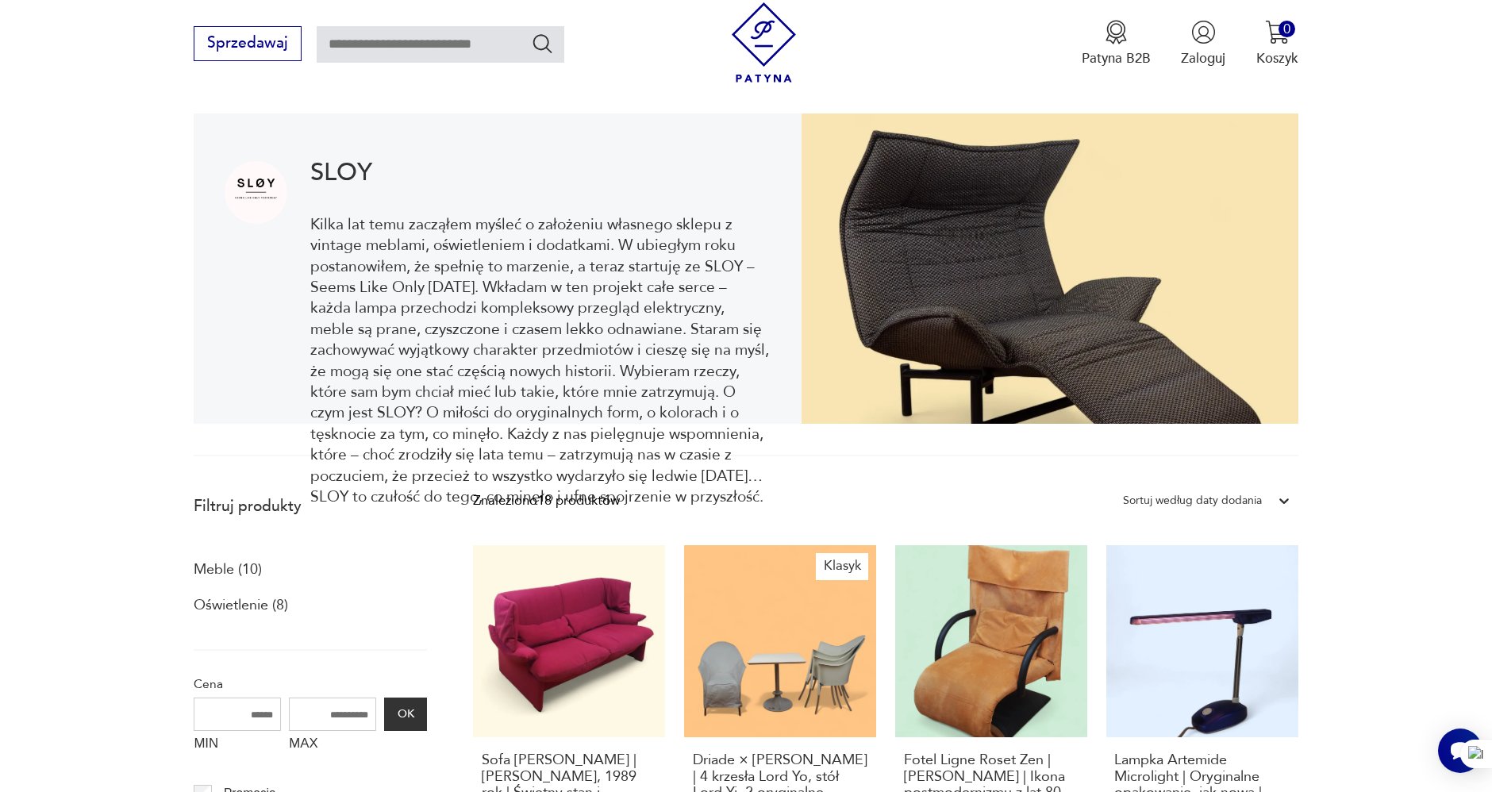
scroll to position [0, 0]
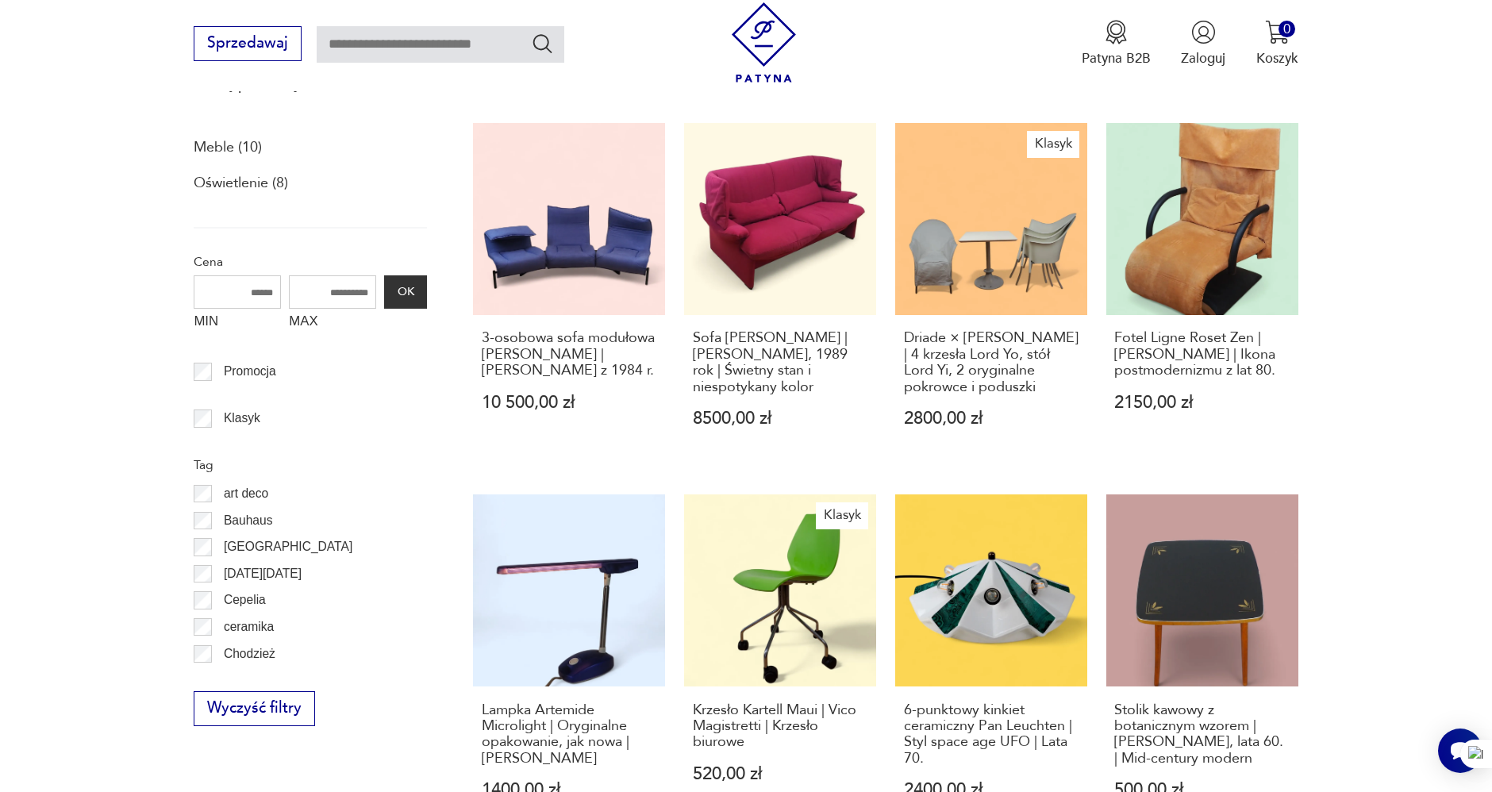
scroll to position [601, 0]
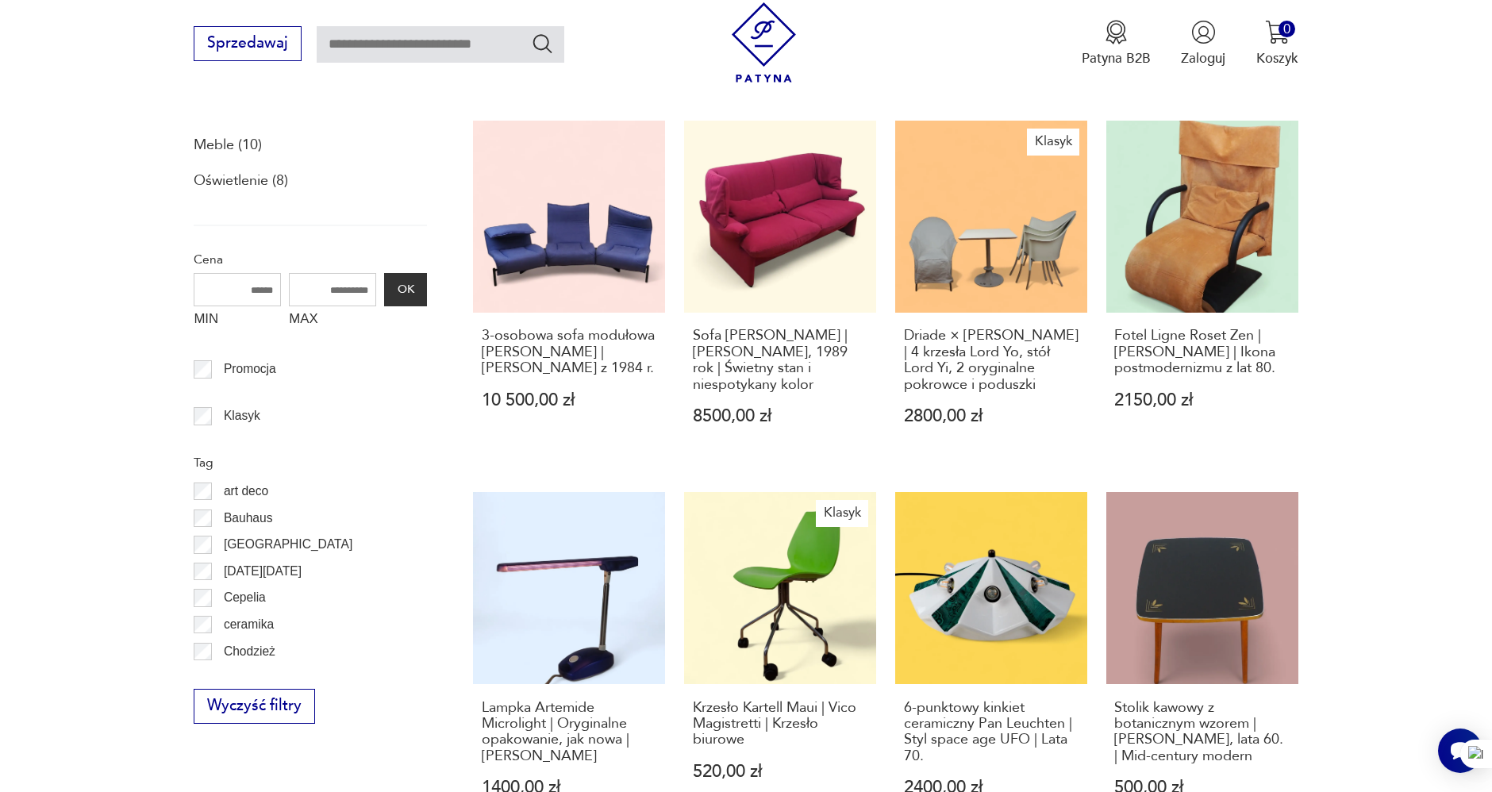
click at [548, 363] on h3 "3-osobowa sofa modułowa [PERSON_NAME] | [PERSON_NAME] z 1984 r." at bounding box center [569, 352] width 175 height 48
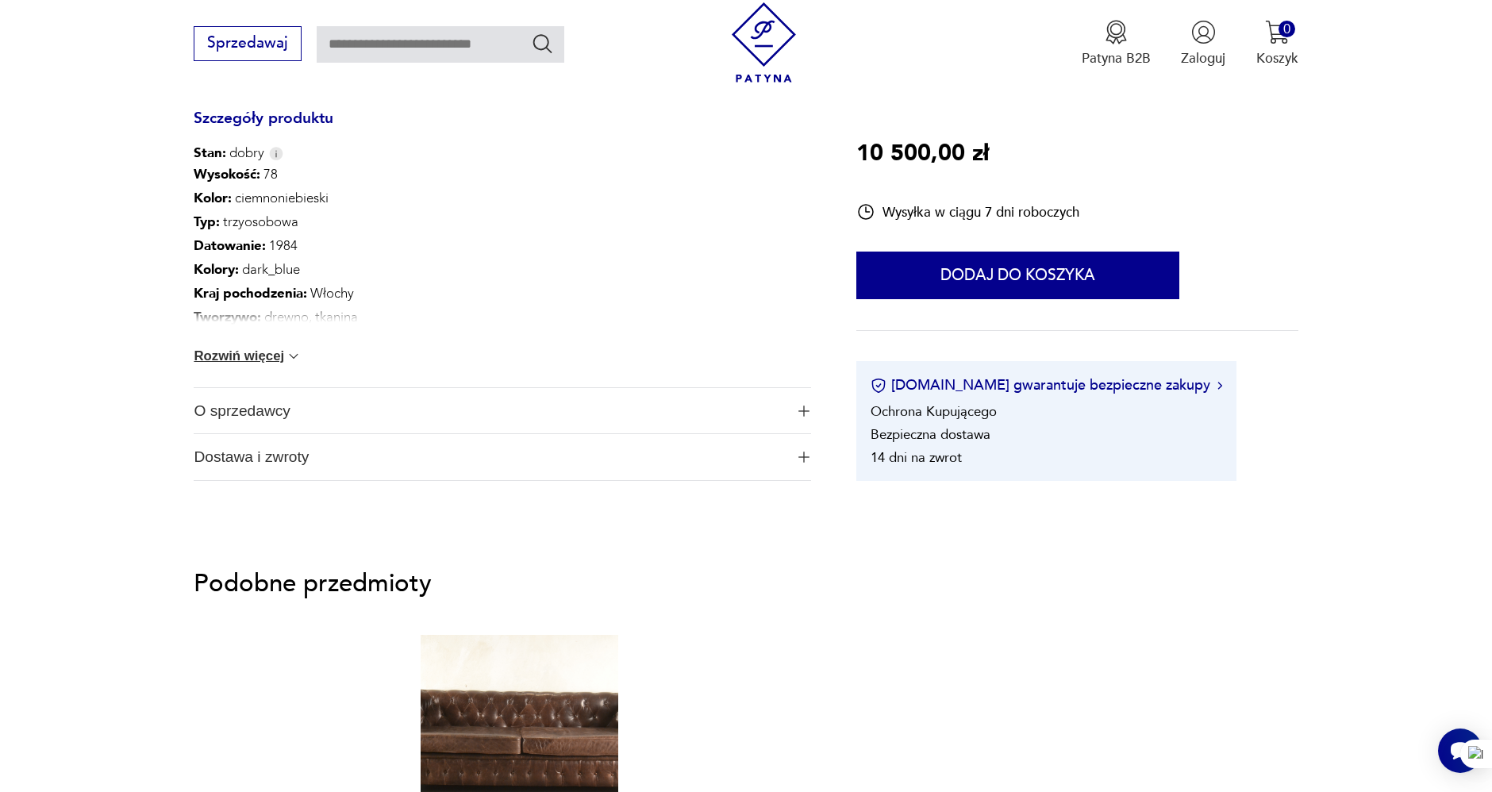
scroll to position [617, 0]
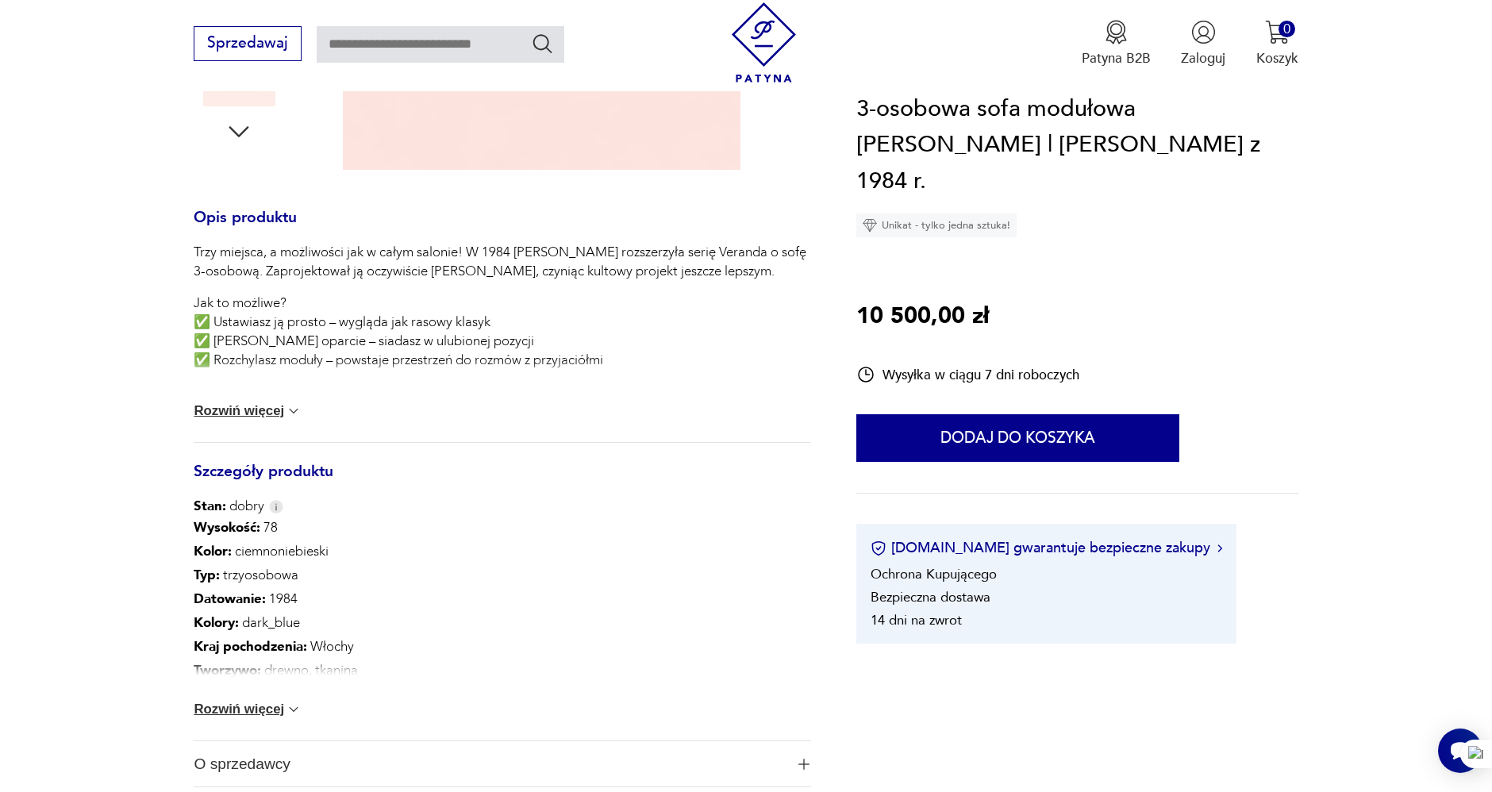
click at [287, 413] on img at bounding box center [294, 411] width 16 height 16
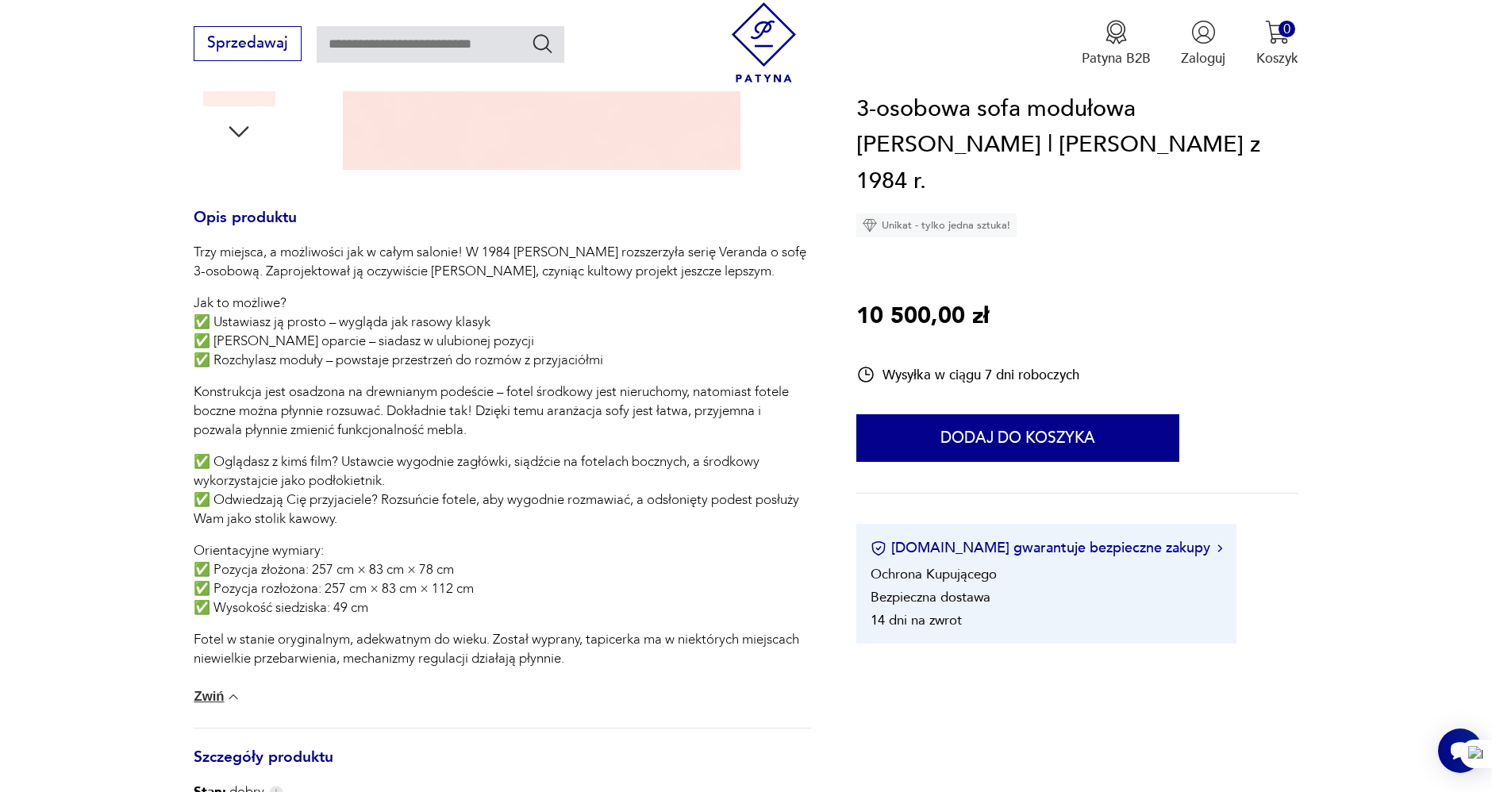
drag, startPoint x: 77, startPoint y: 282, endPoint x: 79, endPoint y: 268, distance: 14.5
click at [79, 280] on section "Opis produktu Trzy miejsca, a możliwości jak w całym salonie! W 1984 [PERSON_NA…" at bounding box center [746, 419] width 1492 height 1493
click at [93, 260] on section "Opis produktu Trzy miejsca, a możliwości jak w całym salonie! W 1984 [PERSON_NA…" at bounding box center [746, 419] width 1492 height 1493
click at [93, 256] on section "Opis produktu Trzy miejsca, a możliwości jak w całym salonie! W 1984 [PERSON_NA…" at bounding box center [746, 419] width 1492 height 1493
click at [94, 256] on section "Opis produktu Trzy miejsca, a możliwości jak w całym salonie! W 1984 [PERSON_NA…" at bounding box center [746, 419] width 1492 height 1493
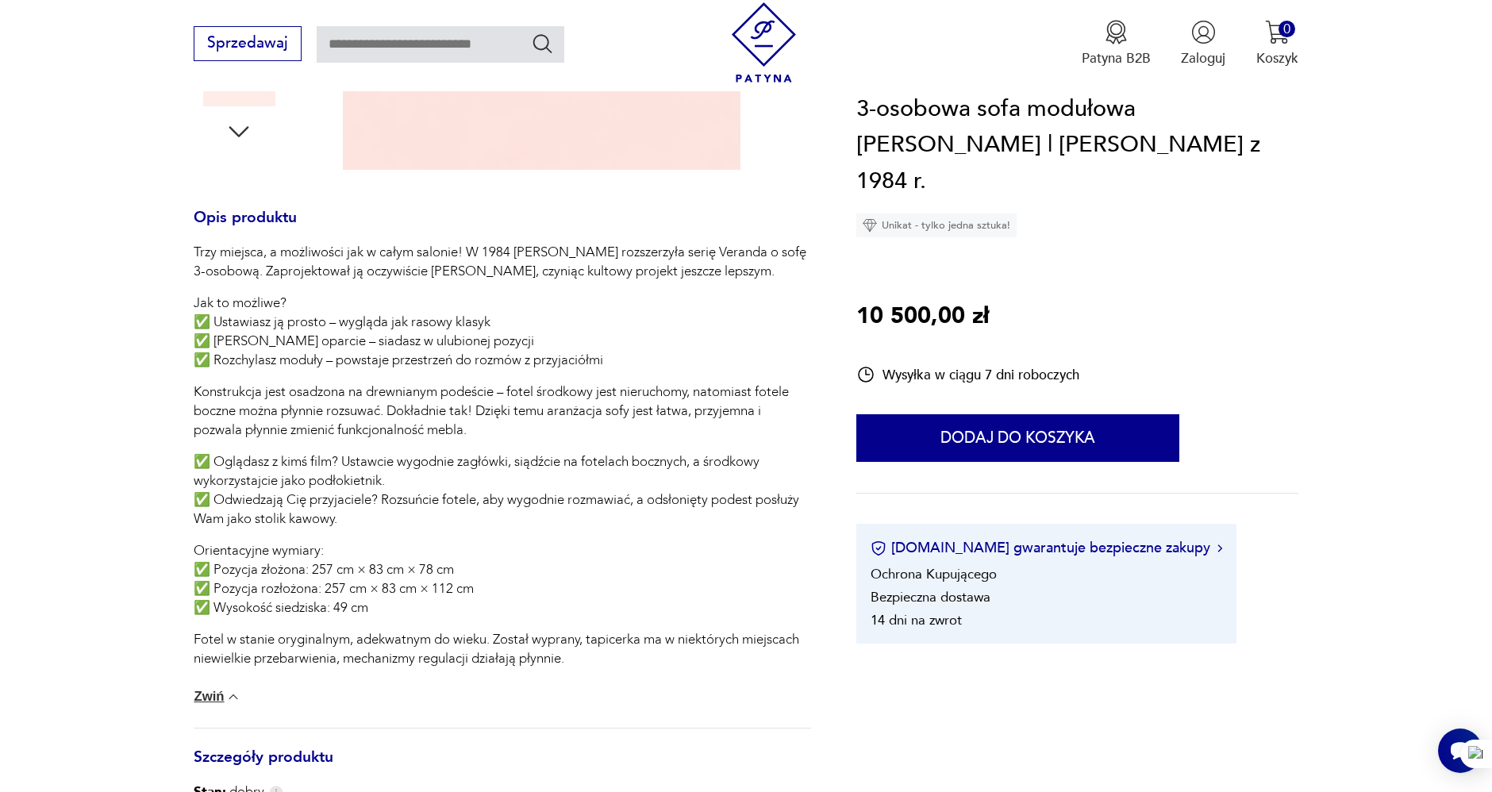
click at [94, 256] on section "Opis produktu Trzy miejsca, a możliwości jak w całym salonie! W 1984 [PERSON_NA…" at bounding box center [746, 419] width 1492 height 1493
click at [79, 248] on section "Opis produktu Trzy miejsca, a możliwości jak w całym salonie! W 1984 [PERSON_NA…" at bounding box center [746, 419] width 1492 height 1493
click at [79, 247] on section "Opis produktu Trzy miejsca, a możliwości jak w całym salonie! W 1984 [PERSON_NA…" at bounding box center [746, 419] width 1492 height 1493
click at [79, 246] on section "Opis produktu Trzy miejsca, a możliwości jak w całym salonie! W 1984 [PERSON_NA…" at bounding box center [746, 419] width 1492 height 1493
click at [102, 249] on section "Opis produktu Trzy miejsca, a możliwości jak w całym salonie! W 1984 [PERSON_NA…" at bounding box center [746, 419] width 1492 height 1493
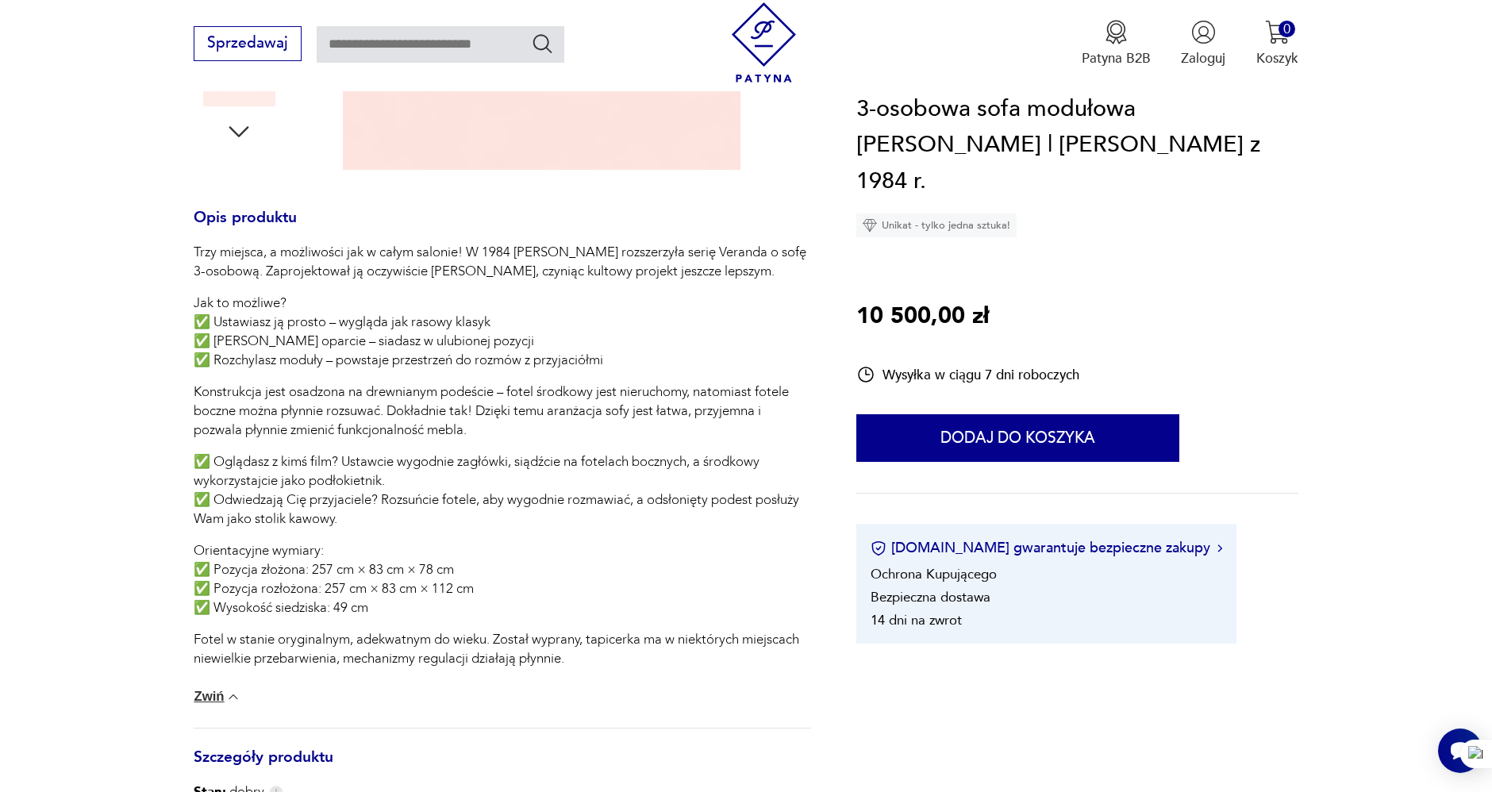
click at [104, 248] on section "Opis produktu Trzy miejsca, a możliwości jak w całym salonie! W 1984 [PERSON_NA…" at bounding box center [746, 419] width 1492 height 1493
click at [95, 249] on section "Opis produktu Trzy miejsca, a możliwości jak w całym salonie! W 1984 [PERSON_NA…" at bounding box center [746, 419] width 1492 height 1493
click at [95, 248] on section "Opis produktu Trzy miejsca, a możliwości jak w całym salonie! W 1984 [PERSON_NA…" at bounding box center [746, 419] width 1492 height 1493
click at [95, 247] on section "Opis produktu Trzy miejsca, a możliwości jak w całym salonie! W 1984 [PERSON_NA…" at bounding box center [746, 419] width 1492 height 1493
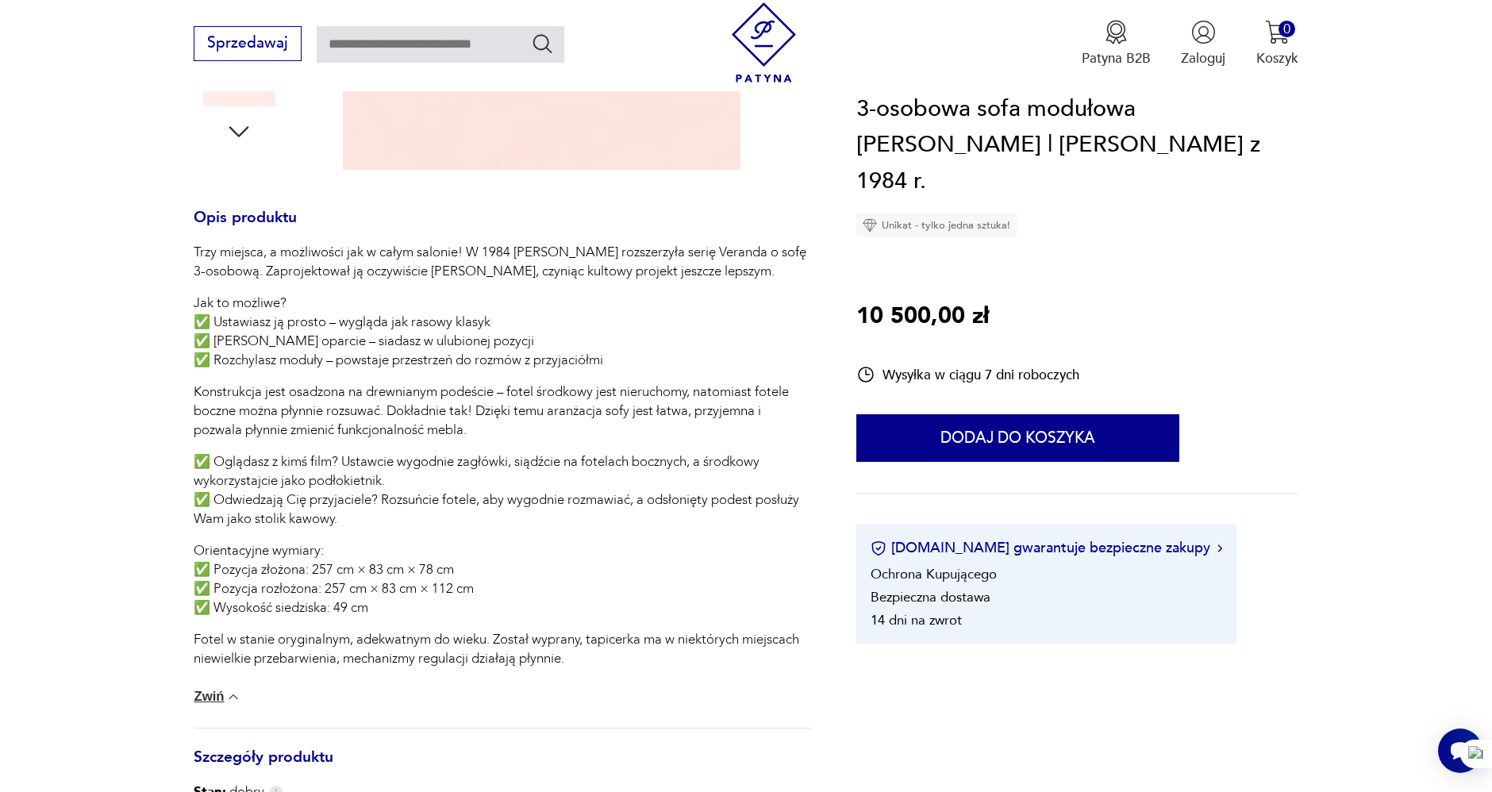
click at [103, 255] on section "Opis produktu Trzy miejsca, a możliwości jak w całym salonie! W 1984 [PERSON_NA…" at bounding box center [746, 419] width 1492 height 1493
click at [103, 254] on section "Opis produktu Trzy miejsca, a możliwości jak w całym salonie! W 1984 [PERSON_NA…" at bounding box center [746, 419] width 1492 height 1493
click at [118, 305] on section "Opis produktu Trzy miejsca, a możliwości jak w całym salonie! W 1984 [PERSON_NA…" at bounding box center [746, 419] width 1492 height 1493
click at [118, 304] on section "Opis produktu Trzy miejsca, a możliwości jak w całym salonie! W 1984 [PERSON_NA…" at bounding box center [746, 419] width 1492 height 1493
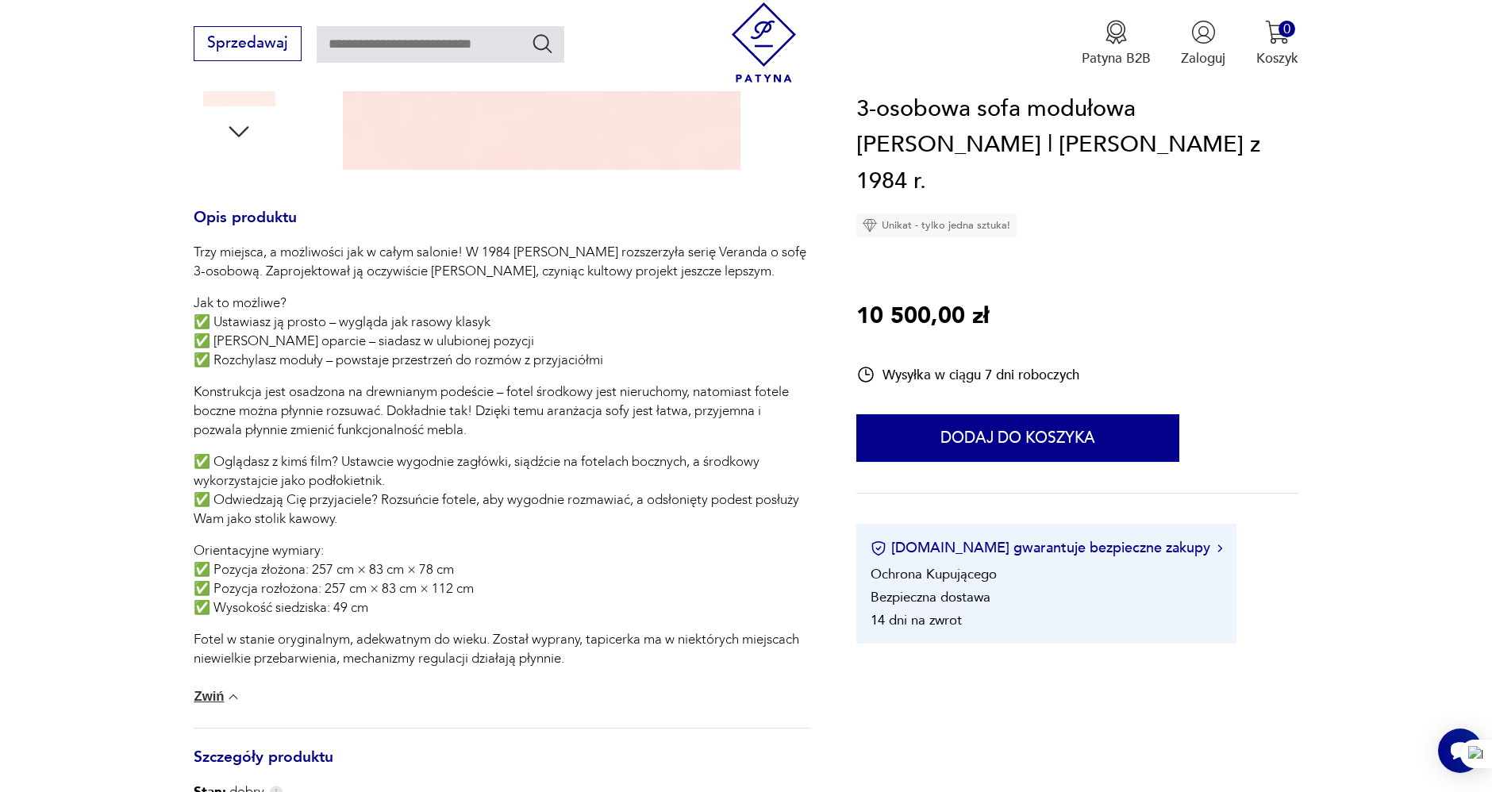
click at [118, 304] on section "Opis produktu Trzy miejsca, a możliwości jak w całym salonie! W 1984 [PERSON_NA…" at bounding box center [746, 419] width 1492 height 1493
click at [128, 307] on section "Opis produktu Trzy miejsca, a możliwości jak w całym salonie! W 1984 [PERSON_NA…" at bounding box center [746, 419] width 1492 height 1493
click at [129, 306] on section "Opis produktu Trzy miejsca, a możliwości jak w całym salonie! W 1984 [PERSON_NA…" at bounding box center [746, 419] width 1492 height 1493
click at [139, 310] on section "Opis produktu Trzy miejsca, a możliwości jak w całym salonie! W 1984 [PERSON_NA…" at bounding box center [746, 419] width 1492 height 1493
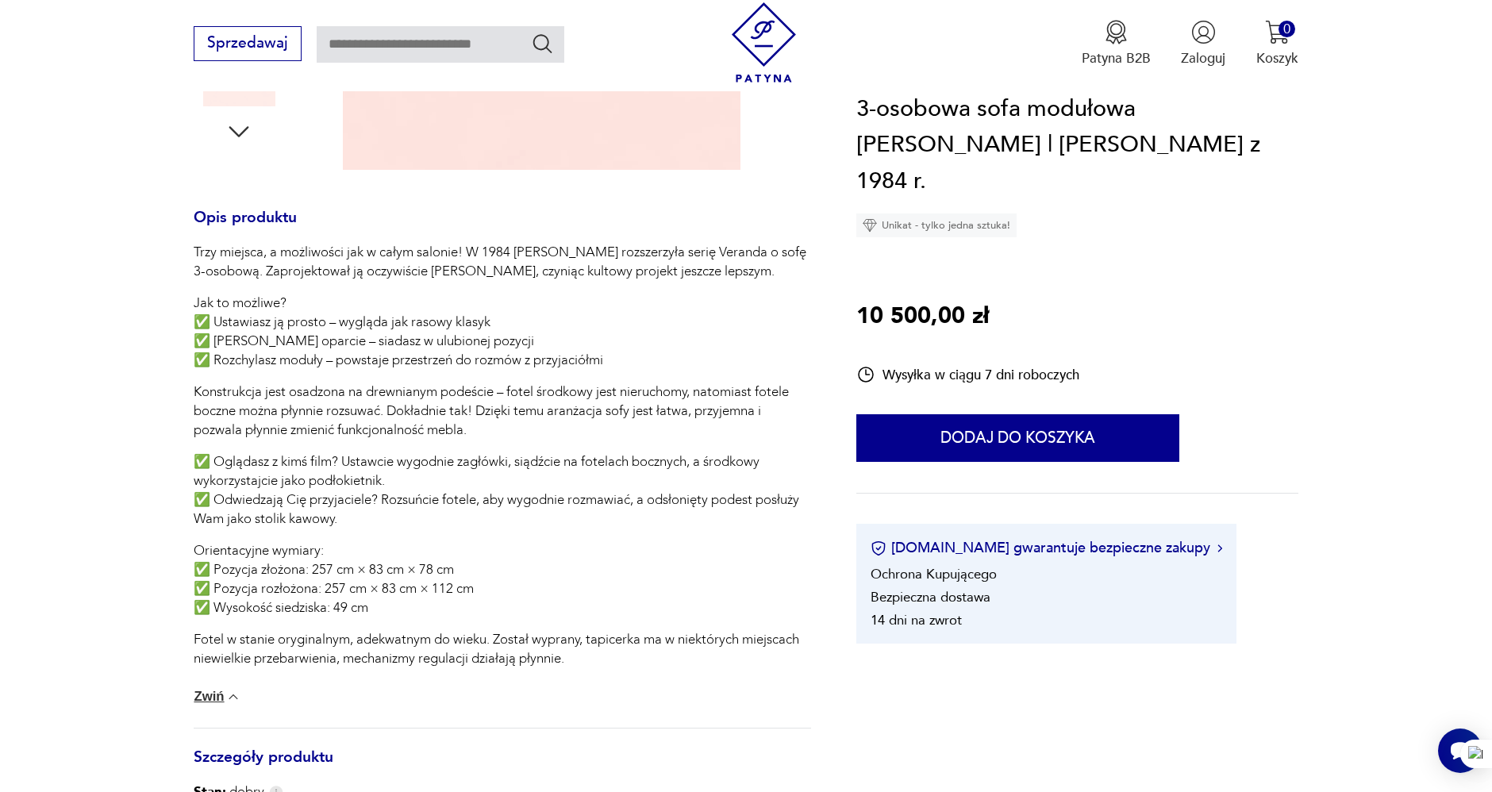
click at [136, 310] on section "Opis produktu Trzy miejsca, a możliwości jak w całym salonie! W 1984 [PERSON_NA…" at bounding box center [746, 419] width 1492 height 1493
click at [139, 317] on section "Opis produktu Trzy miejsca, a możliwości jak w całym salonie! W 1984 [PERSON_NA…" at bounding box center [746, 419] width 1492 height 1493
click at [137, 316] on section "Opis produktu Trzy miejsca, a możliwości jak w całym salonie! W 1984 [PERSON_NA…" at bounding box center [746, 419] width 1492 height 1493
click at [147, 307] on section "Opis produktu Trzy miejsca, a możliwości jak w całym salonie! W 1984 [PERSON_NA…" at bounding box center [746, 419] width 1492 height 1493
click at [147, 305] on section "Opis produktu Trzy miejsca, a możliwości jak w całym salonie! W 1984 [PERSON_NA…" at bounding box center [746, 419] width 1492 height 1493
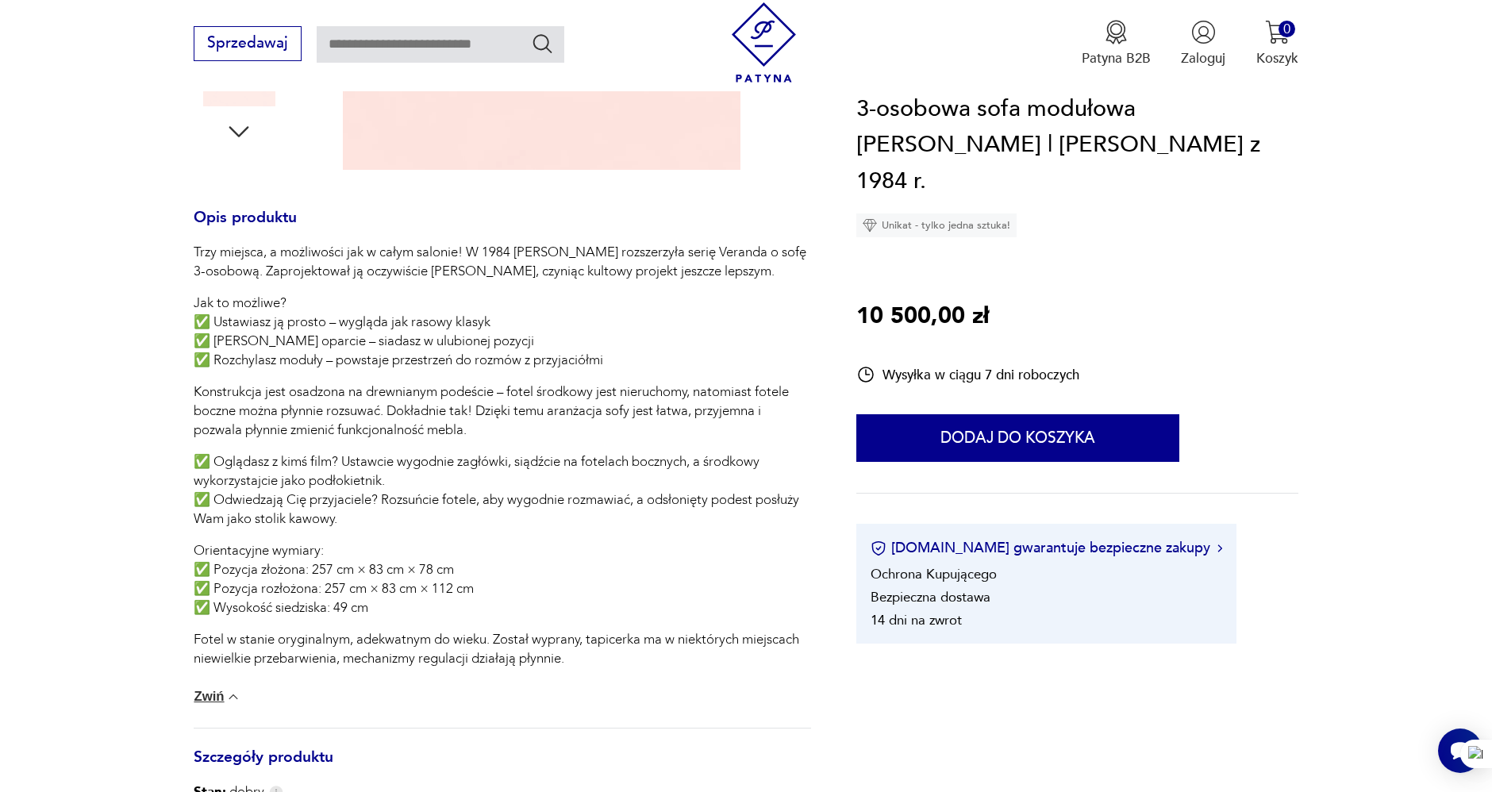
click at [144, 306] on section "Opis produktu Trzy miejsca, a możliwości jak w całym salonie! W 1984 [PERSON_NA…" at bounding box center [746, 419] width 1492 height 1493
click at [144, 305] on section "Opis produktu Trzy miejsca, a możliwości jak w całym salonie! W 1984 [PERSON_NA…" at bounding box center [746, 419] width 1492 height 1493
click at [127, 306] on section "Opis produktu Trzy miejsca, a możliwości jak w całym salonie! W 1984 [PERSON_NA…" at bounding box center [746, 419] width 1492 height 1493
click at [127, 303] on section "Opis produktu Trzy miejsca, a możliwości jak w całym salonie! W 1984 [PERSON_NA…" at bounding box center [746, 419] width 1492 height 1493
click at [132, 309] on section "Opis produktu Trzy miejsca, a możliwości jak w całym salonie! W 1984 [PERSON_NA…" at bounding box center [746, 419] width 1492 height 1493
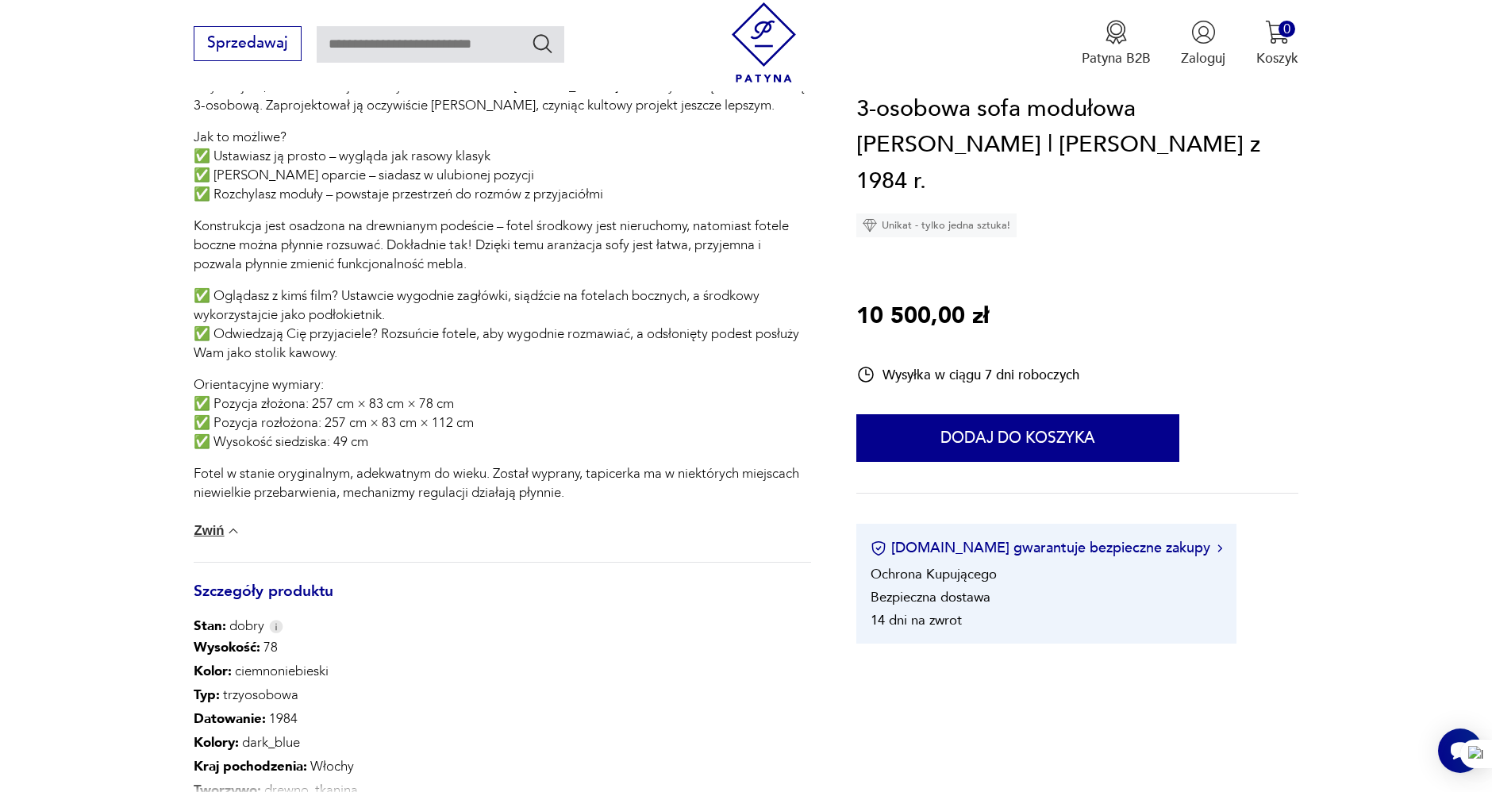
scroll to position [794, 0]
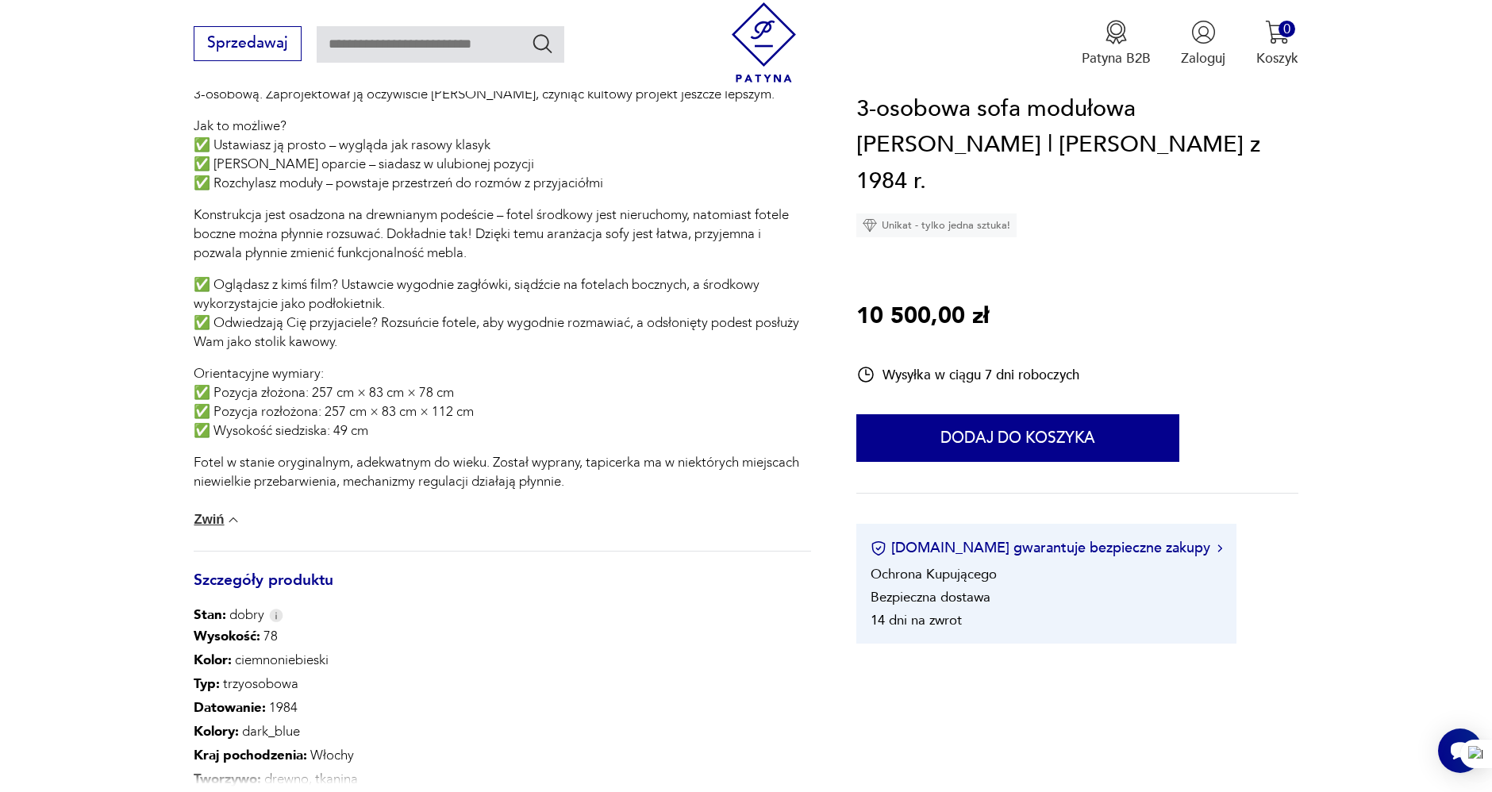
click at [129, 309] on section "Opis produktu Trzy miejsca, a możliwości jak w całym salonie! W 1984 [PERSON_NA…" at bounding box center [746, 242] width 1492 height 1493
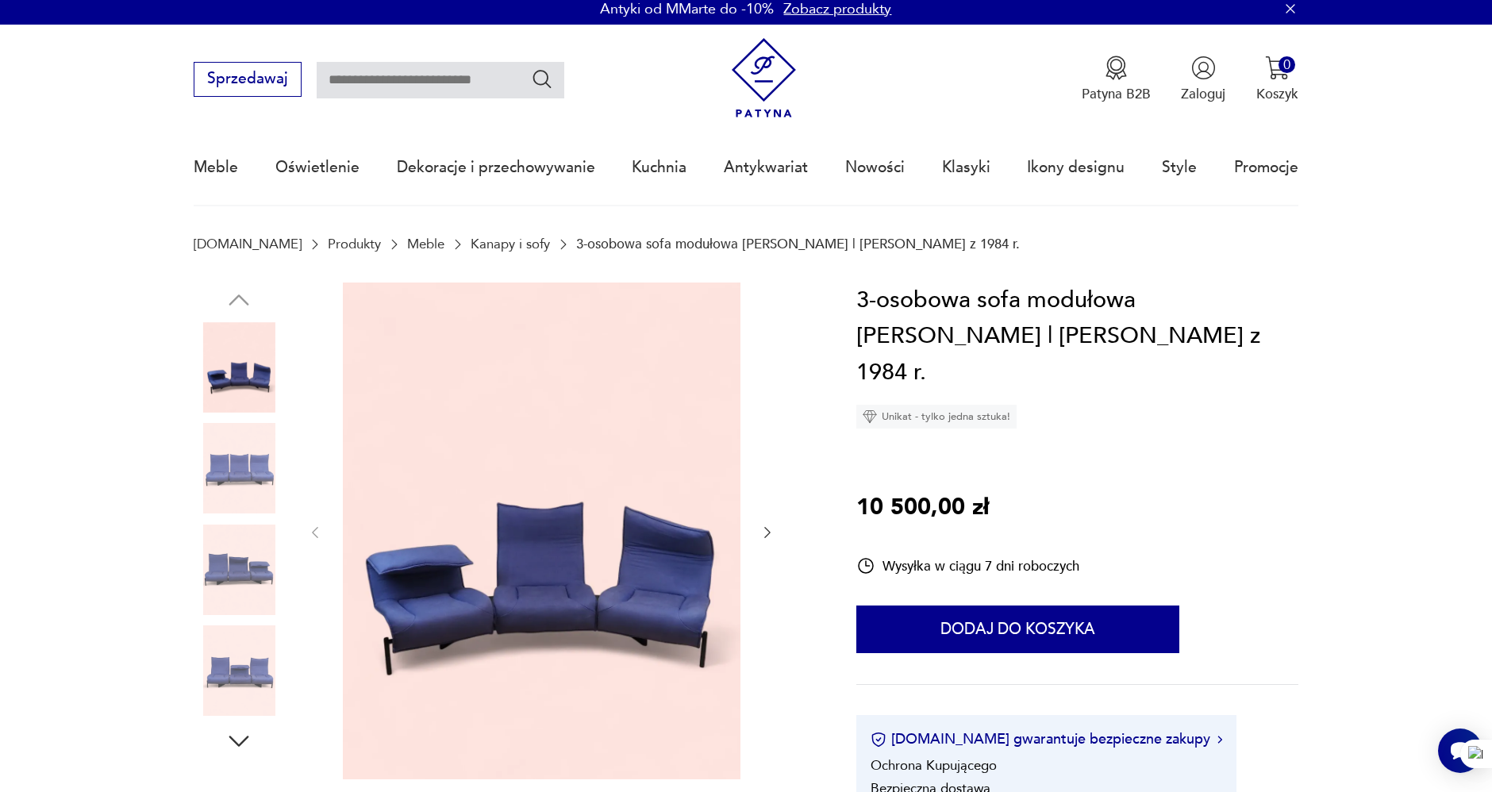
scroll to position [0, 0]
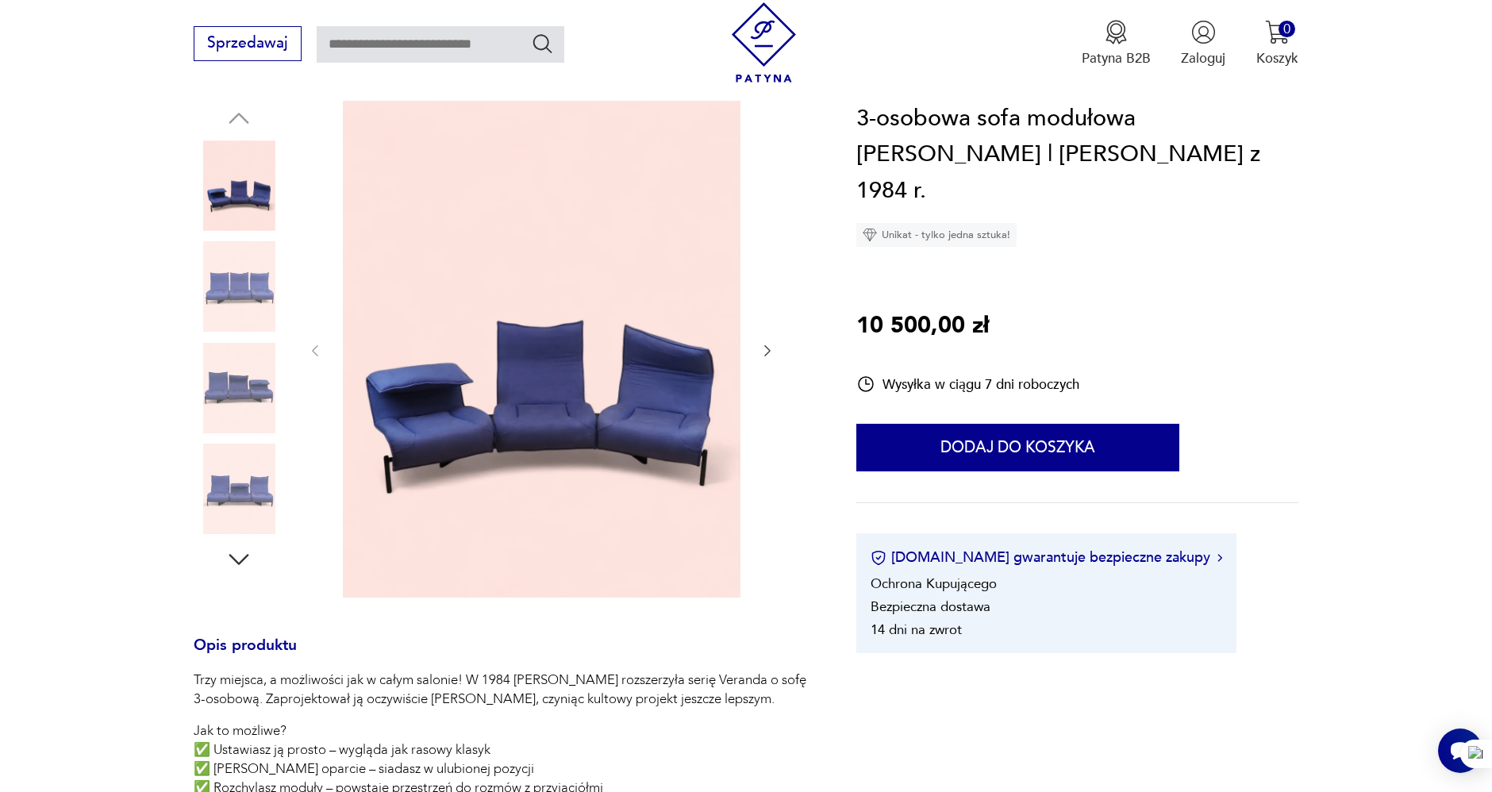
scroll to position [264, 0]
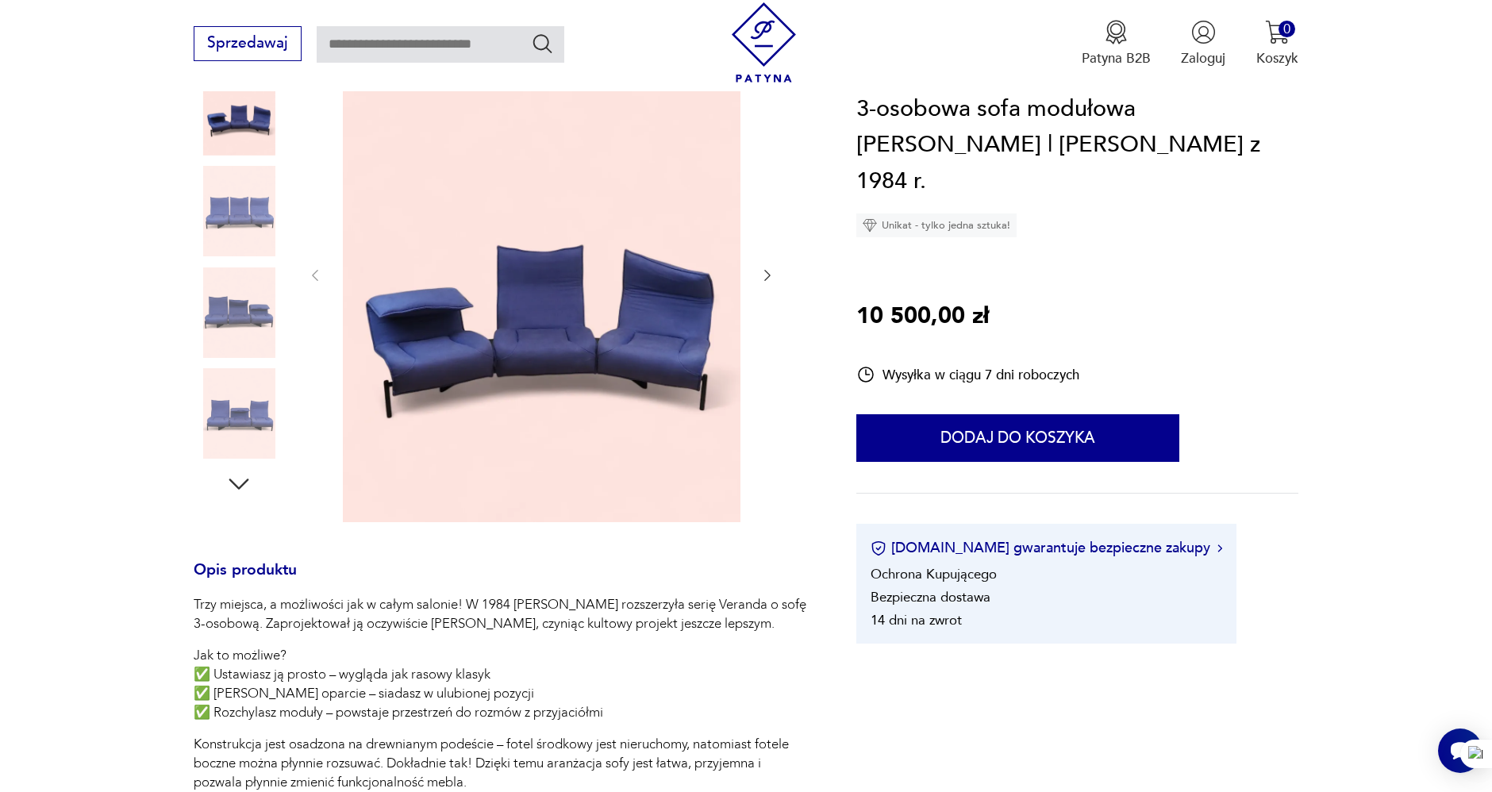
click at [256, 300] on img at bounding box center [239, 313] width 90 height 90
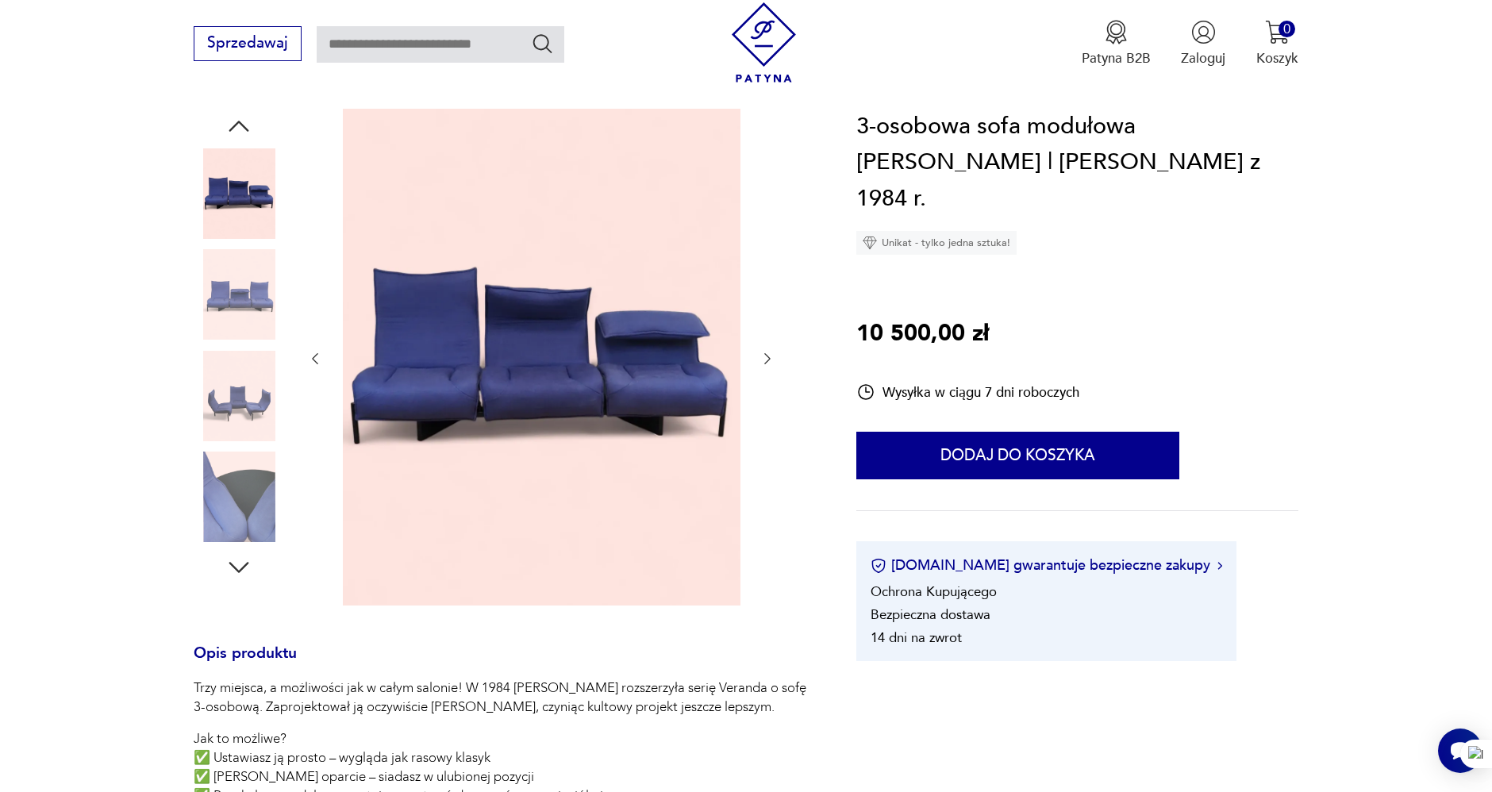
scroll to position [176, 0]
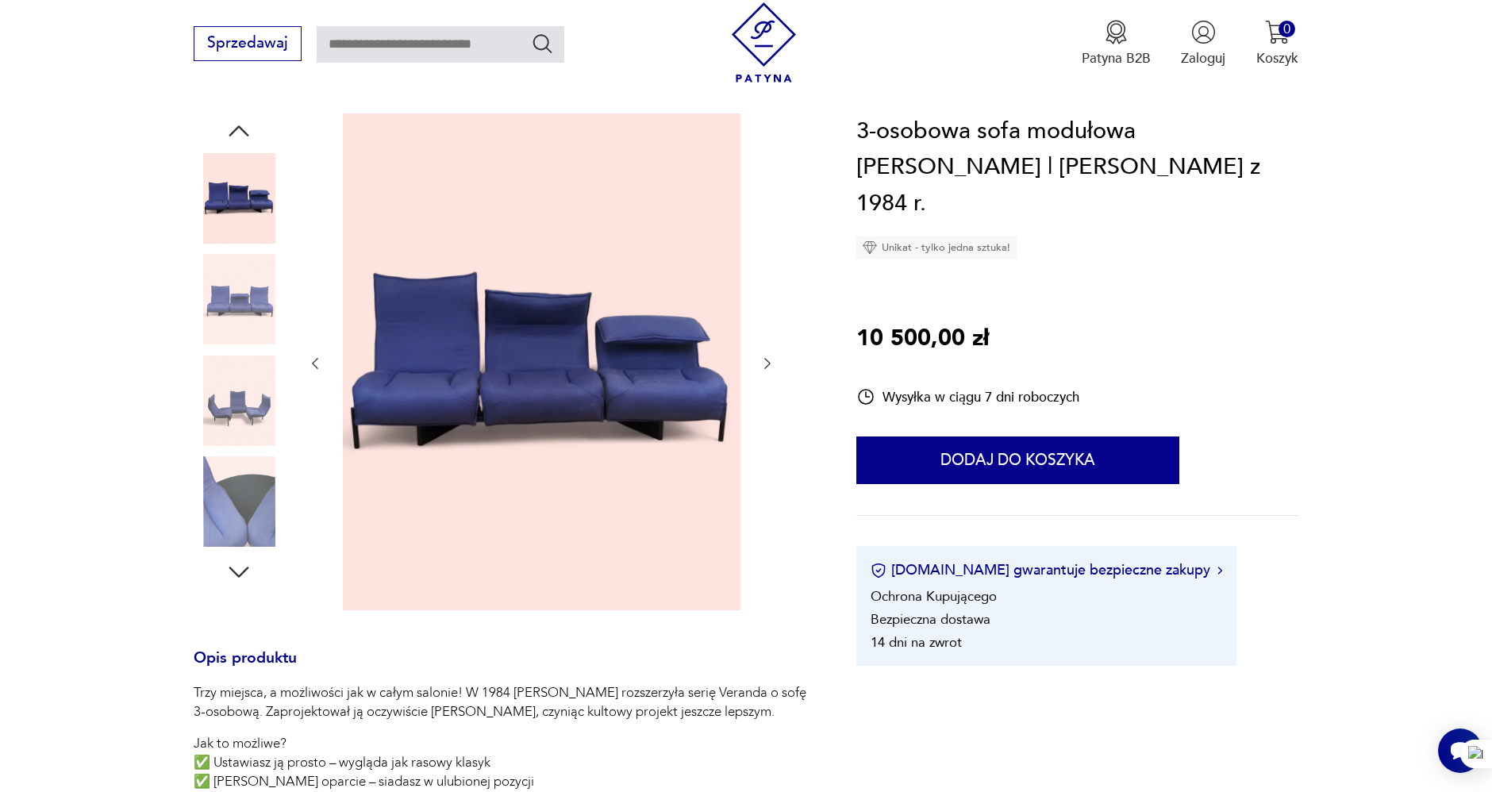
click at [242, 162] on img at bounding box center [239, 198] width 90 height 90
click at [224, 311] on img at bounding box center [239, 299] width 90 height 90
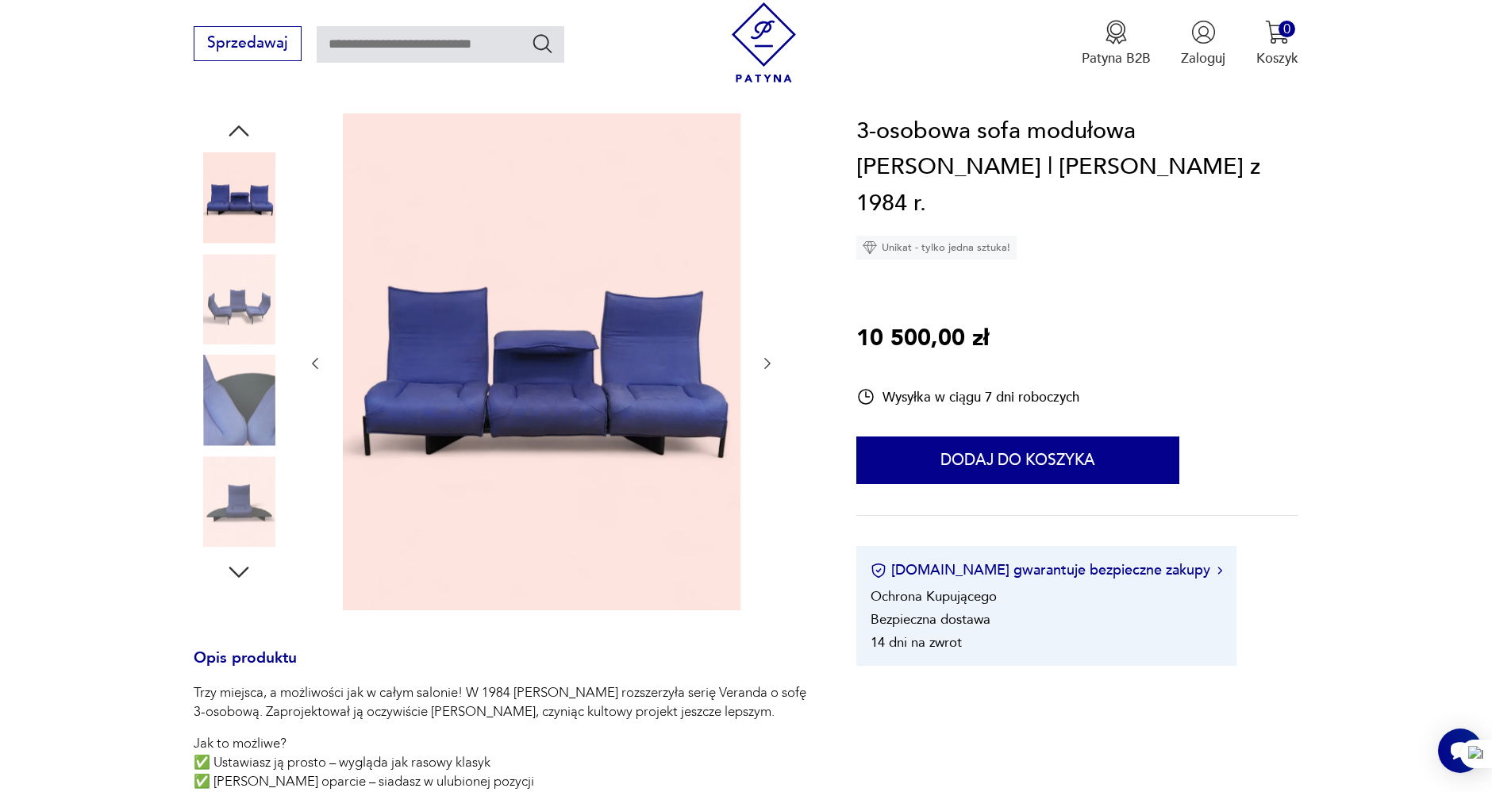
click at [234, 356] on img at bounding box center [239, 401] width 90 height 90
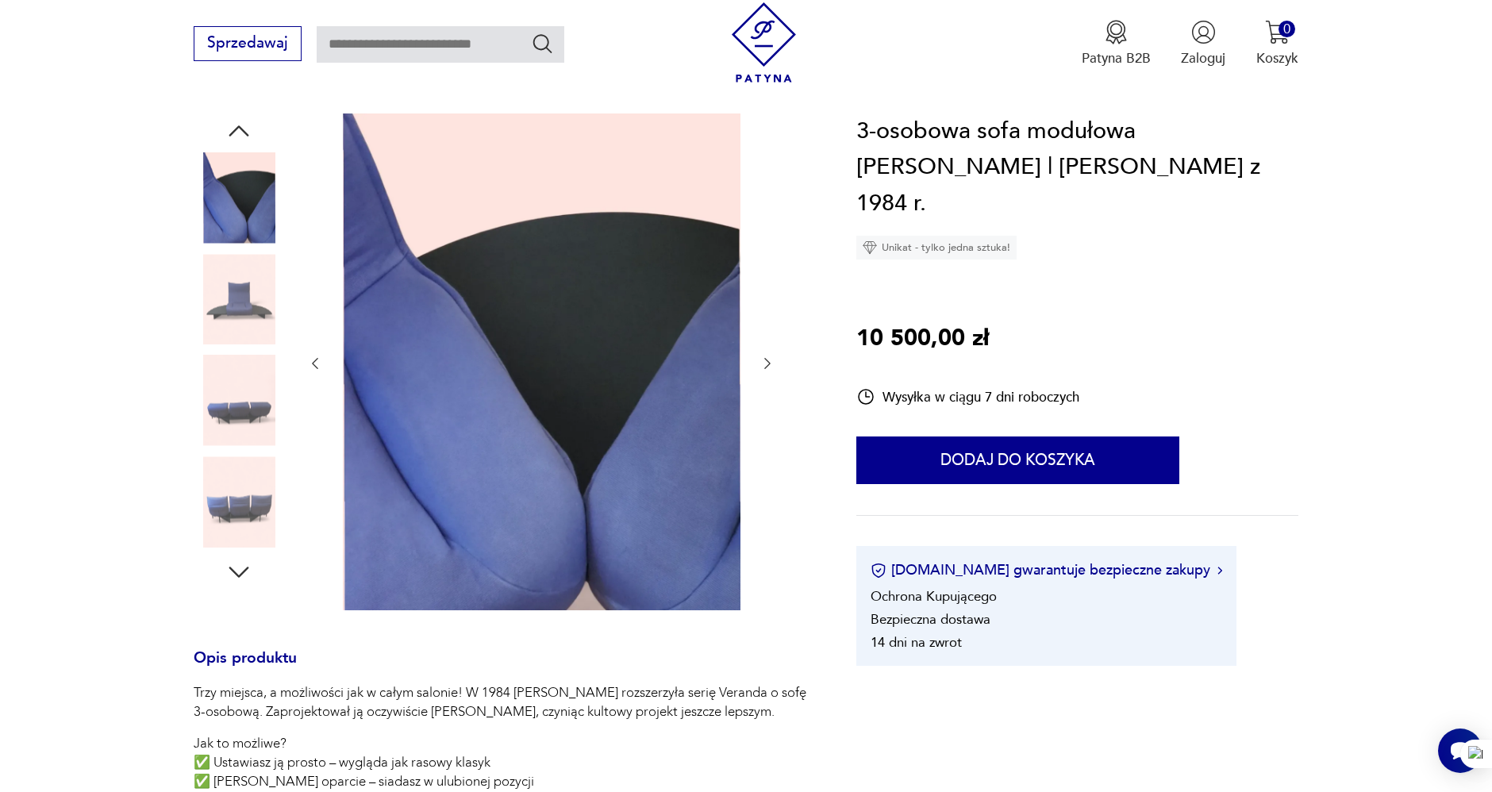
click at [241, 392] on img at bounding box center [239, 401] width 90 height 90
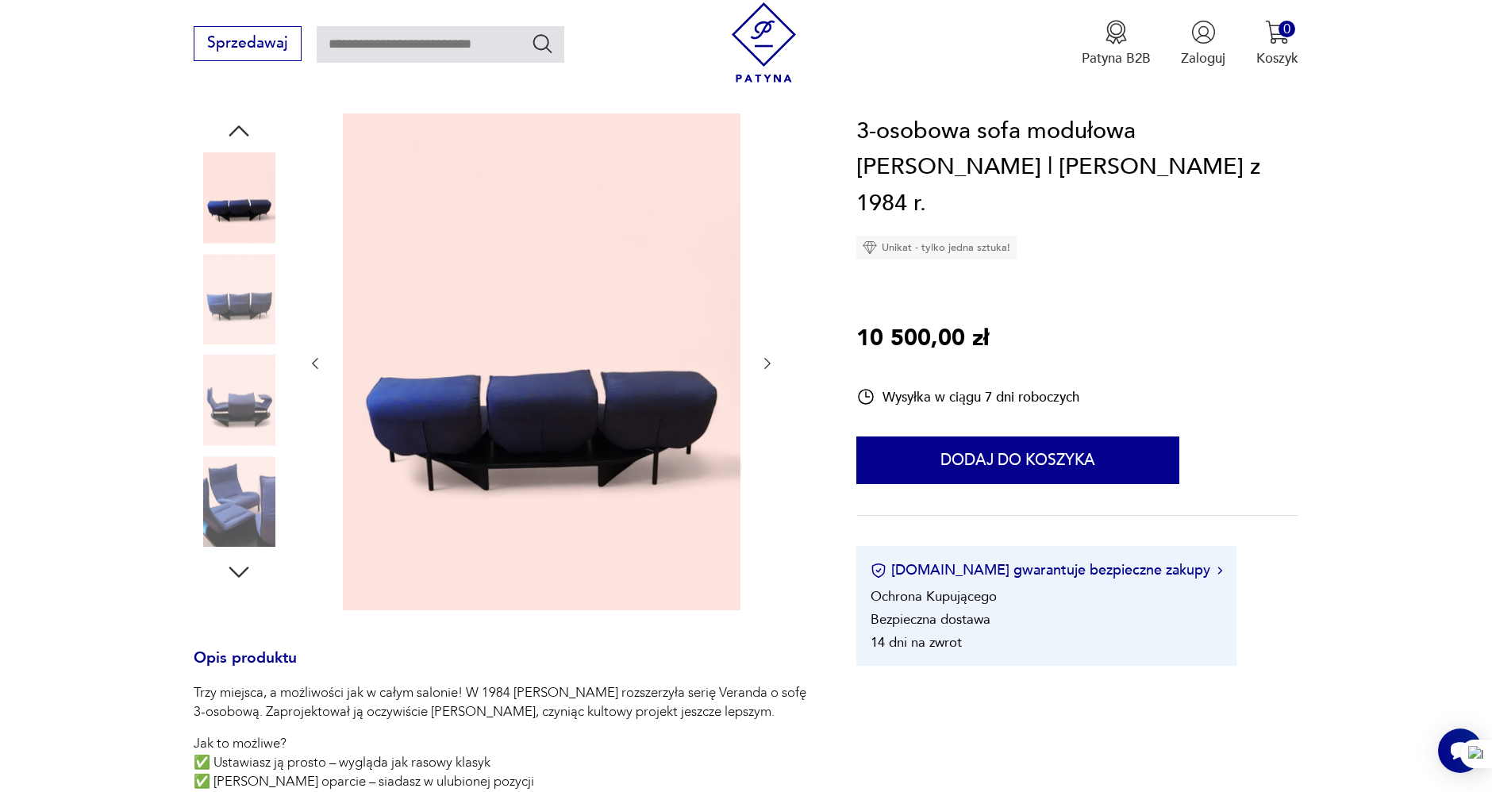
click at [233, 483] on img at bounding box center [239, 501] width 90 height 90
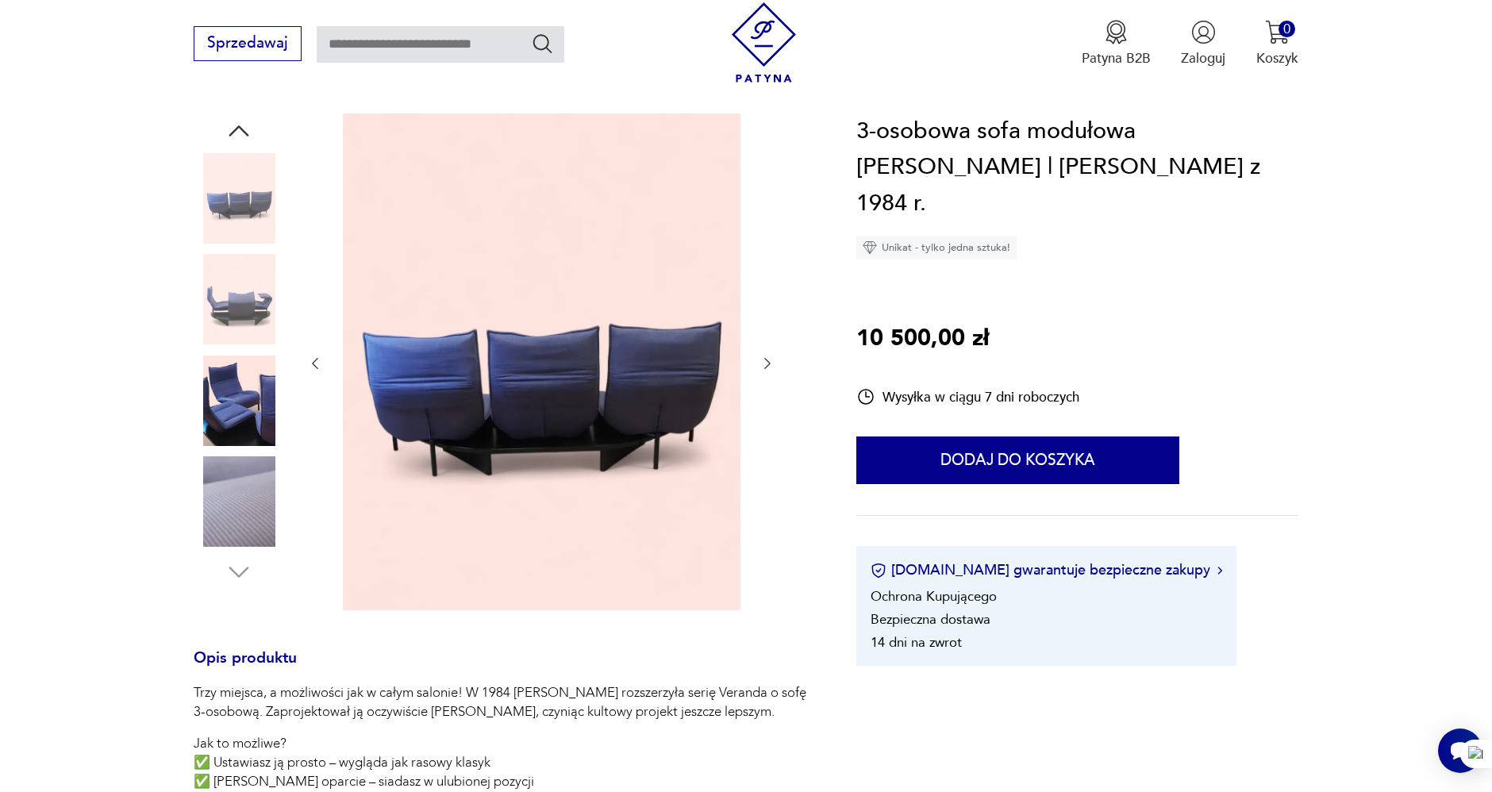
click at [237, 486] on img at bounding box center [239, 501] width 90 height 90
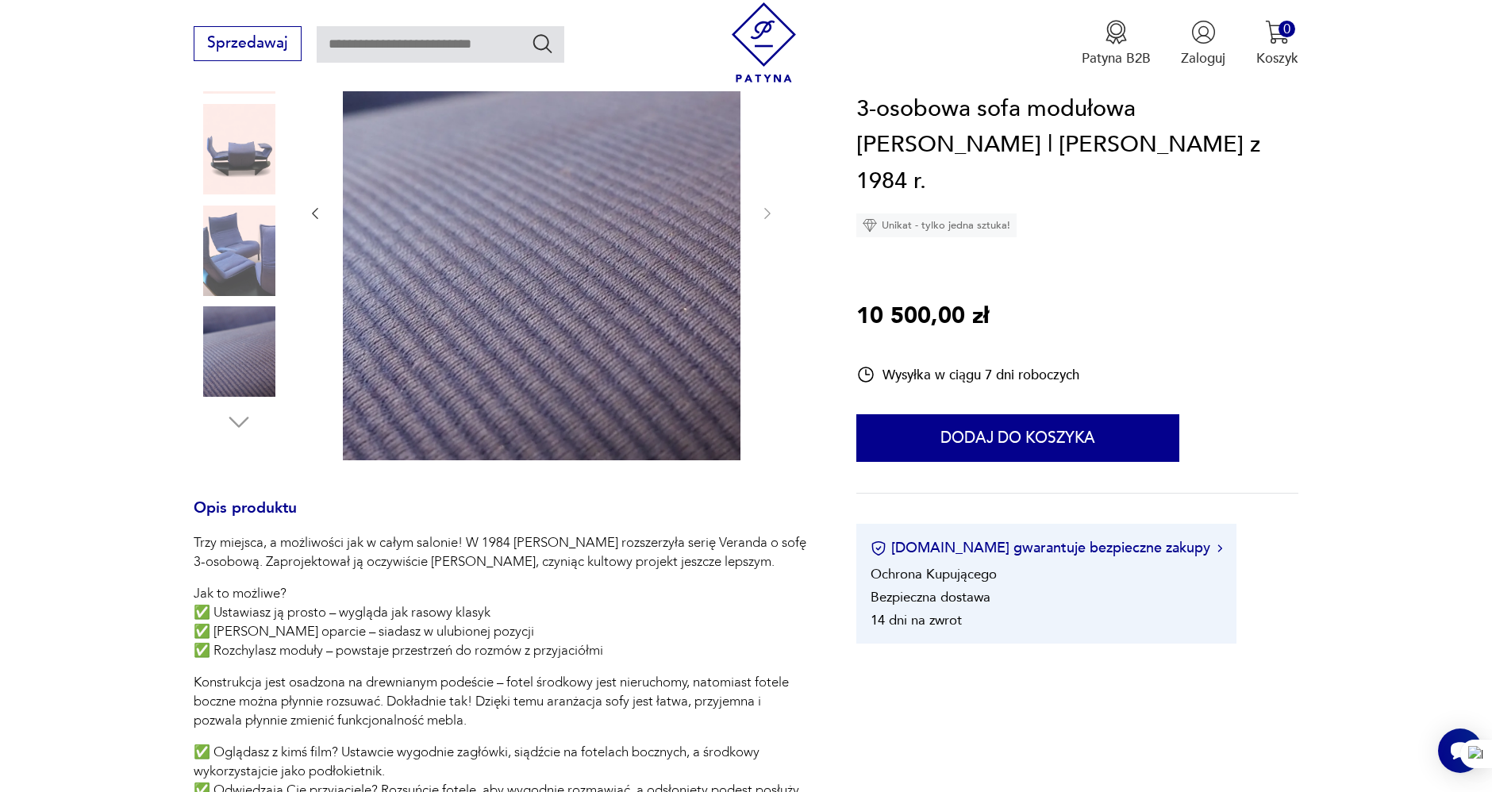
scroll to position [352, 0]
